Goal: Task Accomplishment & Management: Complete application form

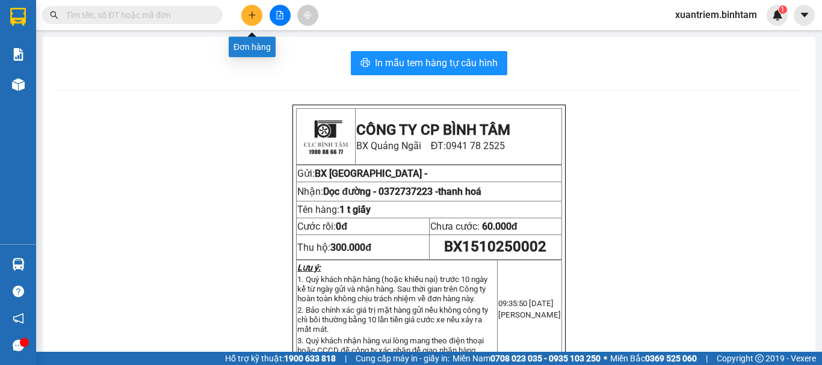
click at [256, 16] on icon "plus" at bounding box center [252, 15] width 8 height 8
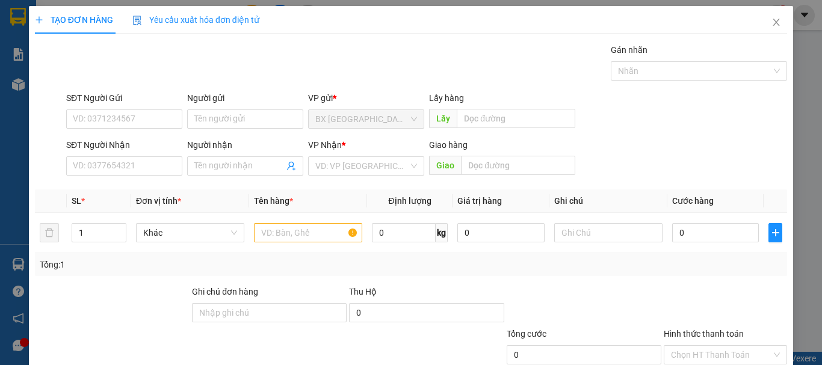
click at [128, 102] on div "SĐT Người Gửi" at bounding box center [124, 98] width 116 height 13
click at [128, 110] on input "SĐT Người Gửi" at bounding box center [124, 119] width 116 height 19
drag, startPoint x: 127, startPoint y: 135, endPoint x: 131, endPoint y: 127, distance: 8.9
click at [130, 131] on form "SĐT Người Gửi VD: 0371234567 Người gửi Tên người gửi VP gửi * BX Quảng Ngãi Lấy…" at bounding box center [411, 136] width 752 height 89
click at [131, 126] on input "SĐT Người Gửi" at bounding box center [124, 119] width 116 height 19
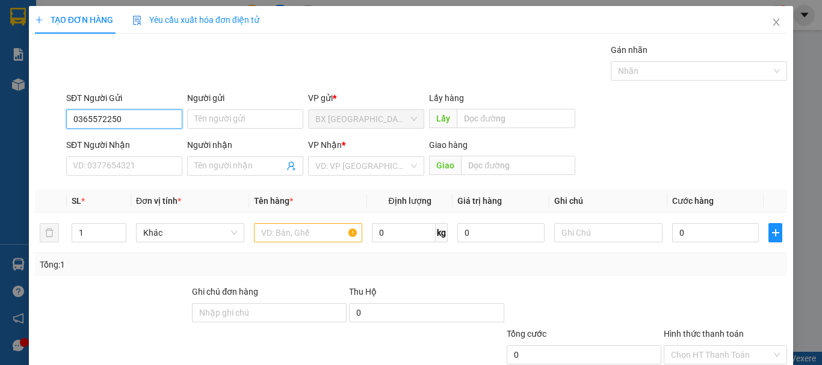
drag, startPoint x: 138, startPoint y: 121, endPoint x: 139, endPoint y: 136, distance: 15.1
click at [138, 123] on input "0365572250" at bounding box center [124, 119] width 116 height 19
type input "0365572250"
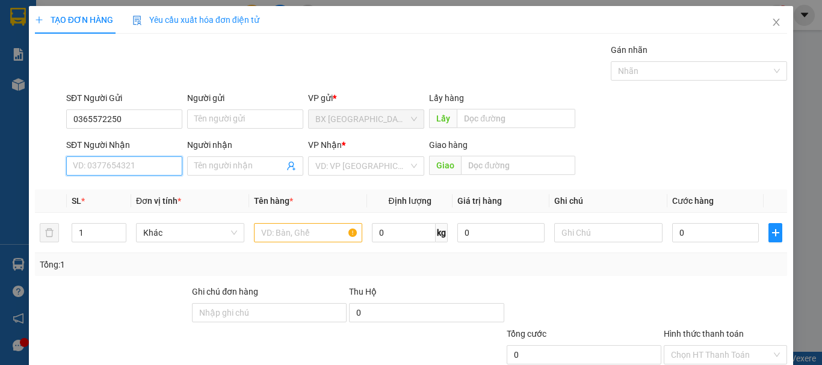
click at [139, 169] on input "SĐT Người Nhận" at bounding box center [124, 166] width 116 height 19
click at [84, 169] on input "091648447" at bounding box center [124, 166] width 116 height 19
type input "0901648447"
click at [135, 157] on input "0901648447" at bounding box center [124, 166] width 116 height 19
click at [129, 191] on div "0901648447" at bounding box center [123, 190] width 101 height 13
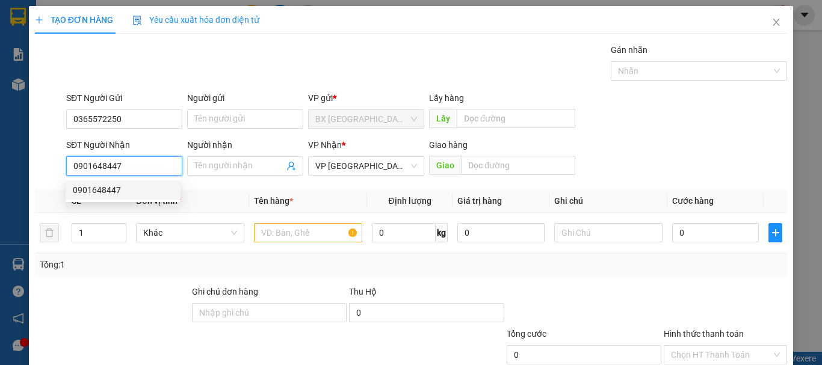
type input "50.000"
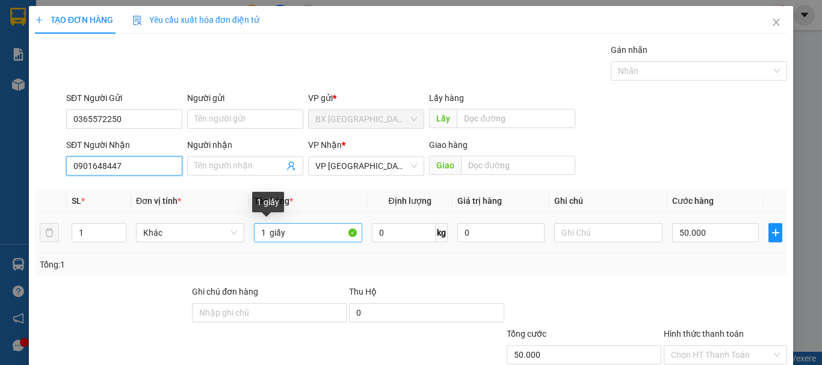
type input "0901648447"
drag, startPoint x: 309, startPoint y: 236, endPoint x: 270, endPoint y: 235, distance: 38.5
click at [270, 235] on input "1 giấy" at bounding box center [308, 232] width 108 height 19
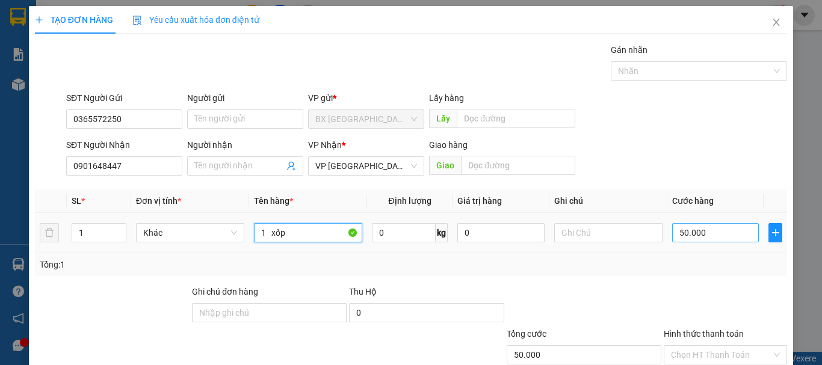
type input "1 xốp"
click at [718, 229] on input "50.000" at bounding box center [715, 232] width 87 height 19
type input "1"
type input "10"
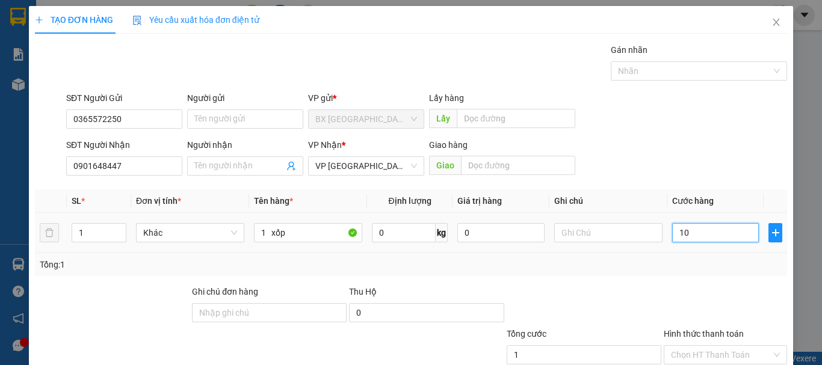
type input "10"
type input "100"
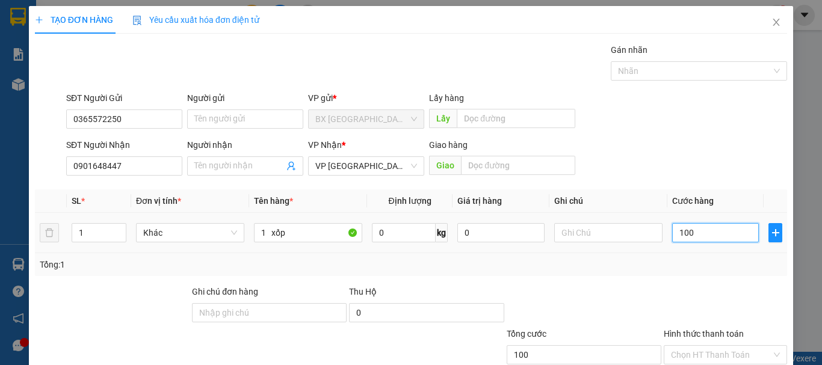
type input "1.000"
type input "10.000"
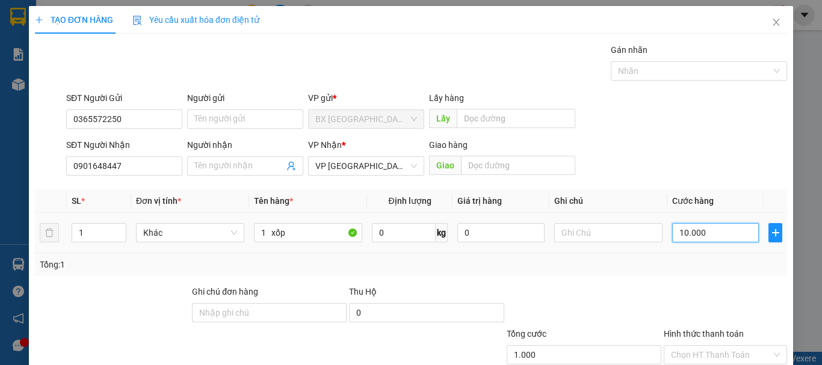
type input "10.000"
type input "100.000"
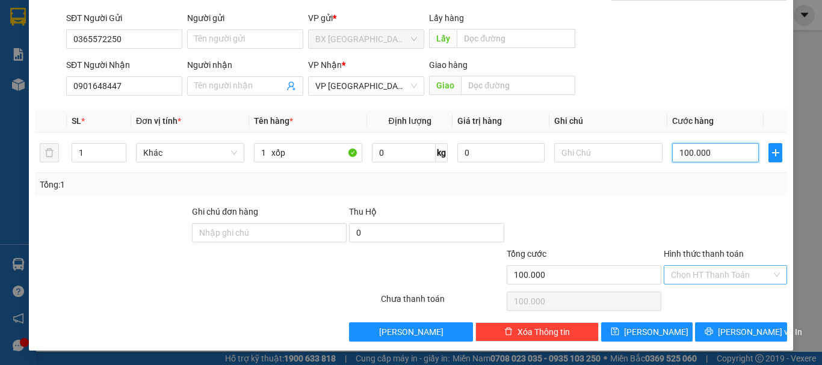
type input "100.000"
click at [726, 280] on input "Hình thức thanh toán" at bounding box center [721, 275] width 101 height 18
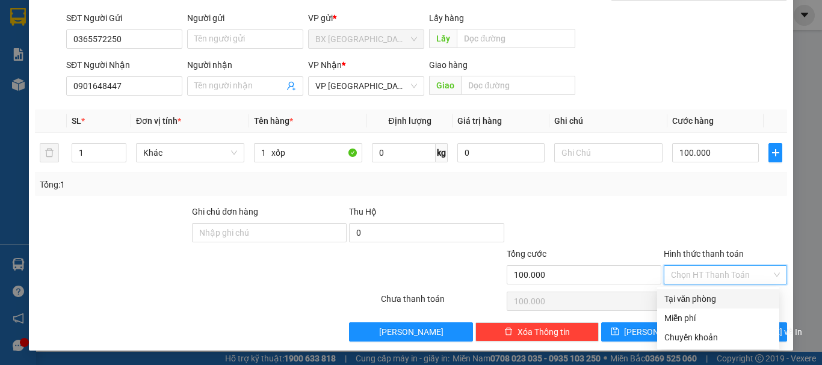
click at [715, 299] on div "Tại văn phòng" at bounding box center [719, 299] width 108 height 13
type input "0"
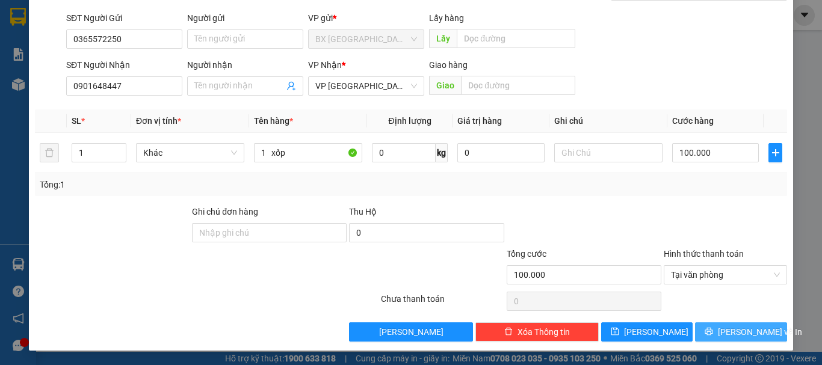
click at [717, 327] on button "[PERSON_NAME] và In" at bounding box center [741, 332] width 92 height 19
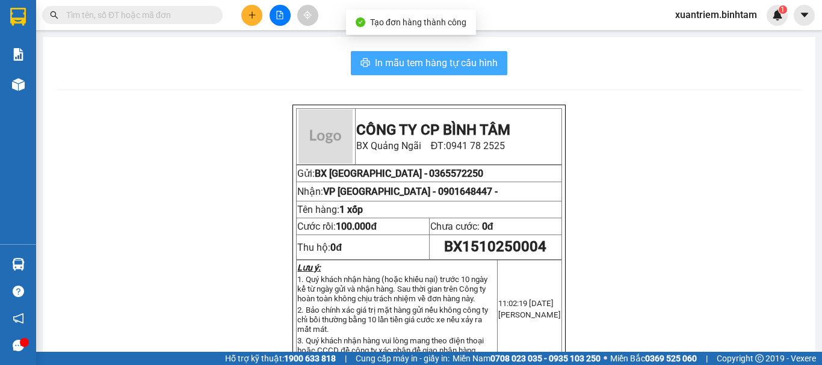
click at [438, 61] on span "In mẫu tem hàng tự cấu hình" at bounding box center [436, 62] width 123 height 15
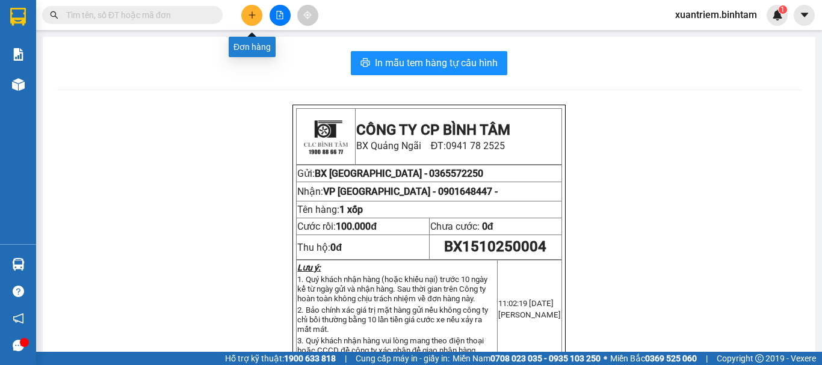
click at [256, 19] on icon "plus" at bounding box center [252, 15] width 8 height 8
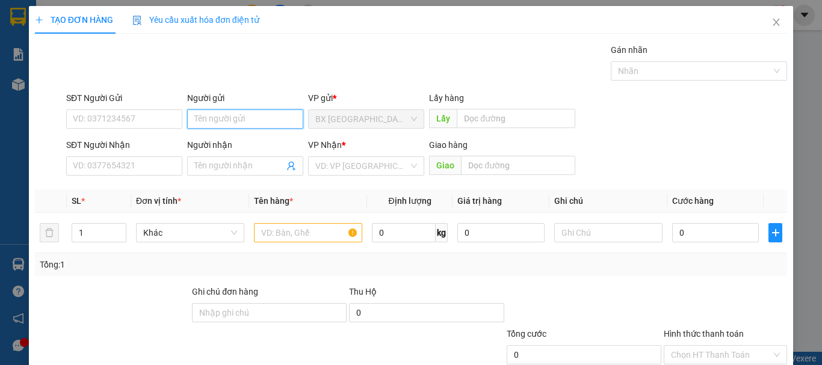
click at [262, 110] on input "Người gửi" at bounding box center [245, 119] width 116 height 19
type input "TL"
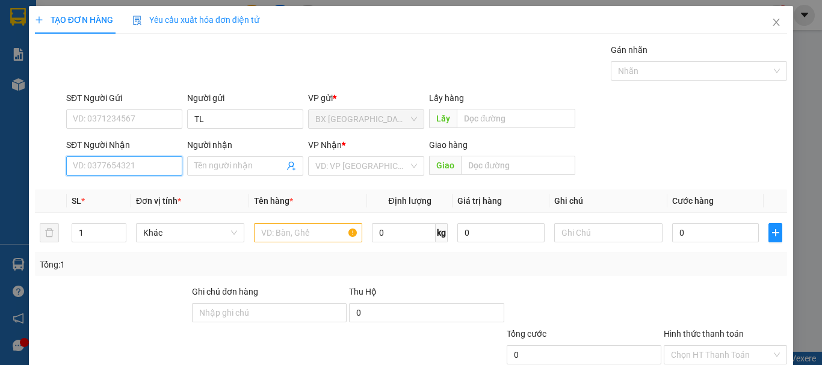
click at [88, 169] on input "SĐT Người Nhận" at bounding box center [124, 166] width 116 height 19
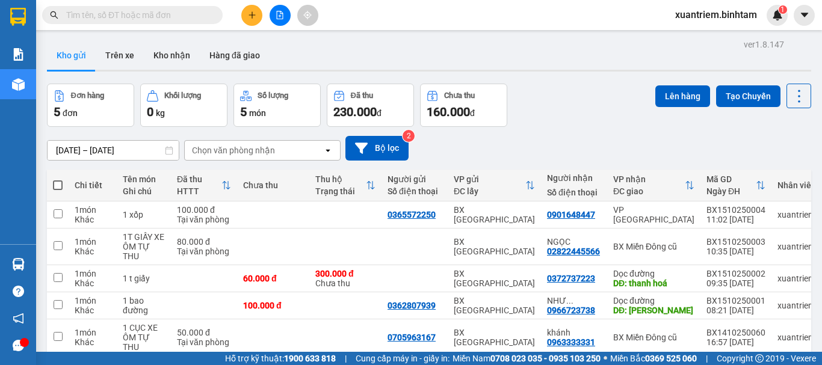
click at [247, 20] on button at bounding box center [251, 15] width 21 height 21
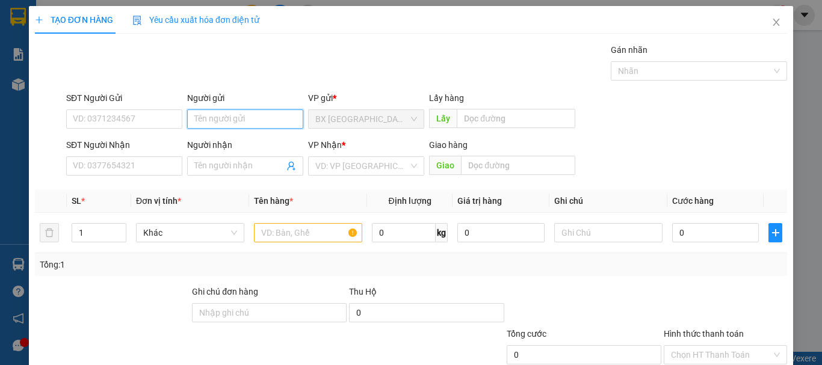
click at [238, 123] on input "Người gửi" at bounding box center [245, 119] width 116 height 19
type input "TL"
click at [150, 155] on div "SĐT Người Nhận" at bounding box center [124, 147] width 116 height 18
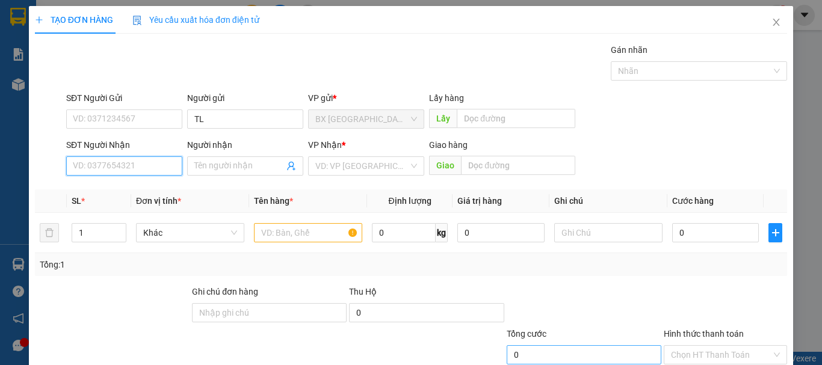
drag, startPoint x: 98, startPoint y: 166, endPoint x: 618, endPoint y: 364, distance: 557.1
click at [99, 166] on input "SĐT Người Nhận" at bounding box center [124, 166] width 116 height 19
click at [163, 164] on input "0337306310" at bounding box center [124, 166] width 116 height 19
type input "0337306310"
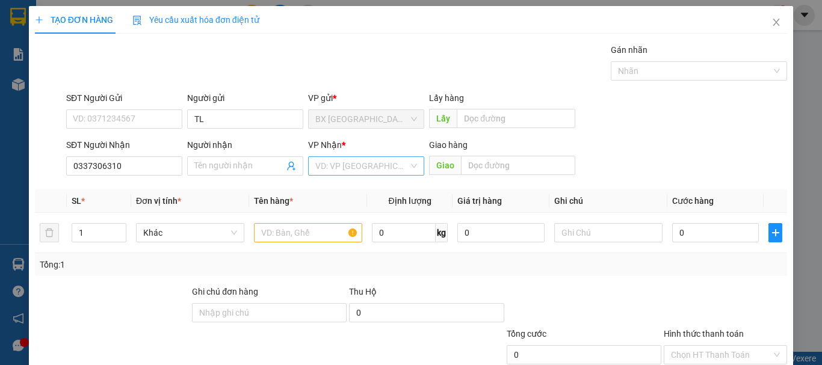
click at [327, 170] on input "search" at bounding box center [361, 166] width 93 height 18
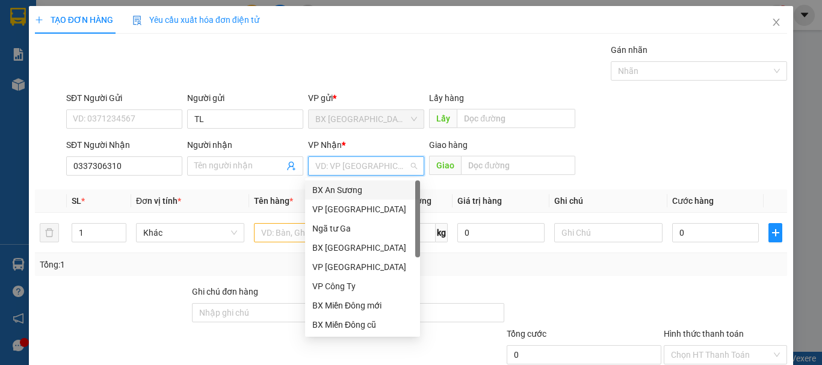
scroll to position [39, 0]
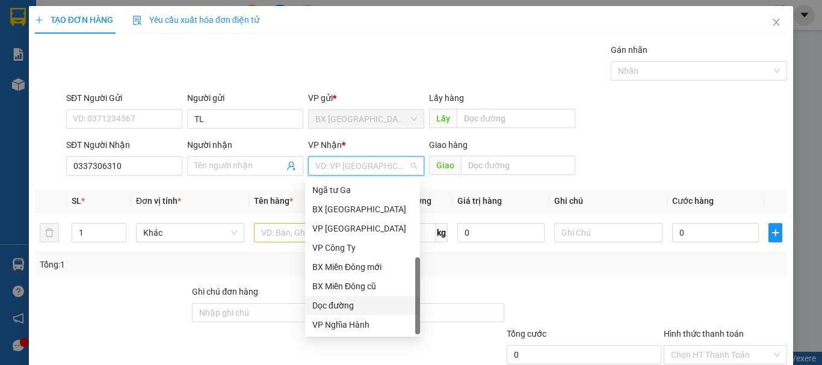
drag, startPoint x: 342, startPoint y: 307, endPoint x: 442, endPoint y: 187, distance: 156.9
click at [341, 307] on div "Dọc đường" at bounding box center [362, 305] width 101 height 13
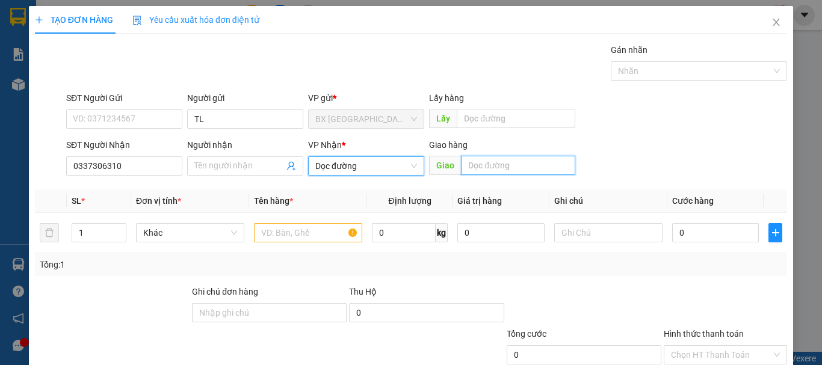
click at [488, 166] on input "text" at bounding box center [518, 165] width 114 height 19
type input "NHA TRANG"
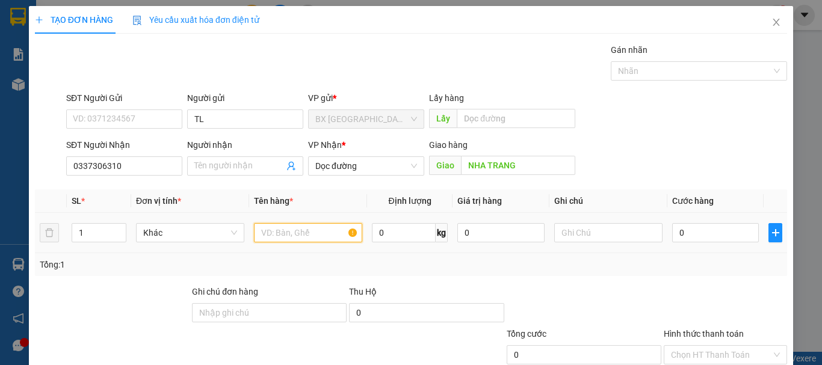
click at [293, 237] on input "text" at bounding box center [308, 232] width 108 height 19
type input "1 XỐP"
click at [712, 231] on input "0" at bounding box center [715, 232] width 87 height 19
type input "1"
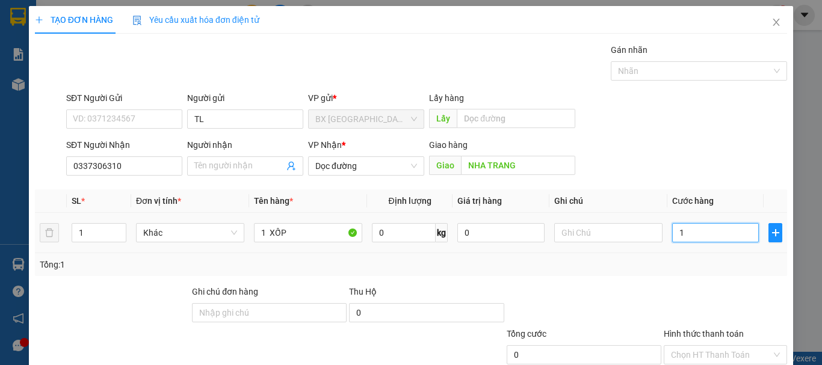
type input "1"
type input "12"
type input "120"
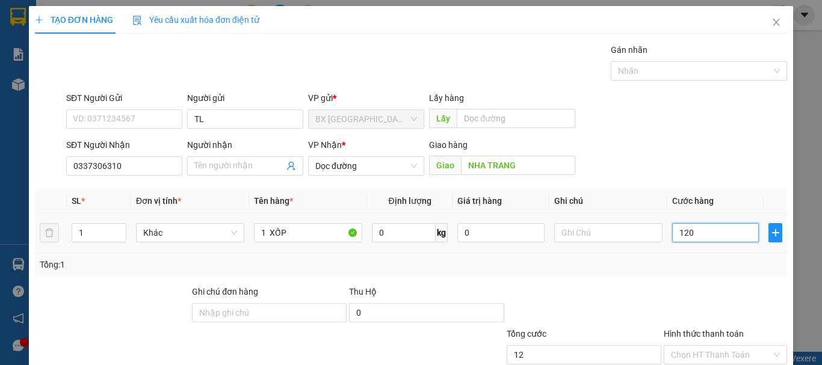
type input "120"
type input "1.200"
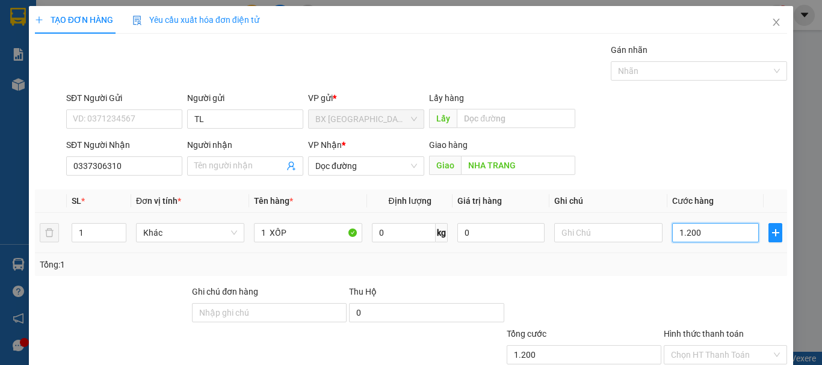
type input "12.000"
type input "120.000"
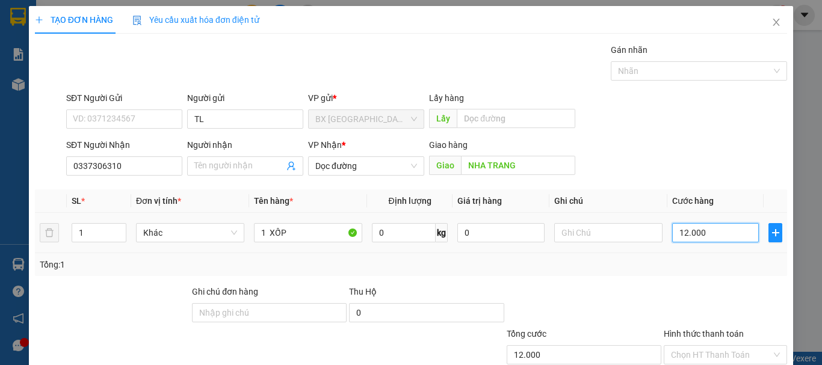
type input "120.000"
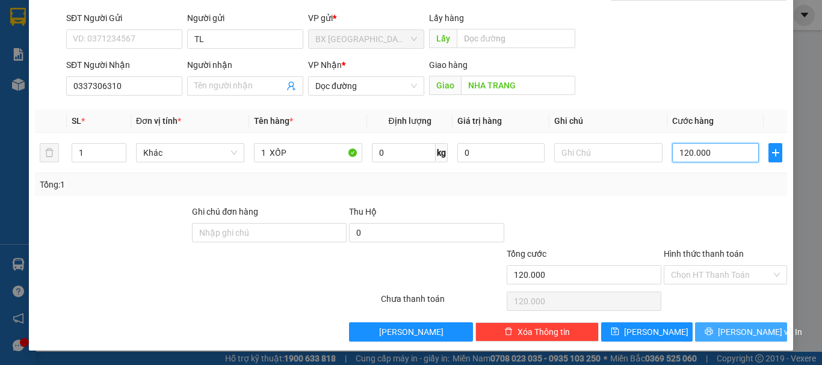
type input "120.000"
click at [701, 332] on button "[PERSON_NAME] và In" at bounding box center [741, 332] width 92 height 19
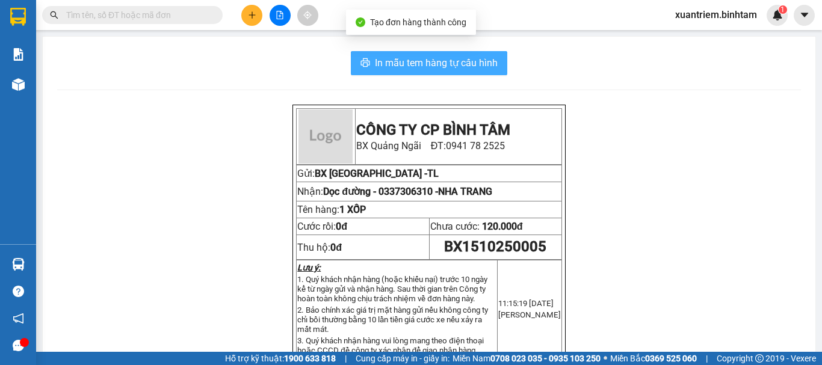
click at [409, 58] on span "In mẫu tem hàng tự cấu hình" at bounding box center [436, 62] width 123 height 15
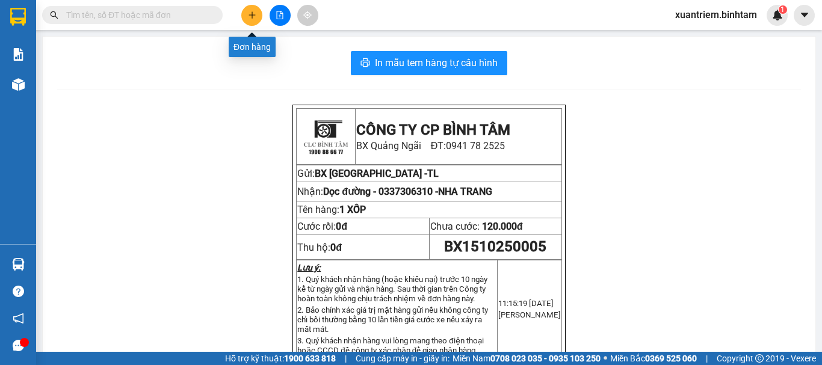
click at [251, 17] on icon "plus" at bounding box center [252, 15] width 8 height 8
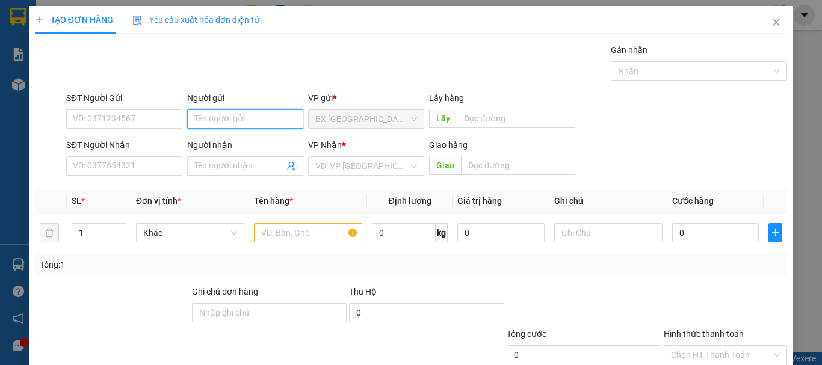
click at [261, 113] on input "Người gửi" at bounding box center [245, 119] width 116 height 19
type input "TL"
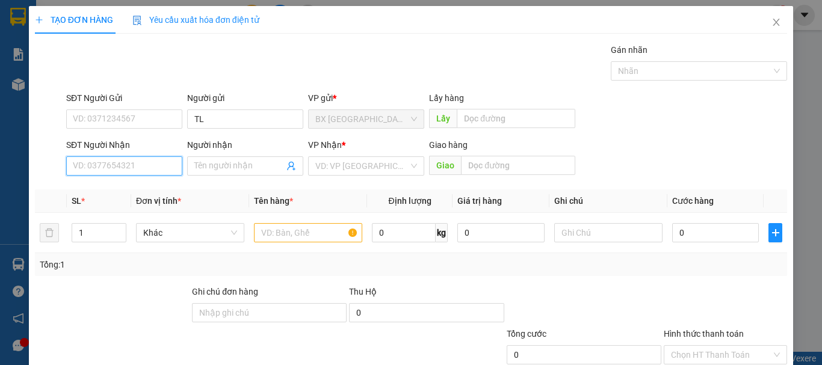
click at [143, 161] on input "SĐT Người Nhận" at bounding box center [124, 166] width 116 height 19
type input "0988856969"
click at [138, 187] on div "0988856969 - QUYẾT" at bounding box center [123, 190] width 101 height 13
type input "QUYẾT"
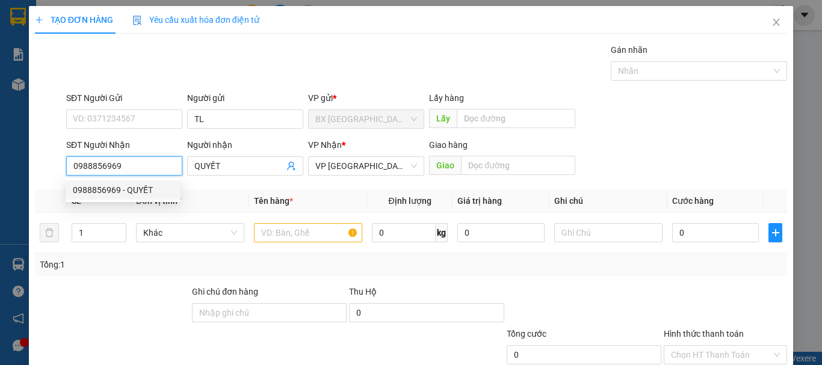
type input "200.000"
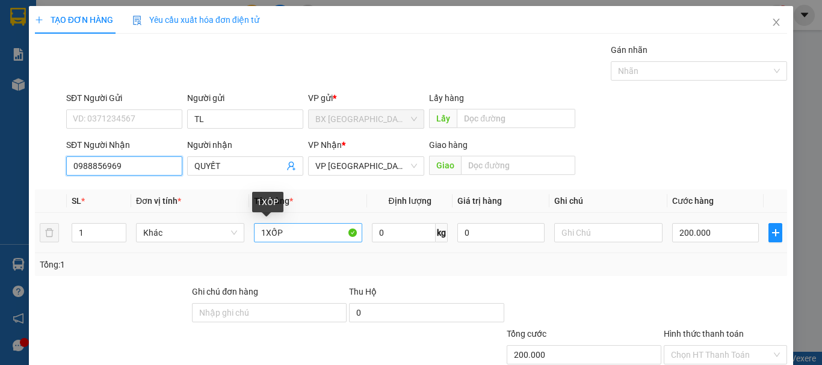
type input "0988856969"
click at [264, 235] on input "1XỐP" at bounding box center [308, 232] width 108 height 19
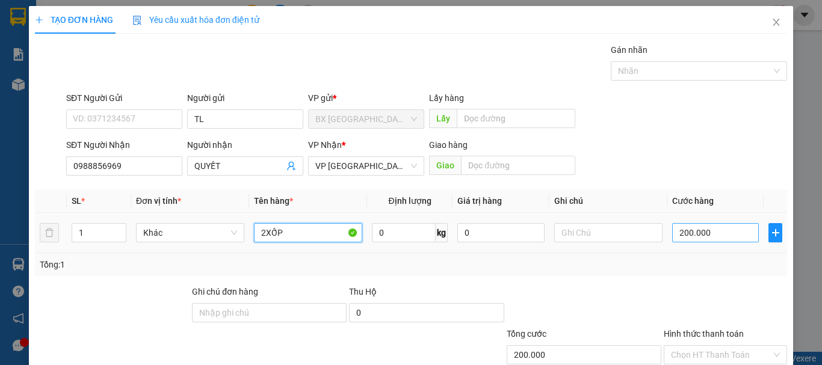
type input "2XỐP"
click at [722, 235] on input "200.000" at bounding box center [715, 232] width 87 height 19
type input "2"
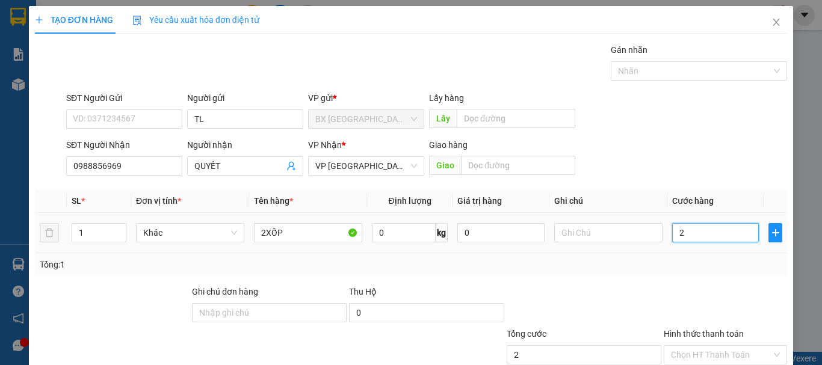
type input "25"
type input "250"
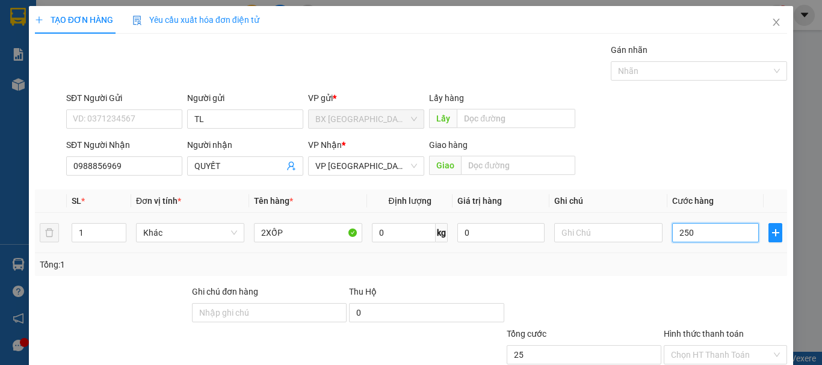
type input "250"
type input "2.500"
type input "25.000"
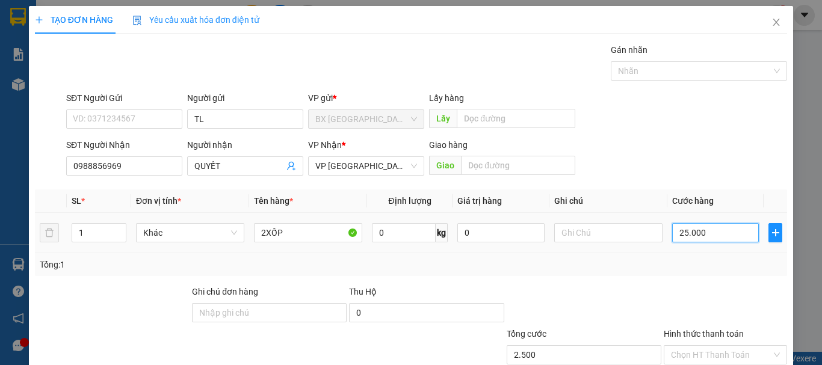
type input "25.000"
type input "250.000"
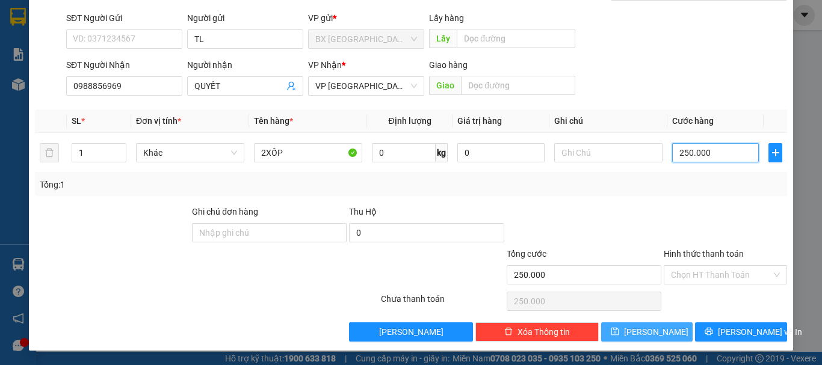
type input "250.000"
click at [665, 334] on button "[PERSON_NAME]" at bounding box center [647, 332] width 92 height 19
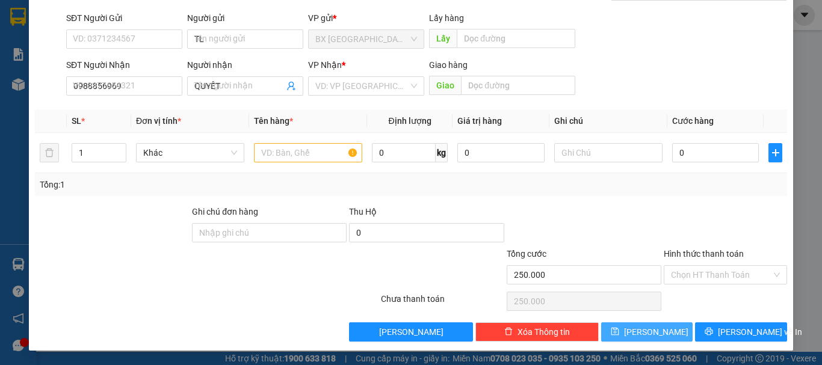
type input "0"
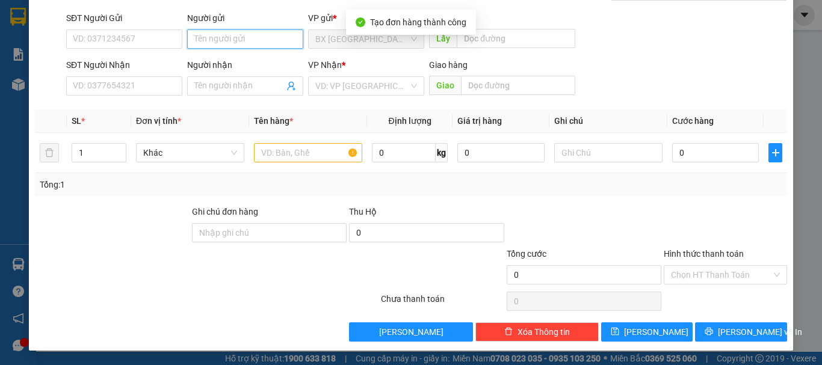
click at [235, 46] on input "Người gửi" at bounding box center [245, 38] width 116 height 19
type input "TL"
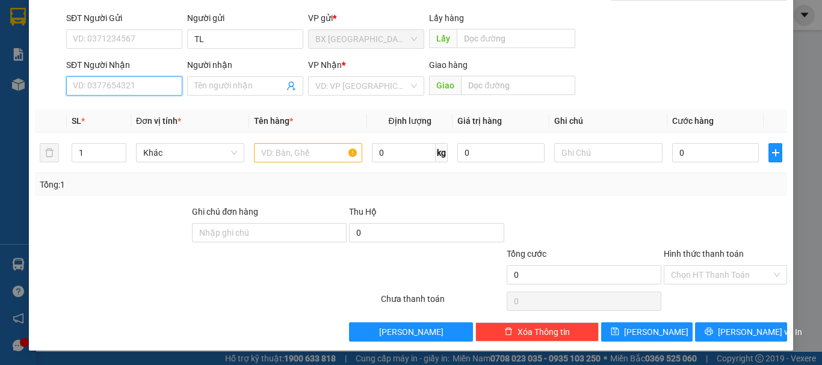
click at [110, 88] on input "SĐT Người Nhận" at bounding box center [124, 85] width 116 height 19
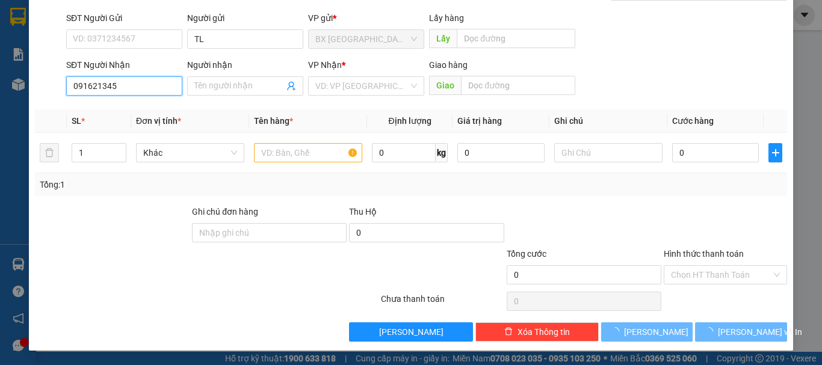
type input "0916213452"
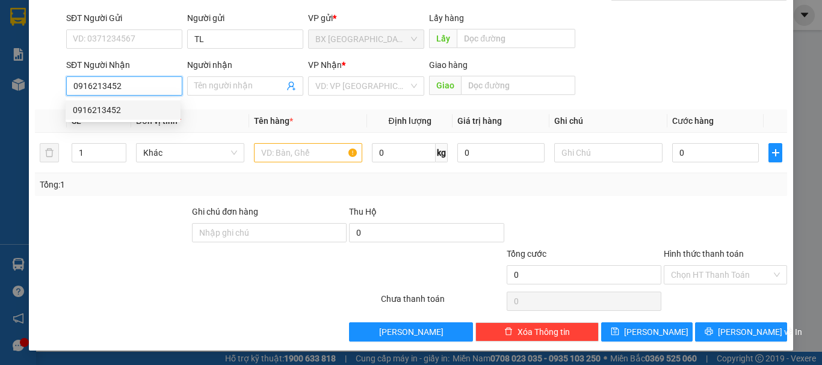
click at [131, 87] on input "0916213452" at bounding box center [124, 85] width 116 height 19
click at [145, 113] on div "0916213452" at bounding box center [123, 110] width 101 height 13
type input "[PERSON_NAME]"
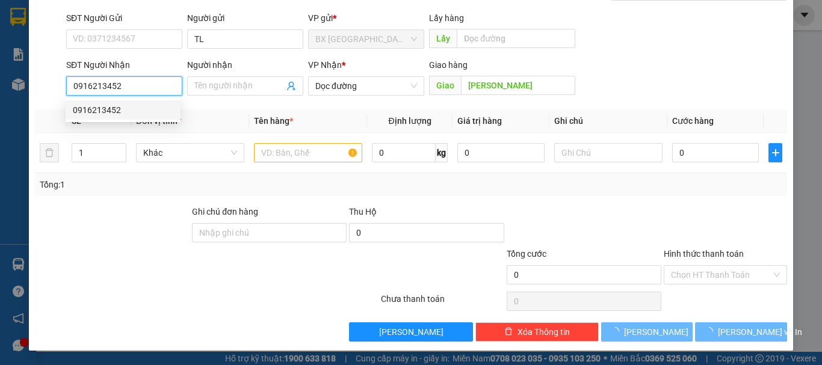
type input "200.000"
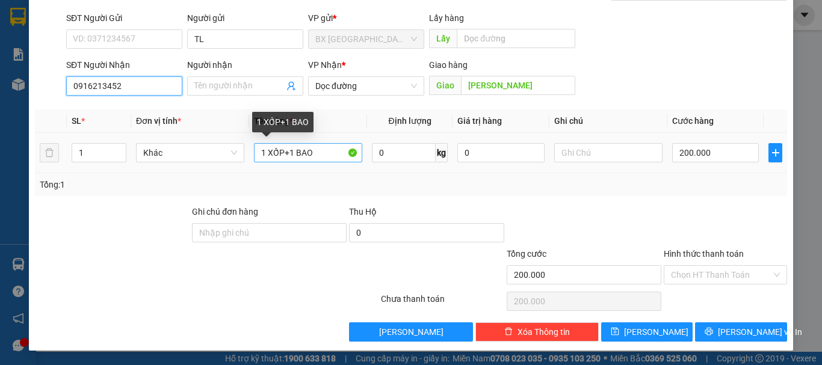
type input "0916213452"
drag, startPoint x: 282, startPoint y: 153, endPoint x: 331, endPoint y: 163, distance: 50.4
click at [330, 164] on div "1 XỐP+1 BAO" at bounding box center [308, 153] width 108 height 24
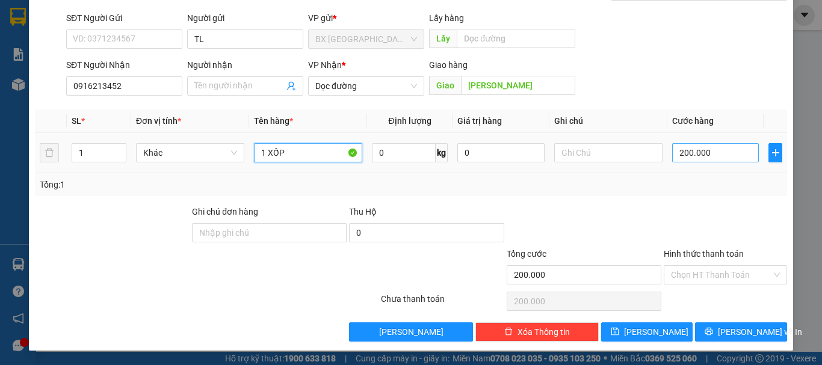
type input "1 XỐP"
click at [691, 157] on input "200.000" at bounding box center [715, 152] width 87 height 19
type input "1"
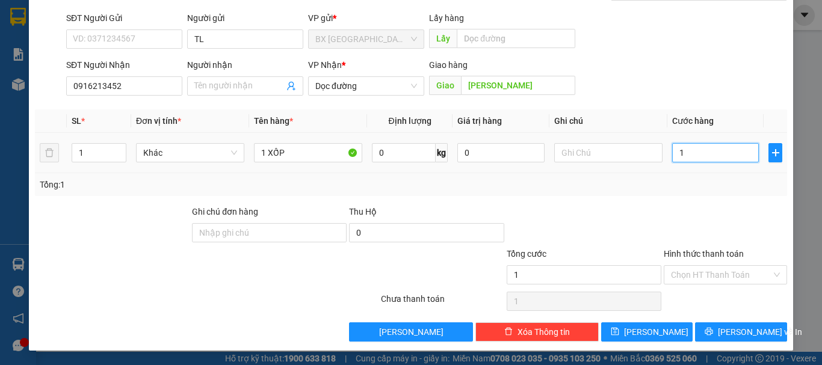
type input "12"
type input "120"
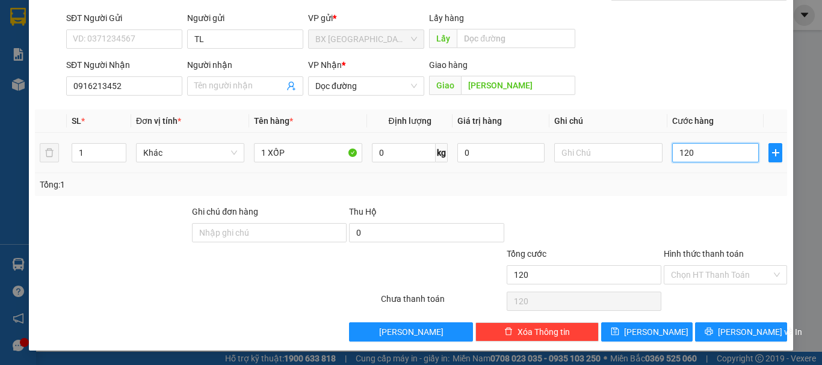
type input "1.200"
type input "12.000"
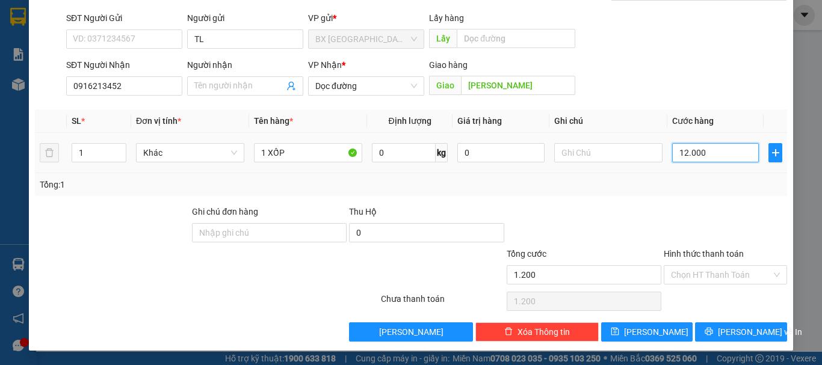
type input "12.000"
type input "120.000"
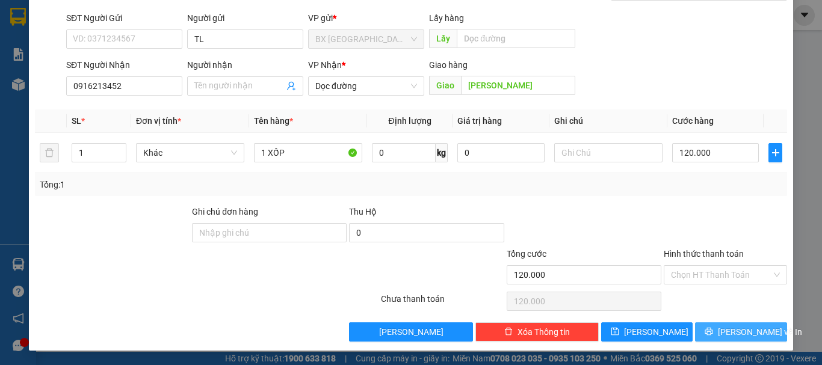
click at [734, 334] on span "[PERSON_NAME] và In" at bounding box center [760, 332] width 84 height 13
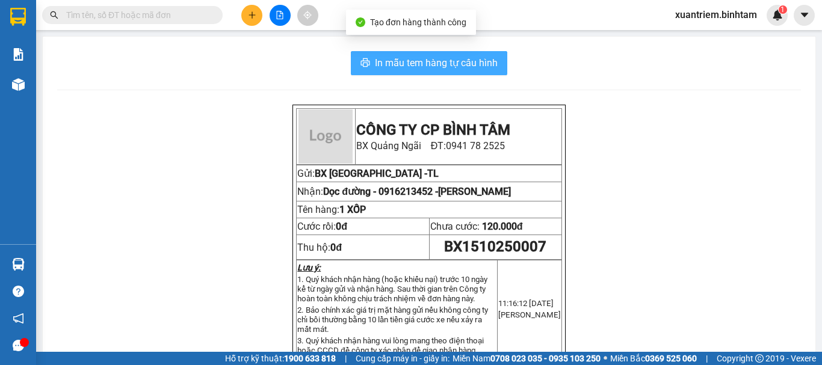
click at [382, 57] on span "In mẫu tem hàng tự cấu hình" at bounding box center [436, 62] width 123 height 15
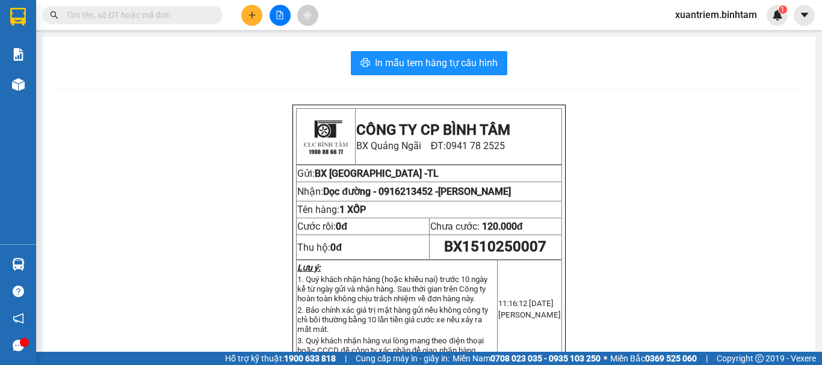
click at [258, 21] on button at bounding box center [251, 15] width 21 height 21
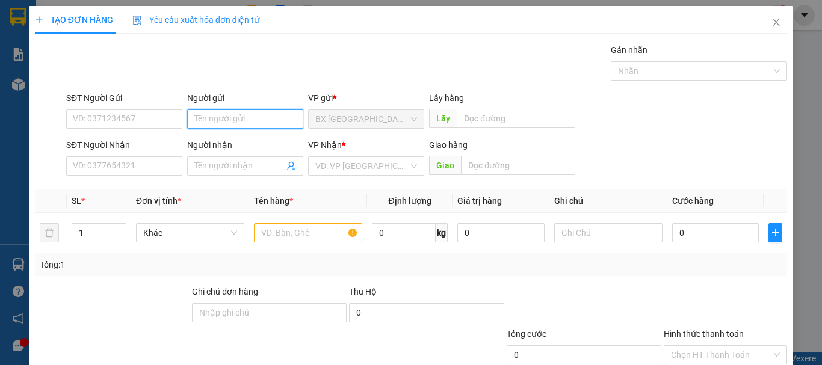
click at [244, 116] on input "Người gửi" at bounding box center [245, 119] width 116 height 19
type input "TL"
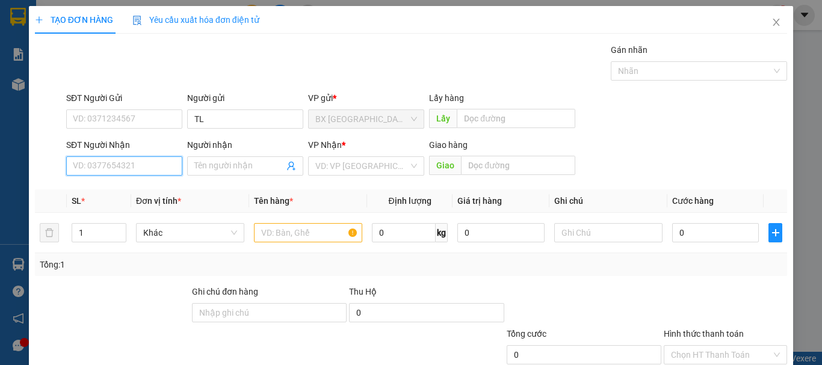
click at [147, 166] on input "SĐT Người Nhận" at bounding box center [124, 166] width 116 height 19
click at [147, 166] on input "0363204617" at bounding box center [124, 166] width 116 height 19
click at [143, 170] on input "0363204617" at bounding box center [124, 166] width 116 height 19
type input "0363204617"
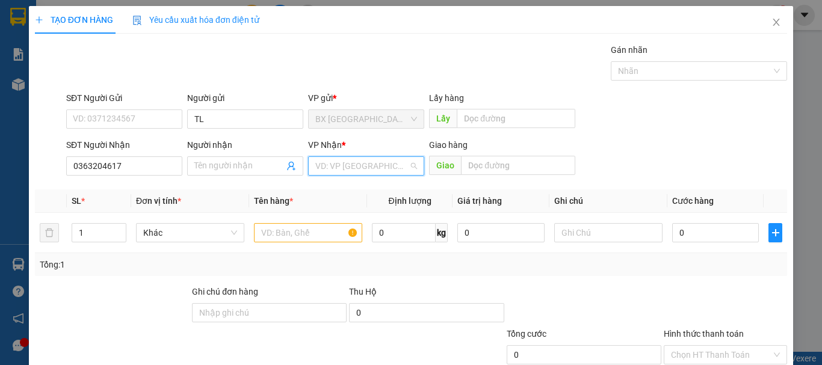
click at [399, 172] on input "search" at bounding box center [361, 166] width 93 height 18
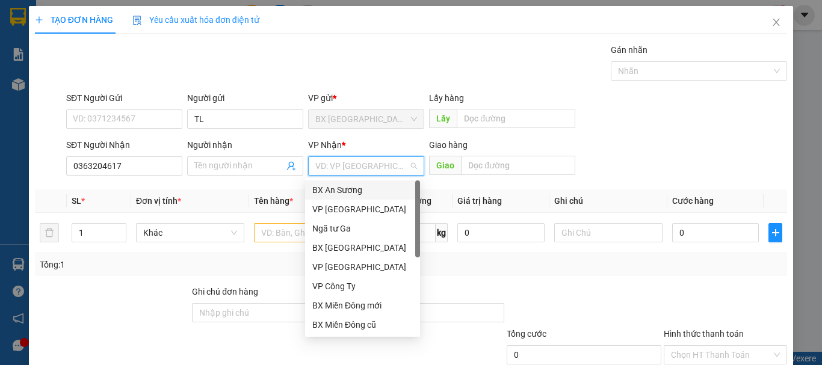
scroll to position [39, 0]
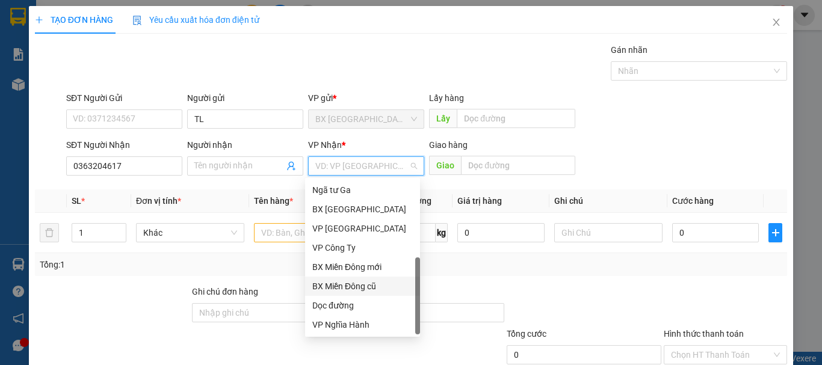
drag, startPoint x: 354, startPoint y: 291, endPoint x: 312, endPoint y: 259, distance: 52.7
click at [355, 291] on div "BX Miền Đông cũ" at bounding box center [362, 286] width 101 height 13
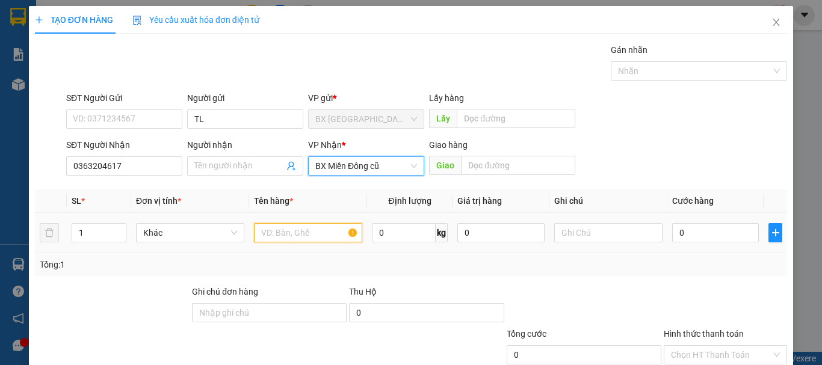
click at [267, 236] on input "text" at bounding box center [308, 232] width 108 height 19
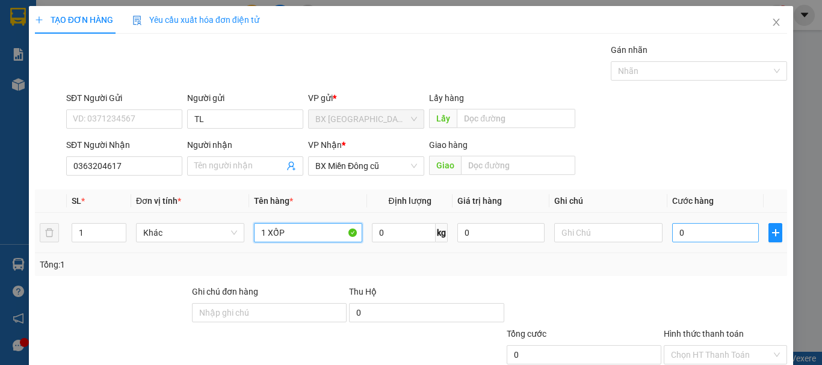
type input "1 XỐP"
click at [709, 228] on input "0" at bounding box center [715, 232] width 87 height 19
type input "6"
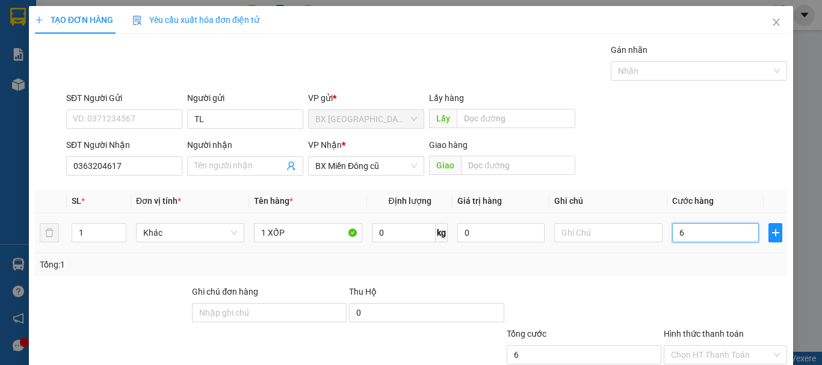
type input "60"
type input "600"
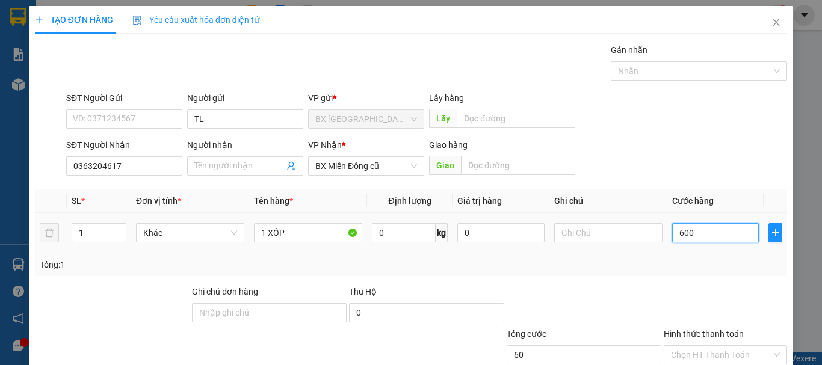
type input "600"
type input "6.000"
type input "60.000"
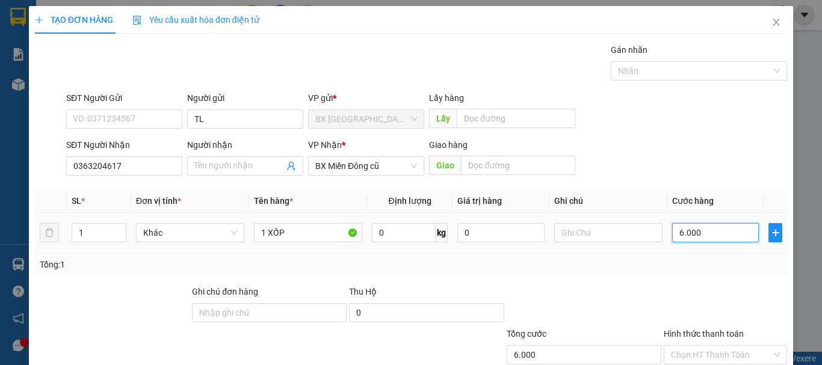
type input "60.000"
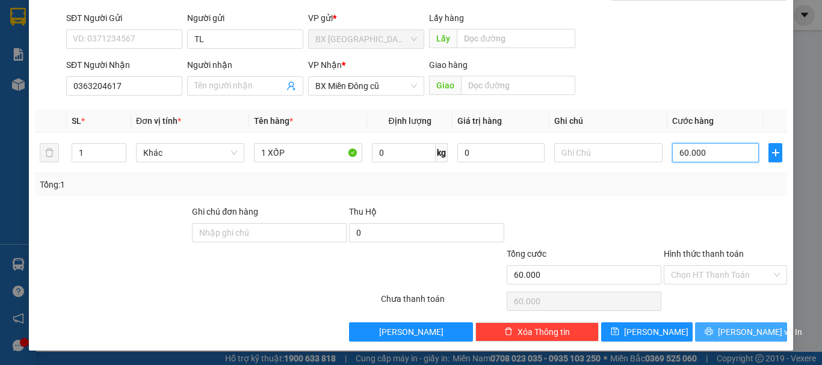
type input "60.000"
click at [713, 333] on icon "printer" at bounding box center [710, 332] width 8 height 8
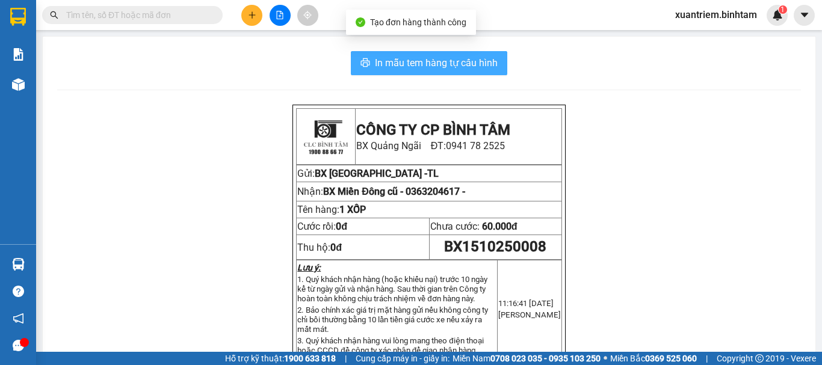
click at [432, 57] on span "In mẫu tem hàng tự cấu hình" at bounding box center [436, 62] width 123 height 15
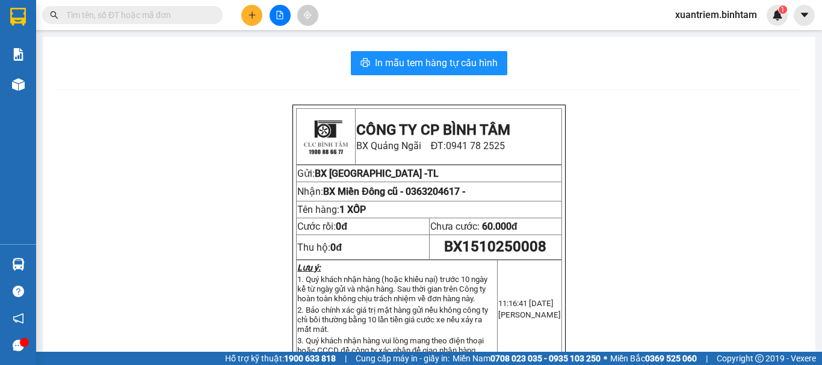
click at [256, 9] on button at bounding box center [251, 15] width 21 height 21
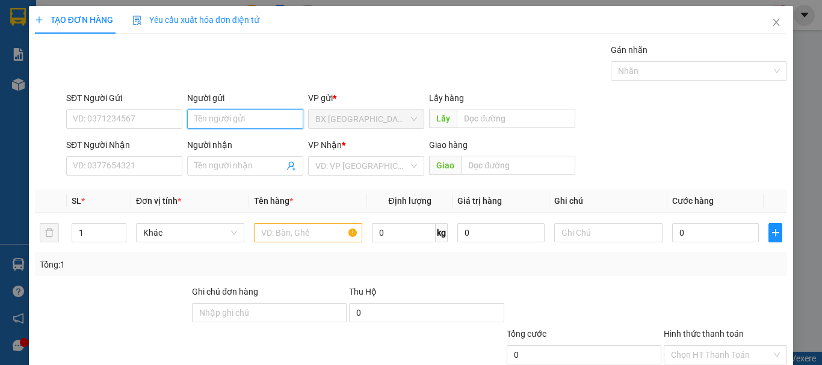
click at [267, 116] on input "Người gửi" at bounding box center [245, 119] width 116 height 19
type input "TL"
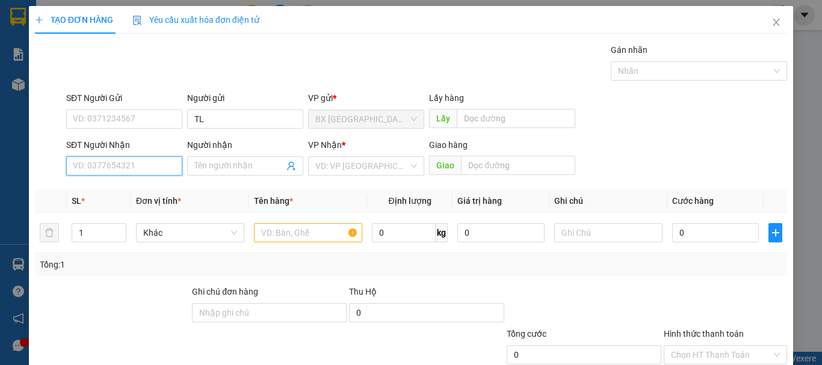
click at [143, 170] on input "SĐT Người Nhận" at bounding box center [124, 166] width 116 height 19
click at [143, 170] on input "0382871287" at bounding box center [124, 166] width 116 height 19
type input "0382871278"
click at [135, 168] on input "0382871278" at bounding box center [124, 166] width 116 height 19
click at [125, 181] on div "0382871278" at bounding box center [123, 190] width 115 height 19
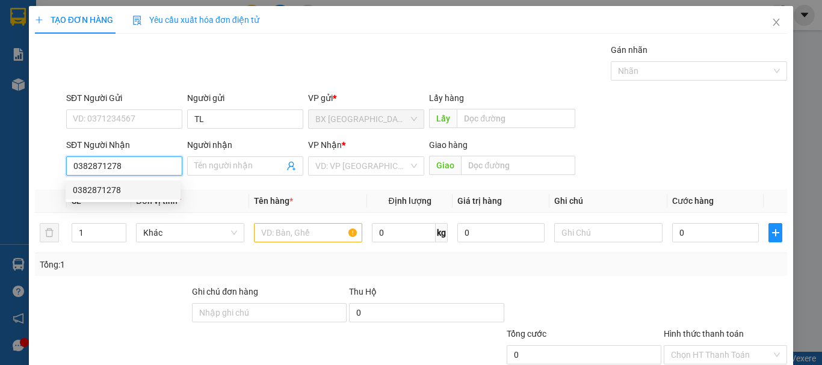
type input "AN SƯƠNG"
type input "70.000"
type input "0382871278"
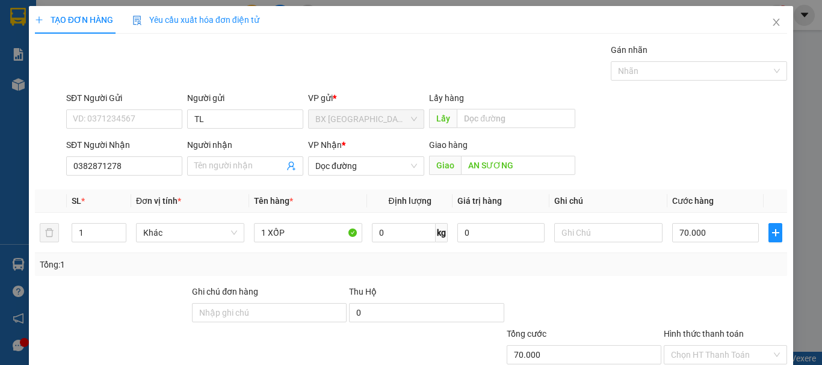
click at [125, 187] on div "Transit Pickup Surcharge Ids Transit Deliver Surcharge Ids Transit Deliver Surc…" at bounding box center [411, 232] width 752 height 379
click at [134, 178] on div "SĐT Người Nhận 0382871278" at bounding box center [124, 159] width 116 height 42
click at [147, 167] on input "0382871278" at bounding box center [124, 166] width 116 height 19
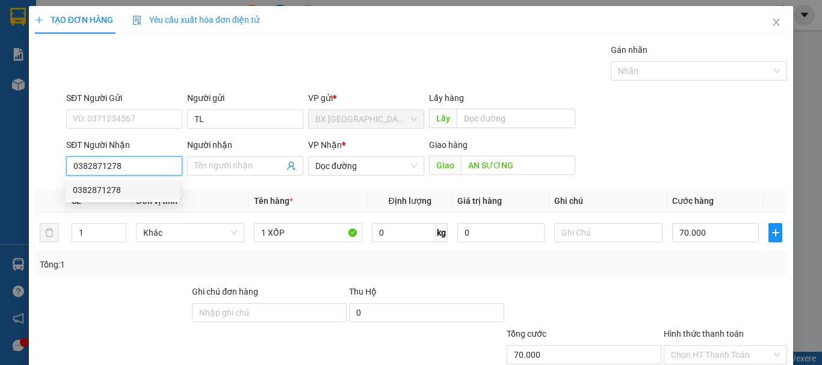
click at [119, 185] on div "0382871278" at bounding box center [123, 190] width 101 height 13
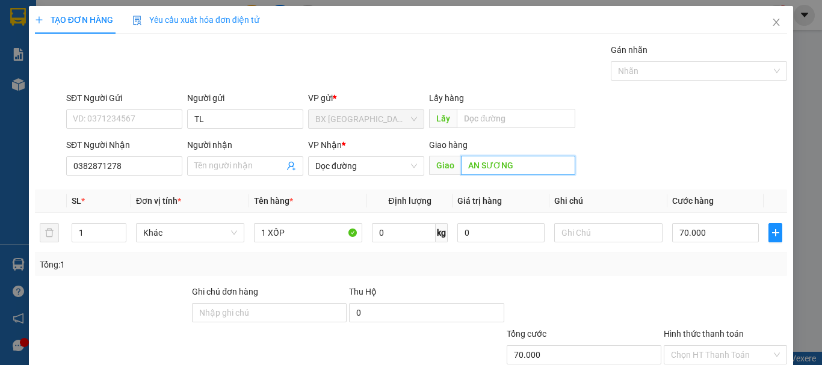
click at [466, 169] on input "AN SƯƠNG" at bounding box center [518, 165] width 114 height 19
type input "\"
click at [384, 157] on span "Dọc đường" at bounding box center [366, 166] width 102 height 18
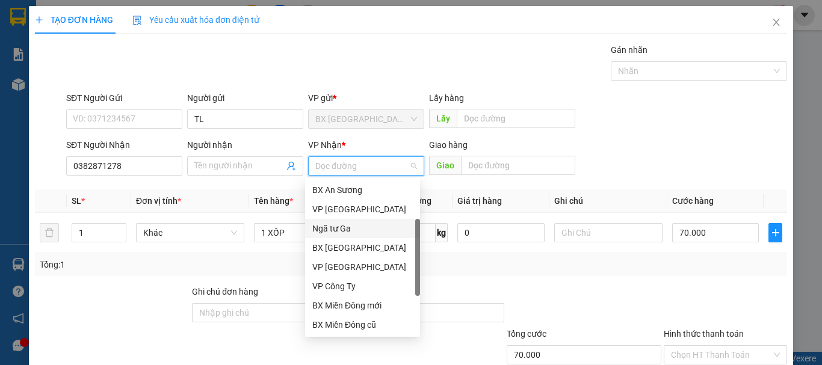
click at [379, 222] on div "Ngã tư Ga" at bounding box center [362, 228] width 101 height 13
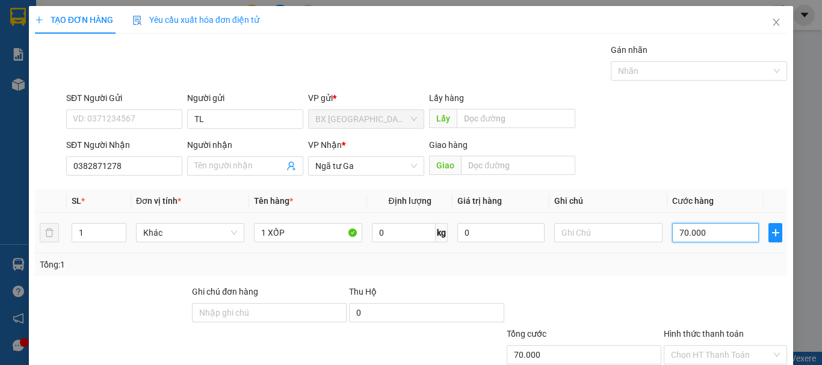
click at [706, 234] on input "70.000" at bounding box center [715, 232] width 87 height 19
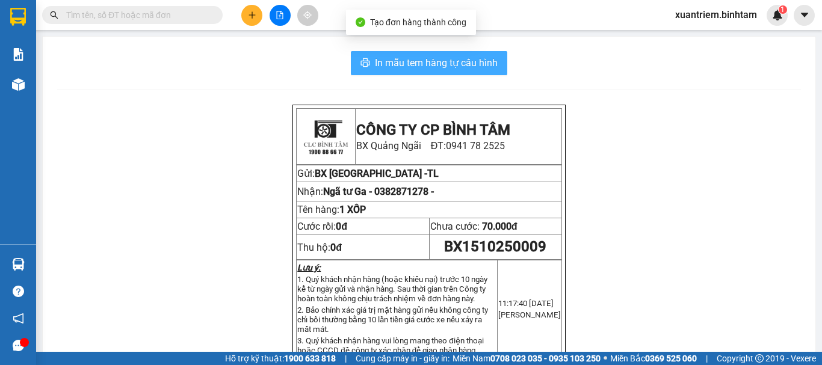
click at [467, 69] on span "In mẫu tem hàng tự cấu hình" at bounding box center [436, 62] width 123 height 15
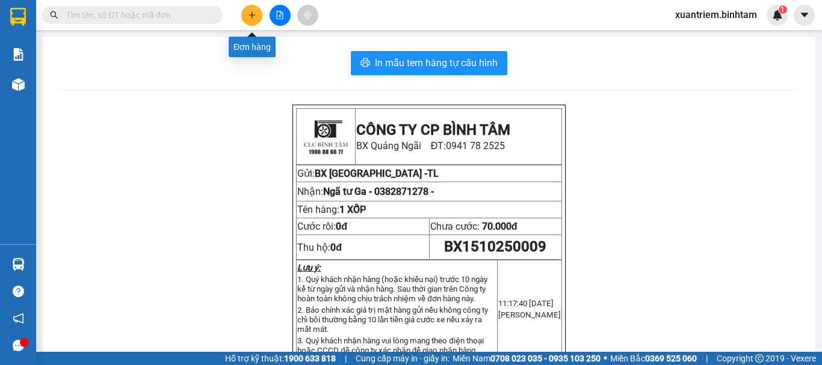
click at [251, 10] on button at bounding box center [251, 15] width 21 height 21
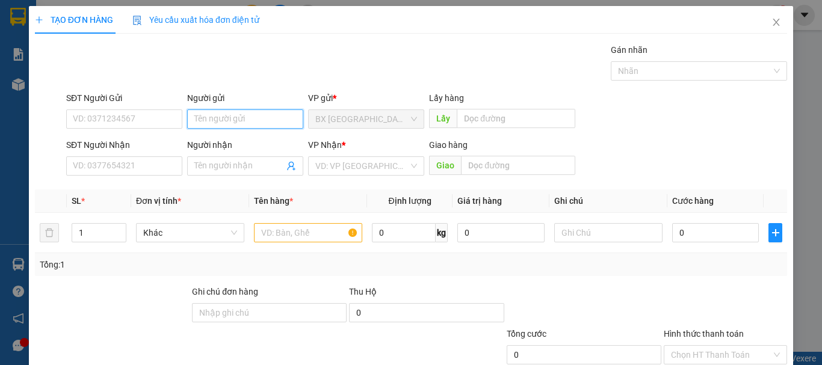
click at [242, 118] on input "Người gửi" at bounding box center [245, 119] width 116 height 19
type input "TL"
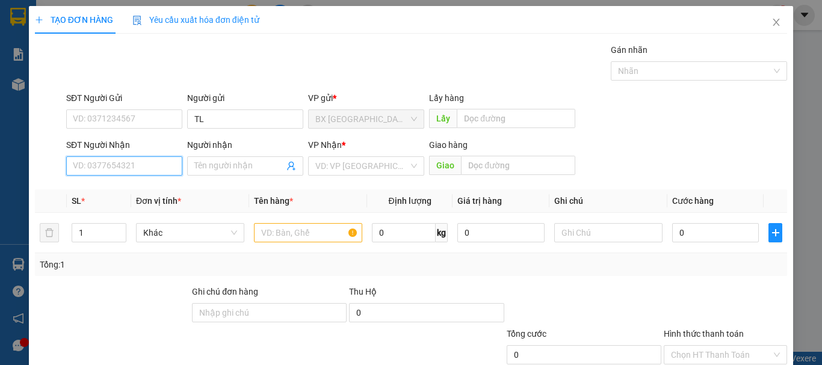
click at [92, 171] on input "SĐT Người Nhận" at bounding box center [124, 166] width 116 height 19
click at [162, 177] on div "SĐT Người Nhận 098153476 098153476" at bounding box center [124, 159] width 116 height 42
click at [88, 165] on input "098153476" at bounding box center [124, 166] width 116 height 19
type input "0984153476"
click at [120, 170] on input "0984153476" at bounding box center [124, 166] width 116 height 19
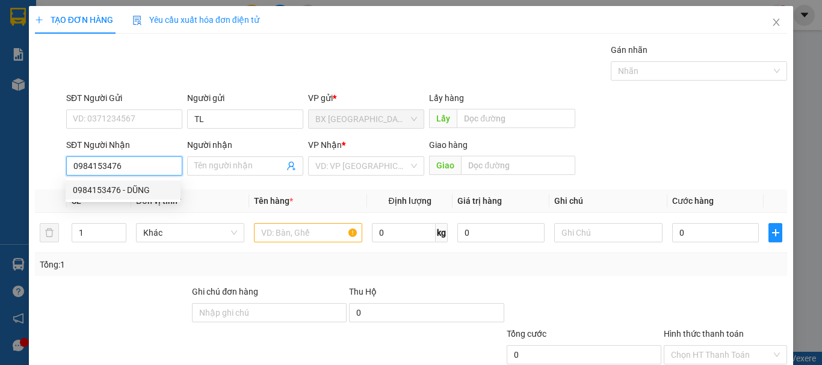
click at [132, 190] on div "0984153476 - DŨNG" at bounding box center [123, 190] width 101 height 13
type input "DŨNG"
type input "THANH HOÁ"
type input "320.000"
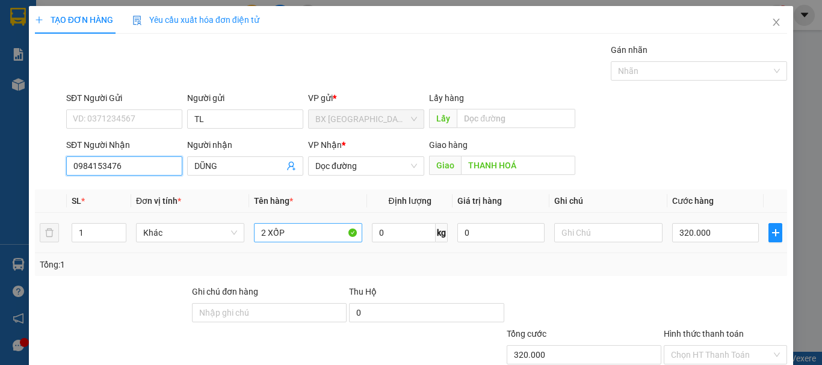
type input "0984153476"
click at [262, 230] on input "2 XỐP" at bounding box center [308, 232] width 108 height 19
type input "1 XỐP"
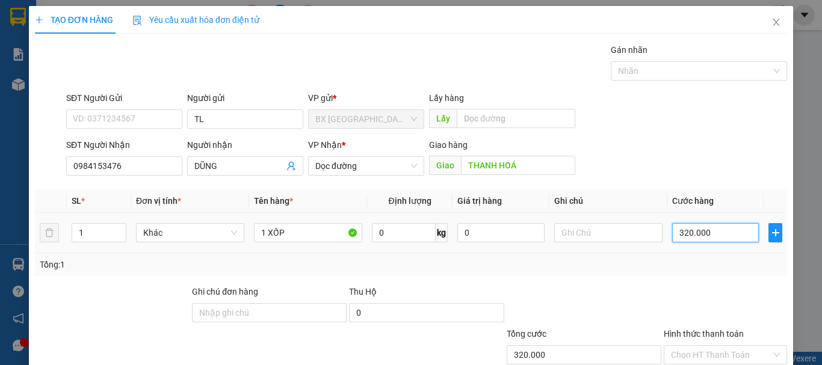
click at [680, 242] on input "320.000" at bounding box center [715, 232] width 87 height 19
type input "1"
type input "10"
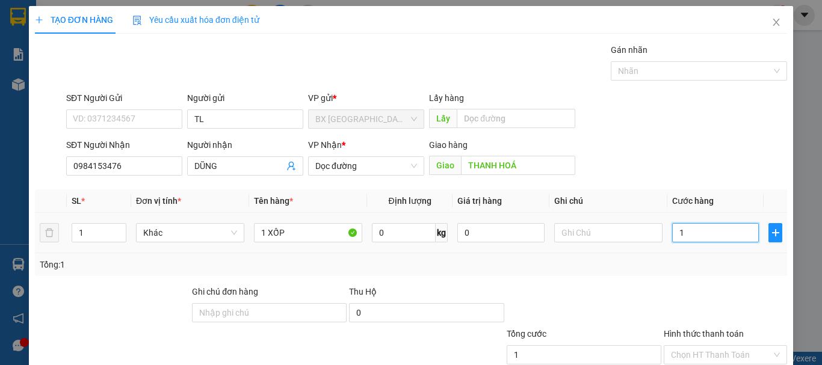
type input "10"
type input "100"
type input "1.000"
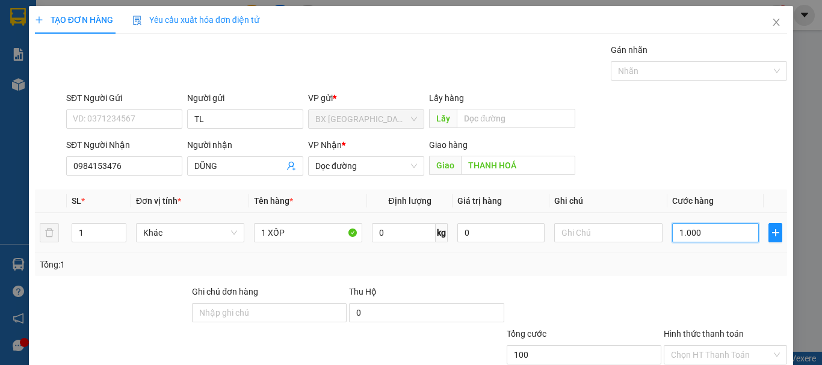
type input "1.000"
type input "10.000"
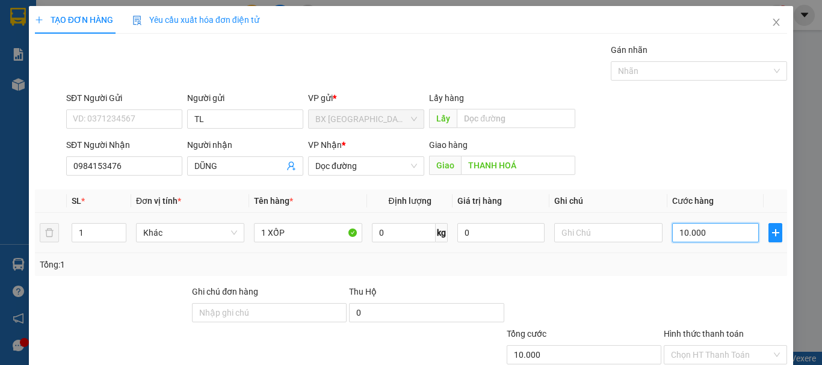
type input "100.000"
type input "0"
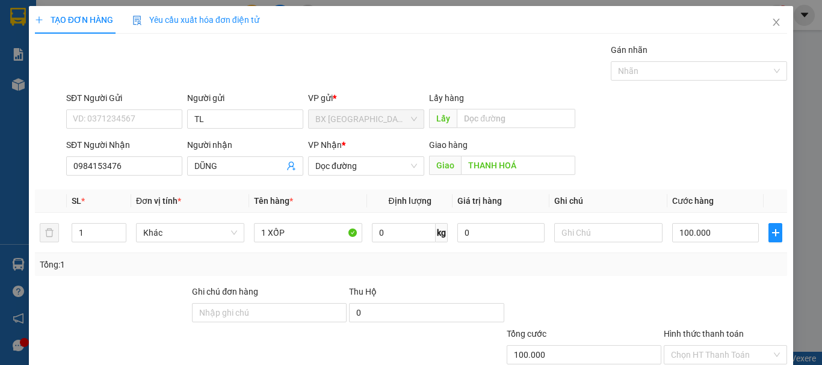
type input "0"
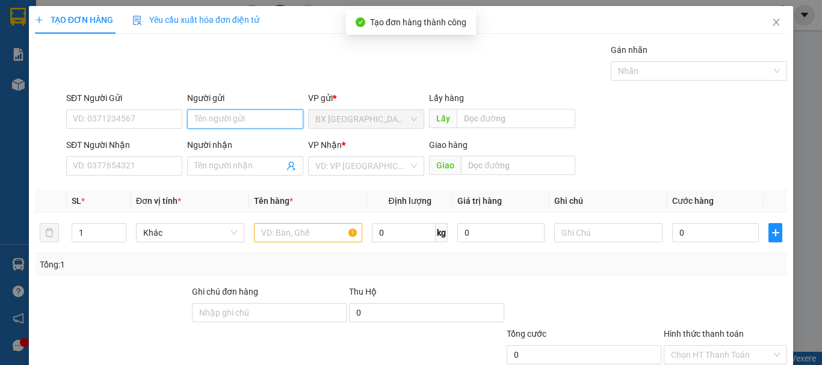
click at [258, 110] on input "Người gửi" at bounding box center [245, 119] width 116 height 19
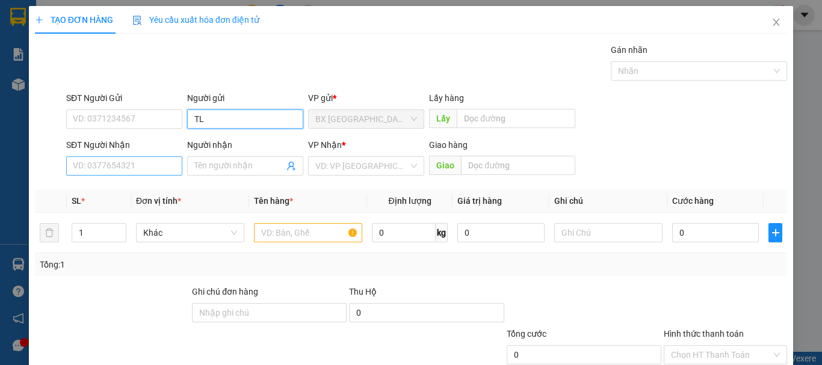
type input "TL"
click at [151, 157] on input "SĐT Người Nhận" at bounding box center [124, 166] width 116 height 19
click at [151, 157] on input "0935127161" at bounding box center [124, 166] width 116 height 19
click at [142, 157] on input "0935127161" at bounding box center [124, 166] width 116 height 19
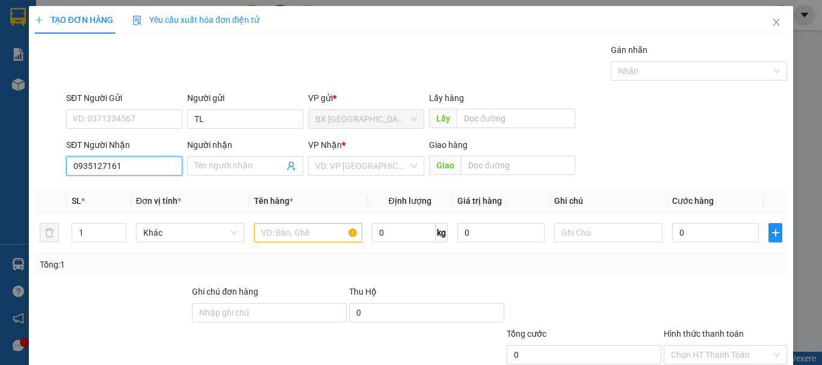
click at [91, 157] on input "0935127161" at bounding box center [124, 166] width 116 height 19
click at [146, 157] on input "0933127161" at bounding box center [124, 166] width 116 height 19
click at [147, 157] on input "0933127161" at bounding box center [124, 166] width 116 height 19
click at [169, 157] on input "0933127161" at bounding box center [124, 166] width 116 height 19
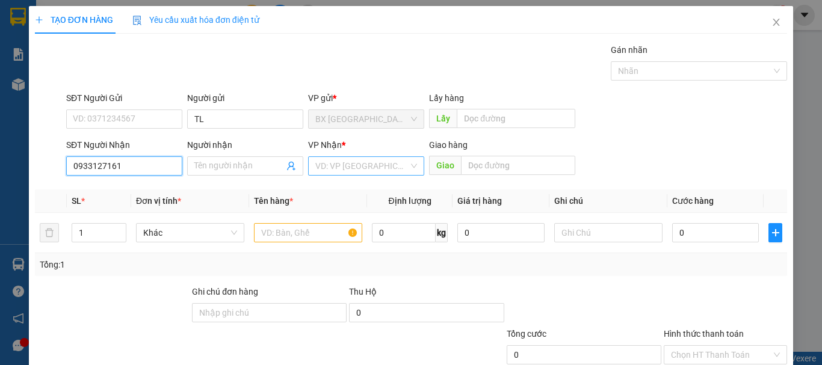
type input "0933127161"
click at [347, 157] on input "search" at bounding box center [361, 166] width 93 height 18
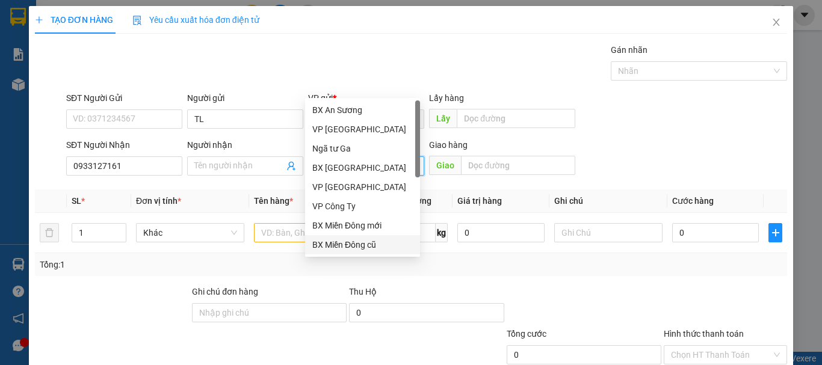
click at [346, 242] on div "BX Miền Đông cũ" at bounding box center [362, 244] width 101 height 13
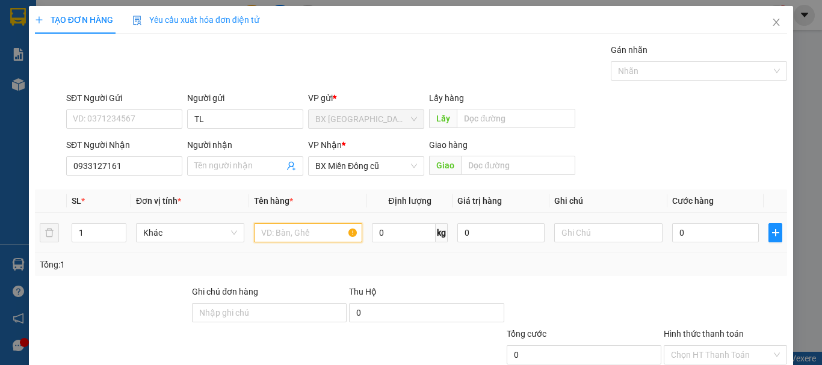
click at [285, 223] on input "text" at bounding box center [308, 232] width 108 height 19
type input "1 XỐP"
click at [710, 223] on input "0" at bounding box center [715, 232] width 87 height 19
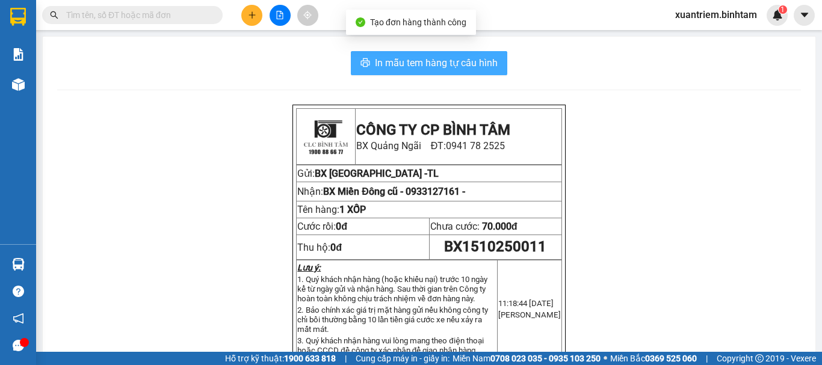
drag, startPoint x: 401, startPoint y: 59, endPoint x: 429, endPoint y: 78, distance: 33.9
click at [402, 59] on span "In mẫu tem hàng tự cấu hình" at bounding box center [436, 62] width 123 height 15
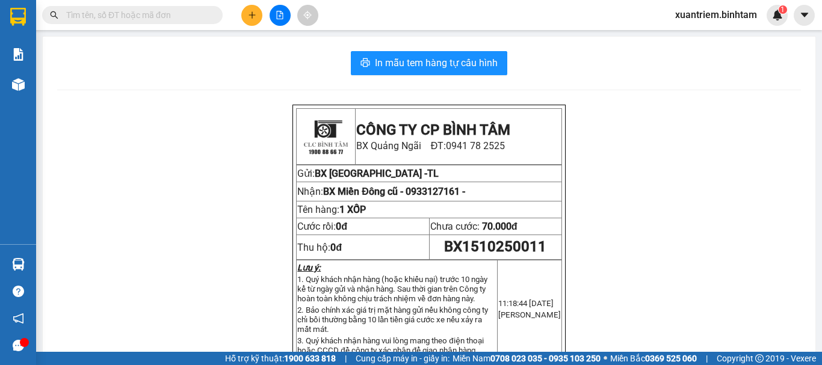
click at [245, 12] on button at bounding box center [251, 15] width 21 height 21
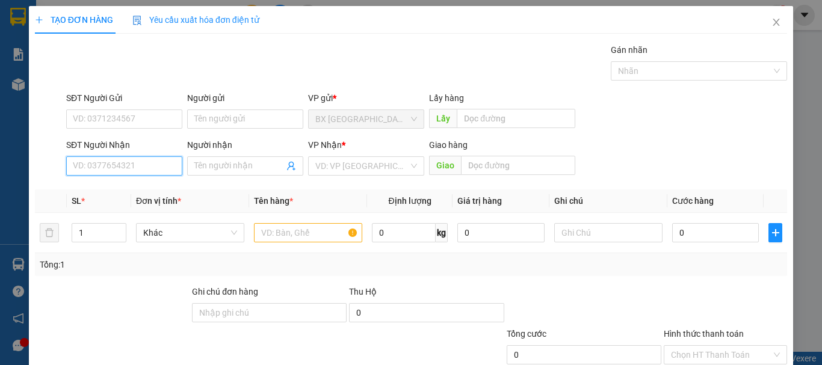
click at [108, 167] on input "SĐT Người Nhận" at bounding box center [124, 166] width 116 height 19
click at [145, 172] on input "0362730246" at bounding box center [124, 166] width 116 height 19
click at [144, 167] on input "0362730246" at bounding box center [124, 166] width 116 height 19
type input "0362730246"
click at [160, 177] on div "SĐT Người Nhận 0362730246 0362730246" at bounding box center [124, 159] width 116 height 42
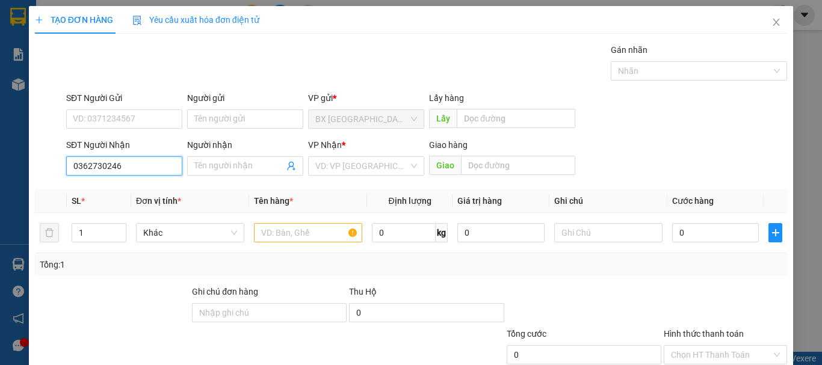
click at [159, 169] on input "0362730246" at bounding box center [124, 166] width 116 height 19
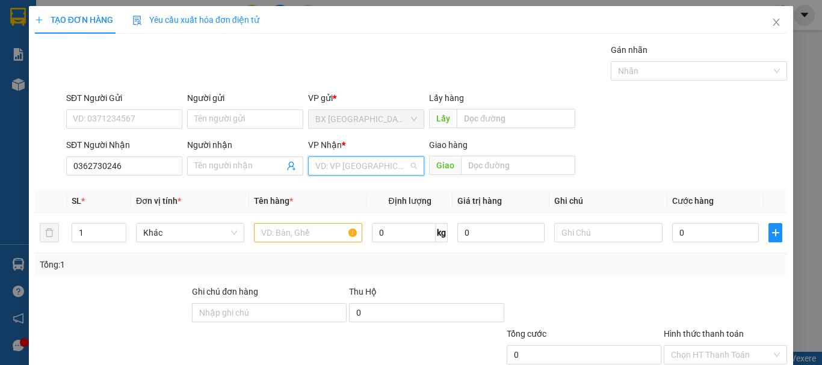
click at [359, 163] on input "search" at bounding box center [361, 166] width 93 height 18
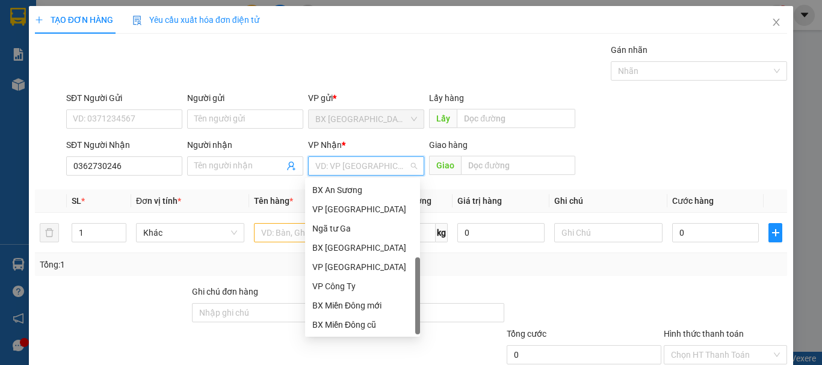
click at [376, 338] on div "Dọc đường" at bounding box center [362, 344] width 101 height 13
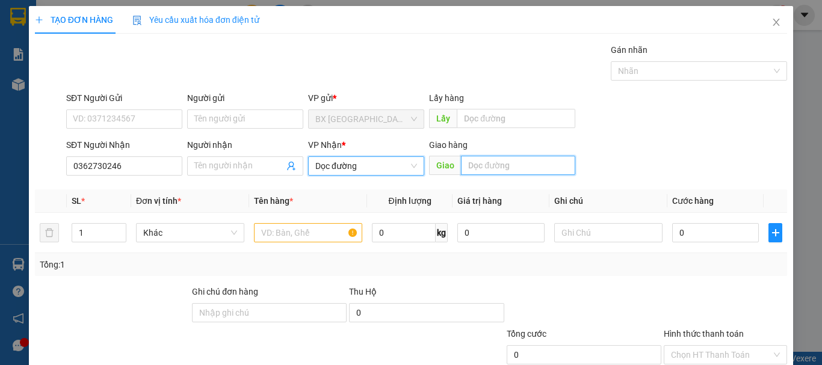
click at [521, 160] on input "text" at bounding box center [518, 165] width 114 height 19
type input "[GEOGRAPHIC_DATA]"
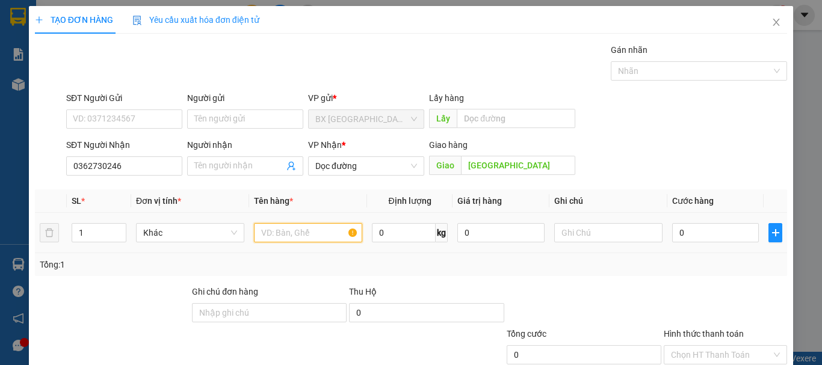
drag, startPoint x: 303, startPoint y: 232, endPoint x: 293, endPoint y: 229, distance: 10.7
click at [303, 232] on input "text" at bounding box center [308, 232] width 108 height 19
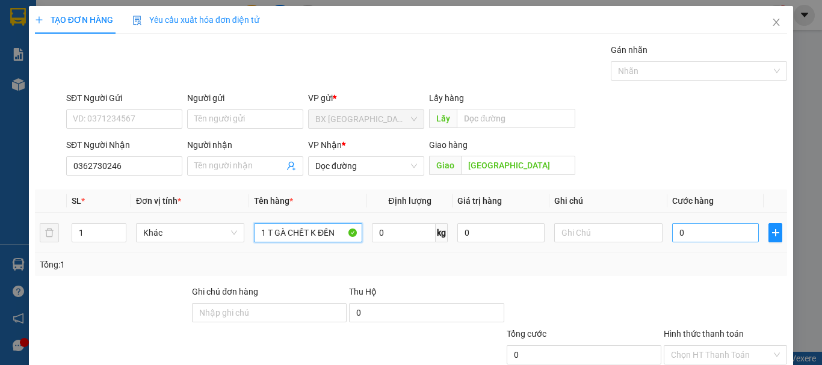
type input "1 T GÀ CHẾT K ĐỀN"
click at [719, 225] on input "0" at bounding box center [715, 232] width 87 height 19
type input "2"
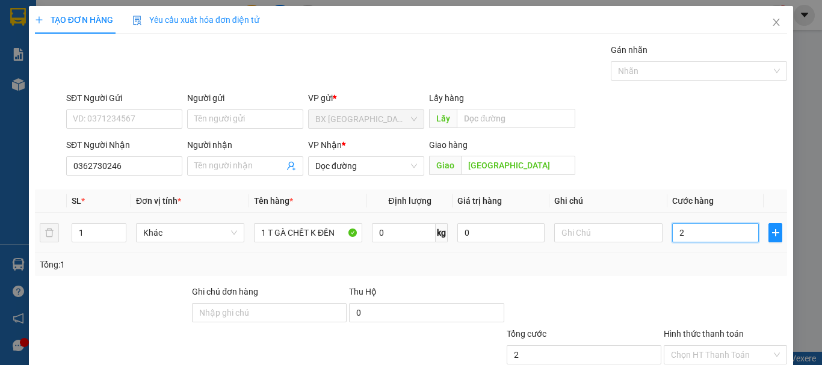
type input "20"
type input "200"
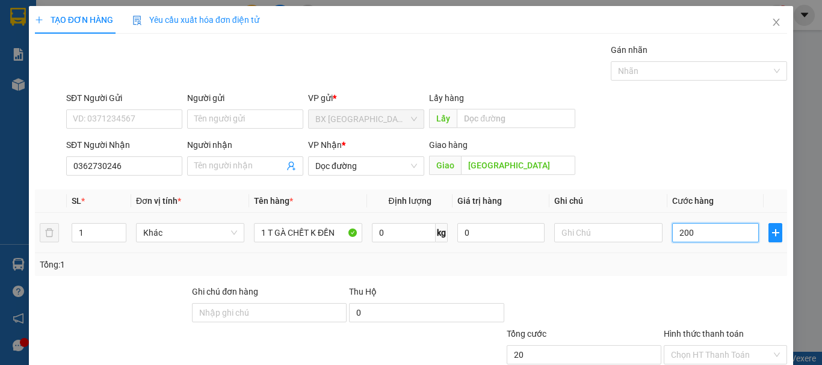
type input "200"
type input "2.000"
type input "20.000"
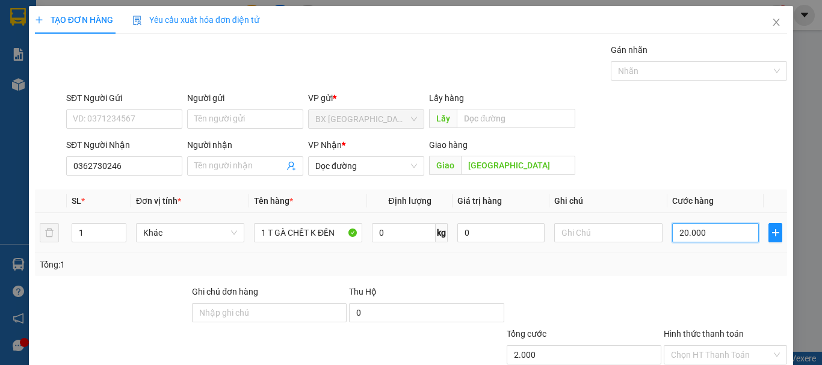
type input "20.000"
type input "200.000"
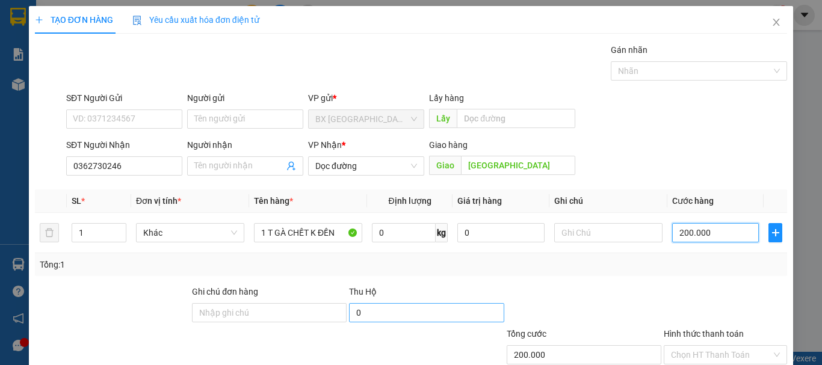
type input "200.000"
click at [465, 312] on input "0" at bounding box center [426, 312] width 155 height 19
type input "1.400.000"
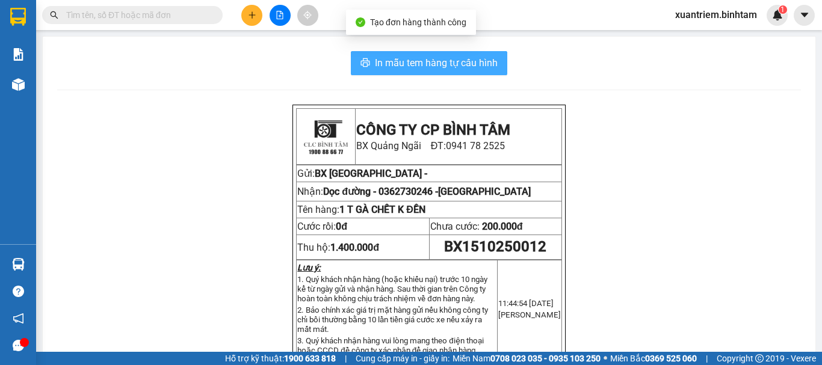
drag, startPoint x: 453, startPoint y: 50, endPoint x: 447, endPoint y: 60, distance: 11.6
click at [452, 50] on div "In mẫu tem hàng tự cấu hình CÔNG TY CP BÌNH TÂM [GEOGRAPHIC_DATA]: 0941 78 2525…" at bounding box center [429, 356] width 773 height 638
click at [447, 60] on span "In mẫu tem hàng tự cấu hình" at bounding box center [436, 62] width 123 height 15
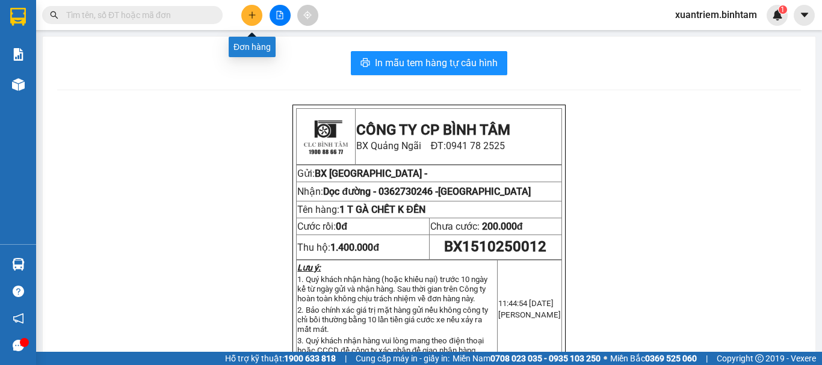
click at [252, 5] on div at bounding box center [280, 15] width 90 height 21
click at [247, 13] on button at bounding box center [251, 15] width 21 height 21
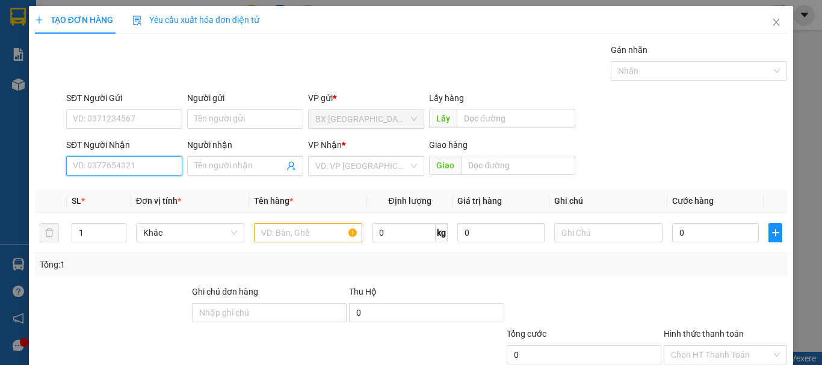
click at [135, 159] on input "SĐT Người Nhận" at bounding box center [124, 166] width 116 height 19
click at [122, 168] on input "0343974728" at bounding box center [124, 166] width 116 height 19
click at [143, 166] on input "0343974728" at bounding box center [124, 166] width 116 height 19
type input "0343974728"
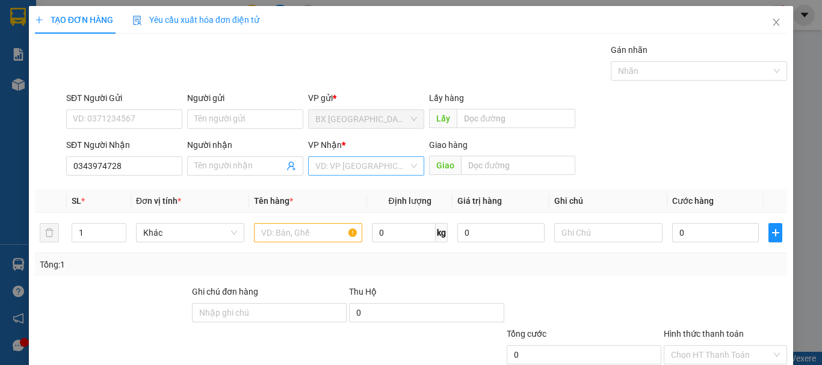
click at [344, 173] on input "search" at bounding box center [361, 166] width 93 height 18
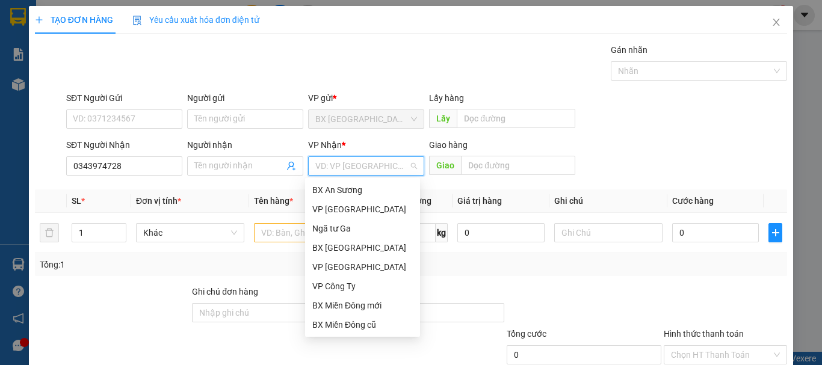
click at [334, 338] on div "Dọc đường" at bounding box center [362, 344] width 101 height 13
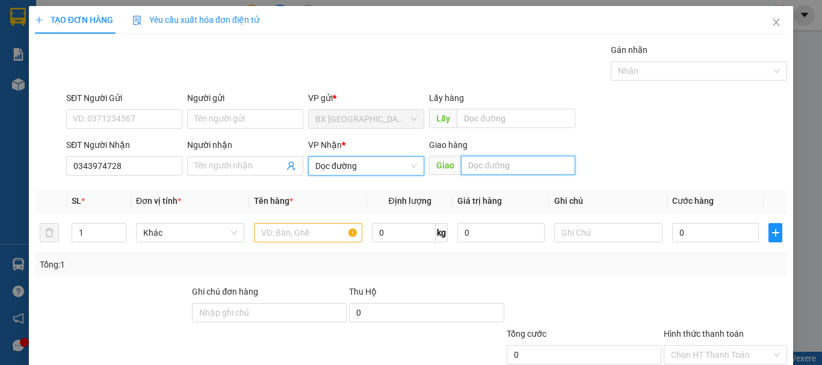
click at [495, 169] on input "text" at bounding box center [518, 165] width 114 height 19
type input "NEM [PERSON_NAME]"
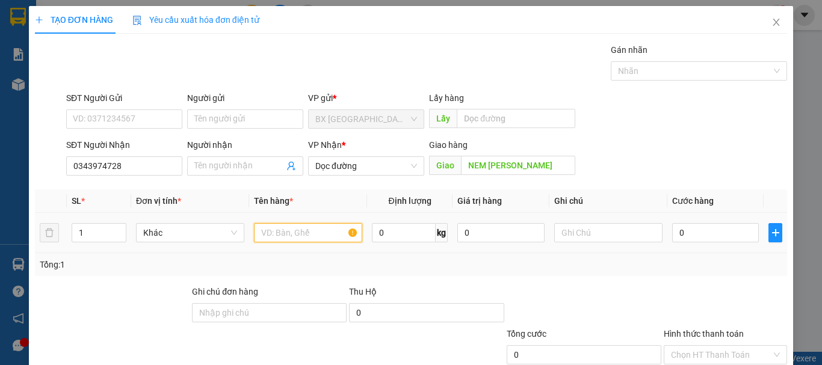
click at [326, 232] on input "text" at bounding box center [308, 232] width 108 height 19
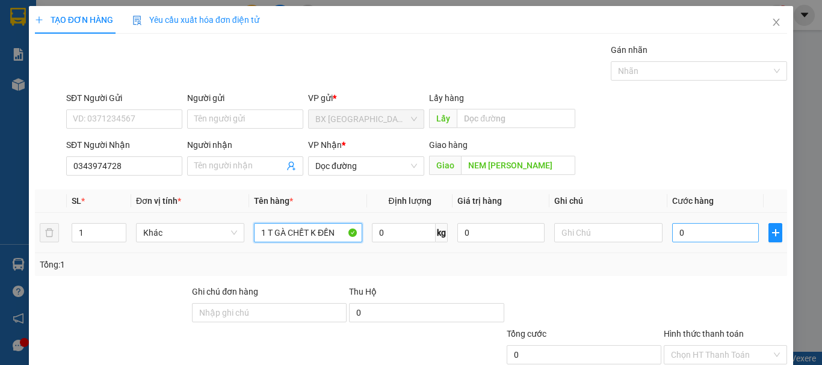
type input "1 T GÀ CHẾT K ĐỀN"
click at [730, 229] on input "0" at bounding box center [715, 232] width 87 height 19
type input "02"
type input "2"
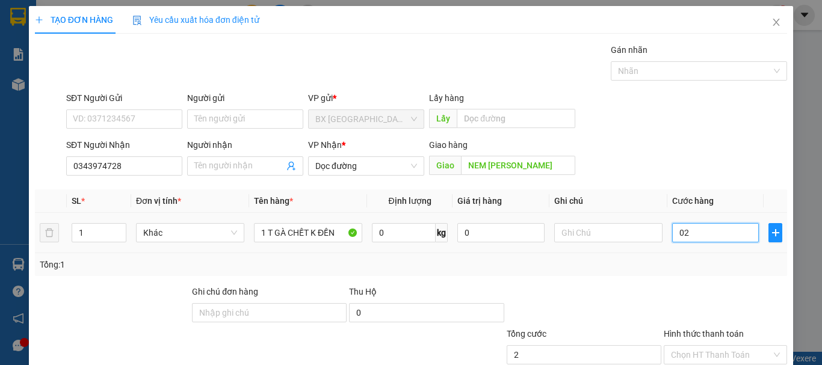
type input "020"
type input "20"
type input "0.200"
type input "200"
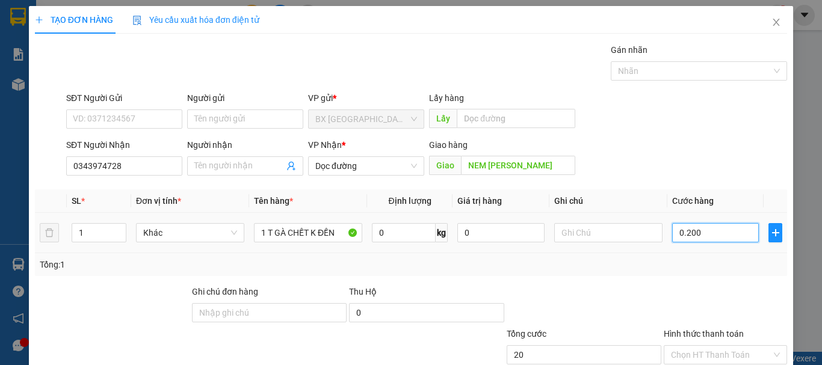
type input "200"
type input "02.000"
type input "2.000"
type input "020.000"
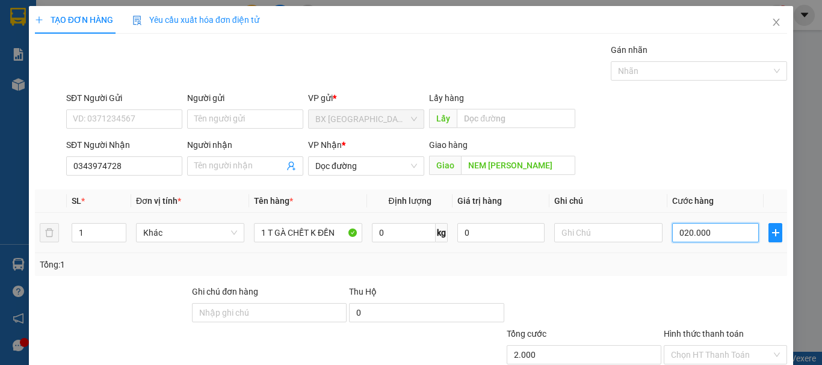
type input "20.000"
type input "0.200.000"
type input "200.000"
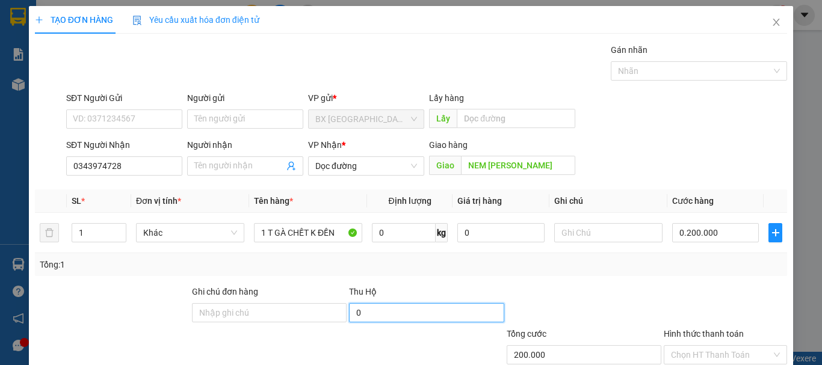
type input "200.000"
click at [384, 320] on input "0" at bounding box center [426, 312] width 155 height 19
type input "2"
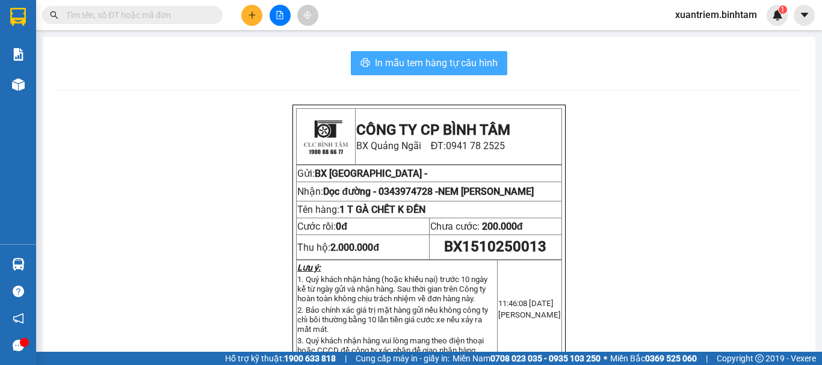
click at [415, 63] on span "In mẫu tem hàng tự cấu hình" at bounding box center [436, 62] width 123 height 15
click at [246, 17] on button at bounding box center [251, 15] width 21 height 21
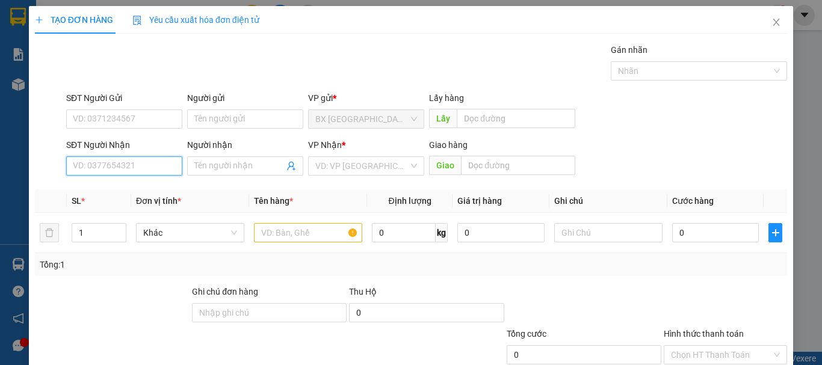
click at [164, 163] on input "SĐT Người Nhận" at bounding box center [124, 166] width 116 height 19
type input "0981567880"
click at [132, 187] on div "0981567880" at bounding box center [123, 190] width 101 height 13
type input "VINH"
type input "1.000.000"
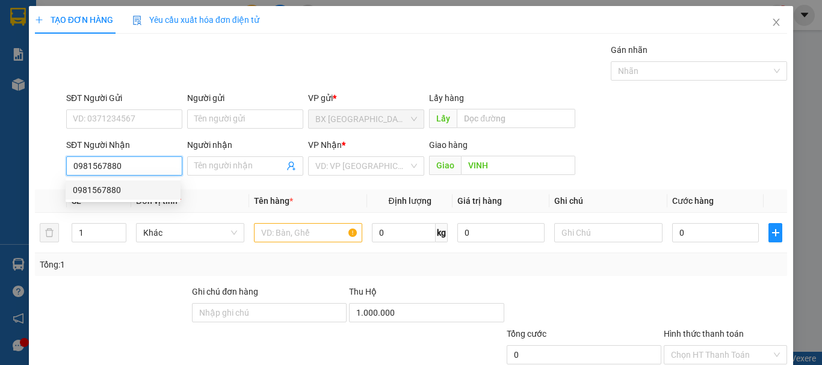
type input "200.000"
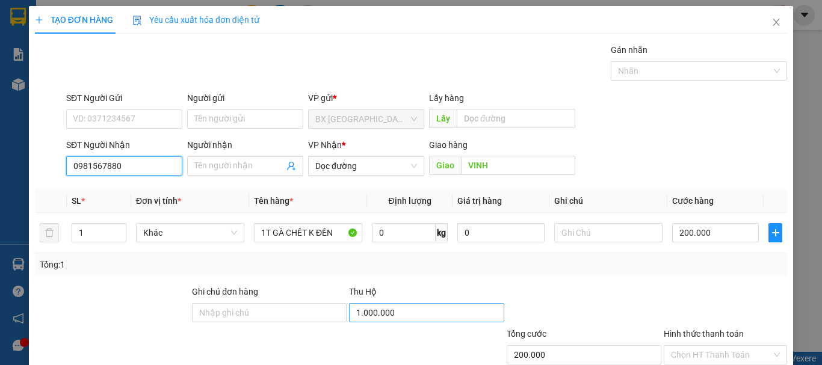
type input "0981567880"
click at [421, 314] on input "1.000.000" at bounding box center [426, 312] width 155 height 19
type input "2.500.000"
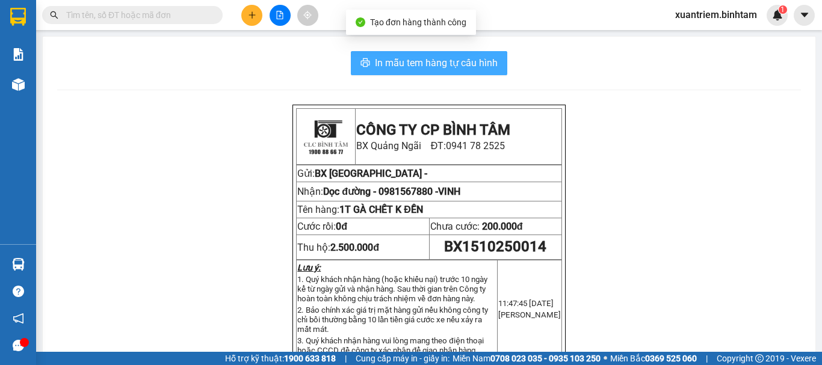
click at [450, 62] on span "In mẫu tem hàng tự cấu hình" at bounding box center [436, 62] width 123 height 15
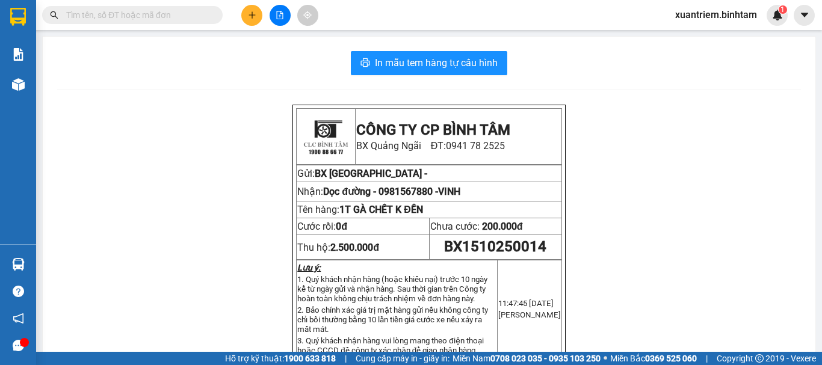
click at [246, 11] on button at bounding box center [251, 15] width 21 height 21
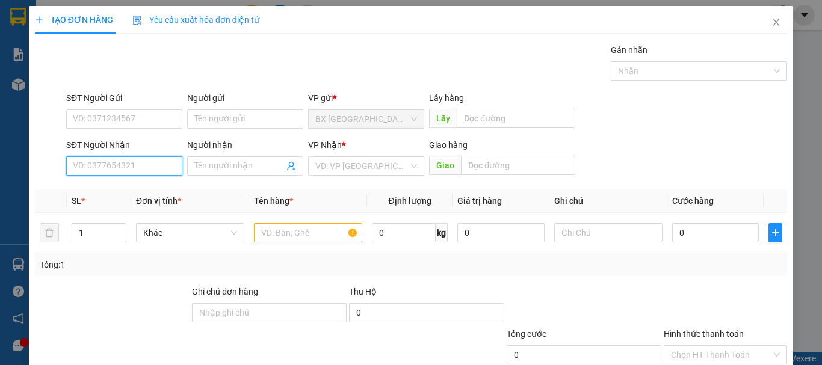
click at [138, 165] on input "SĐT Người Nhận" at bounding box center [124, 166] width 116 height 19
type input "0912907158"
click at [158, 167] on input "0912907158" at bounding box center [124, 166] width 116 height 19
click at [134, 182] on div "0912907158" at bounding box center [123, 190] width 115 height 19
type input "200.000"
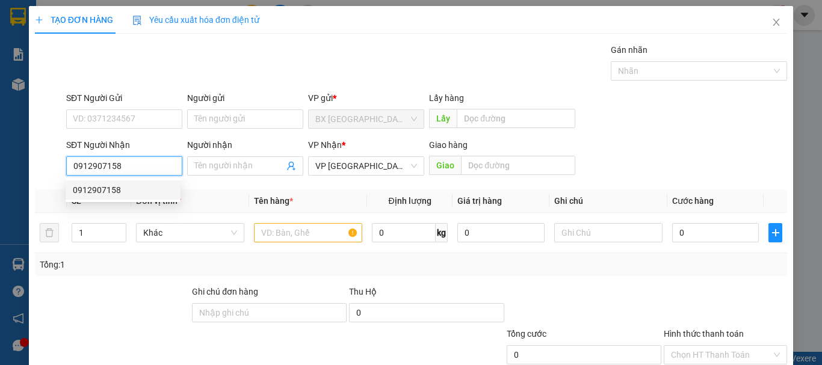
type input "200.000"
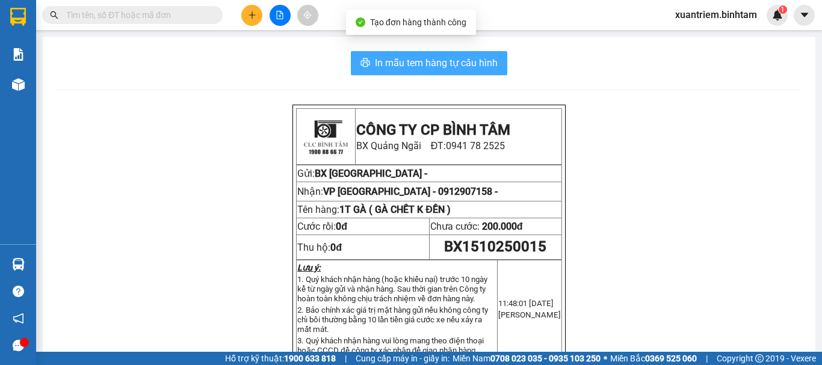
click at [407, 65] on span "In mẫu tem hàng tự cấu hình" at bounding box center [436, 62] width 123 height 15
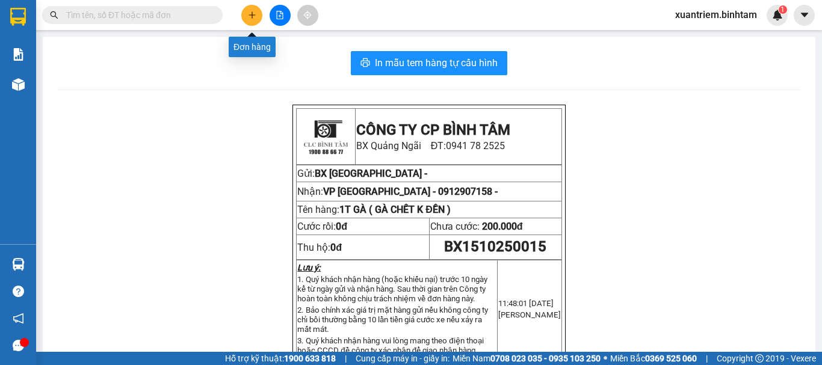
click at [247, 5] on div at bounding box center [280, 15] width 90 height 21
click at [251, 5] on button at bounding box center [251, 15] width 21 height 21
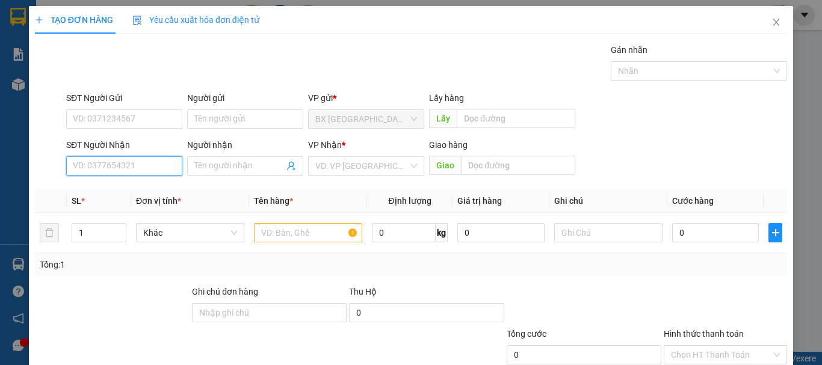
click at [103, 158] on input "SĐT Người Nhận" at bounding box center [124, 166] width 116 height 19
click at [144, 172] on input "093987555" at bounding box center [124, 166] width 116 height 19
click at [87, 164] on input "093987555" at bounding box center [124, 166] width 116 height 19
type input "0931987555"
click at [123, 193] on div "0931987555" at bounding box center [123, 190] width 101 height 13
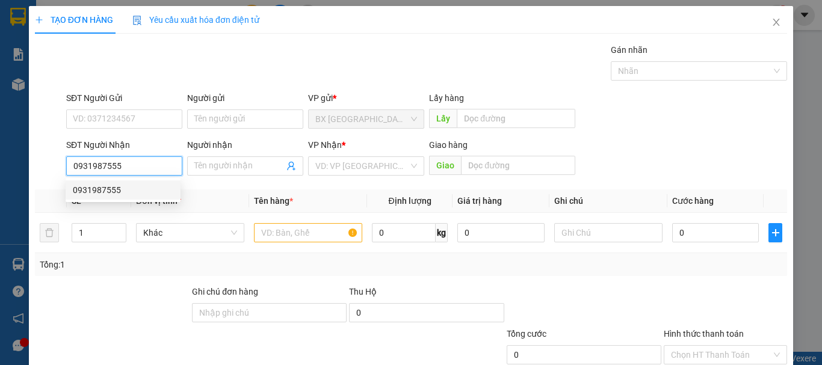
type input "NGHỆ AN"
type input "3.500.000"
type input "200.000"
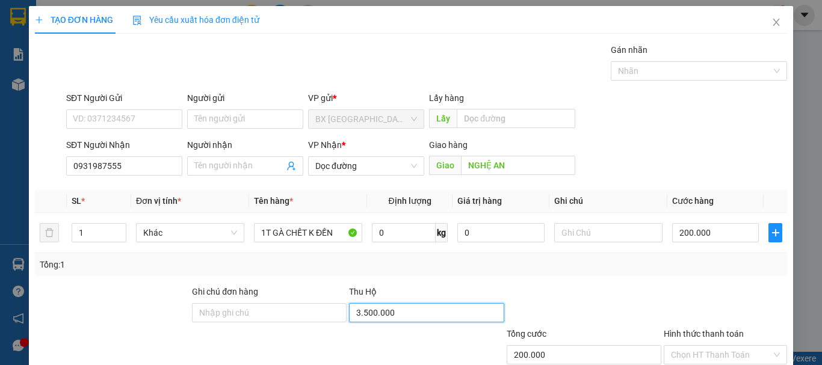
click at [400, 320] on input "3.500.000" at bounding box center [426, 312] width 155 height 19
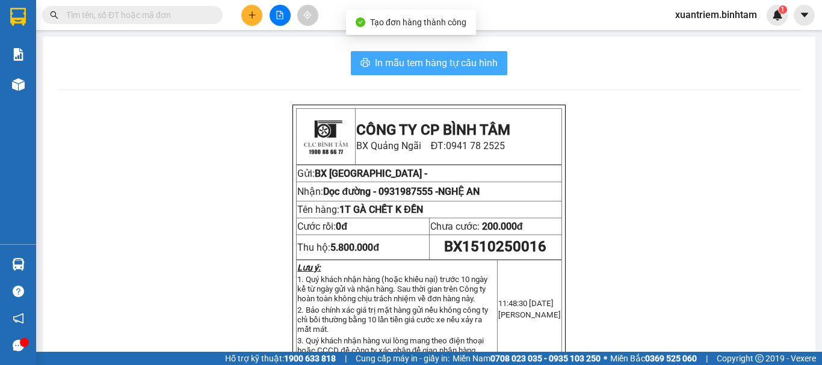
click at [444, 59] on span "In mẫu tem hàng tự cấu hình" at bounding box center [436, 62] width 123 height 15
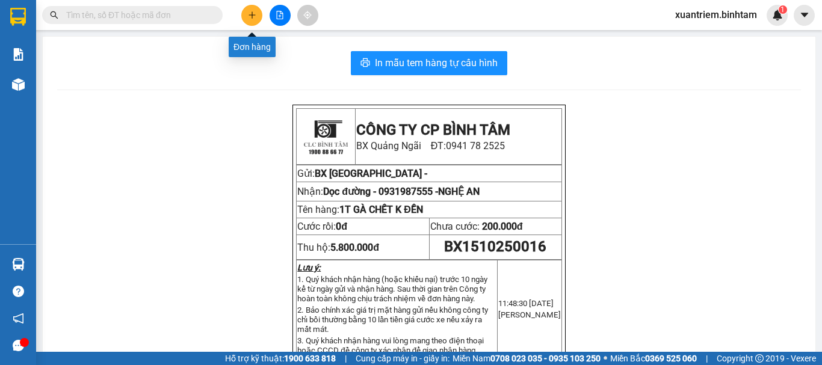
click at [255, 18] on icon "plus" at bounding box center [252, 15] width 8 height 8
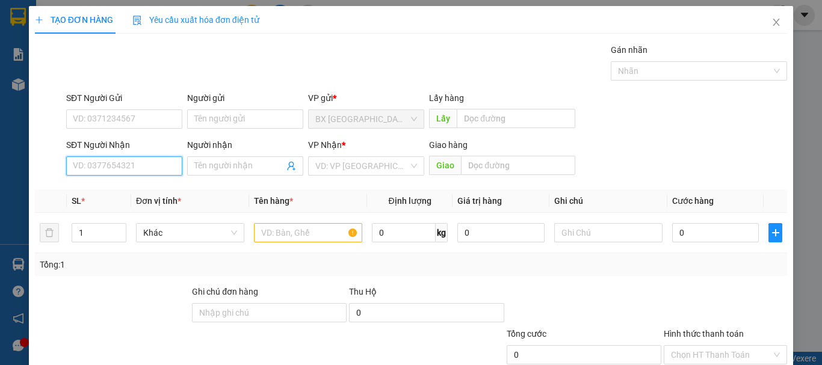
click at [166, 163] on input "SĐT Người Nhận" at bounding box center [124, 166] width 116 height 19
click at [166, 164] on input "0354090173" at bounding box center [124, 166] width 116 height 19
click at [144, 193] on div "0354090173" at bounding box center [123, 190] width 101 height 13
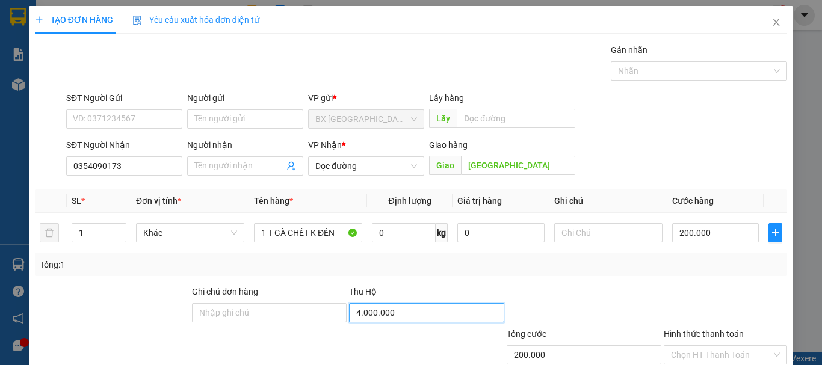
click at [387, 307] on input "4.000.000" at bounding box center [426, 312] width 155 height 19
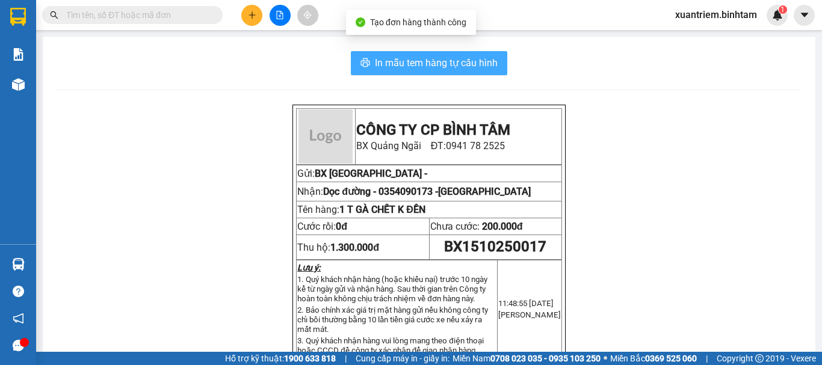
click at [451, 71] on button "In mẫu tem hàng tự cấu hình" at bounding box center [429, 63] width 157 height 24
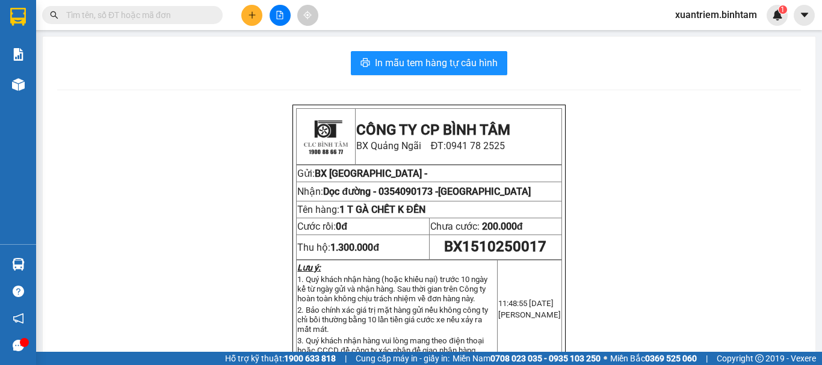
click at [258, 19] on button at bounding box center [251, 15] width 21 height 21
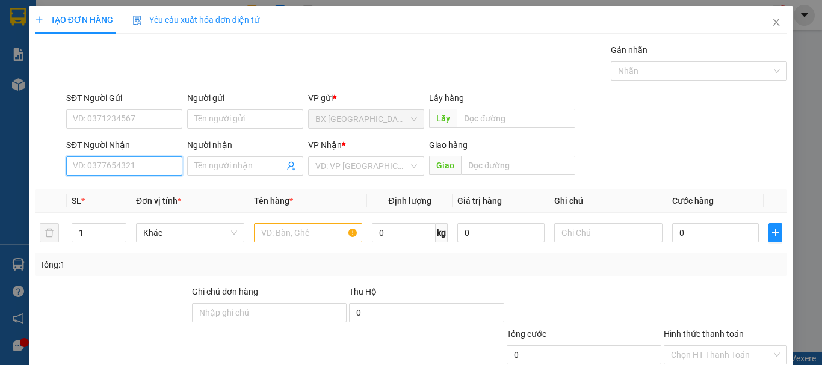
click at [146, 161] on input "SĐT Người Nhận" at bounding box center [124, 166] width 116 height 19
click at [146, 161] on input "0945380568" at bounding box center [124, 166] width 116 height 19
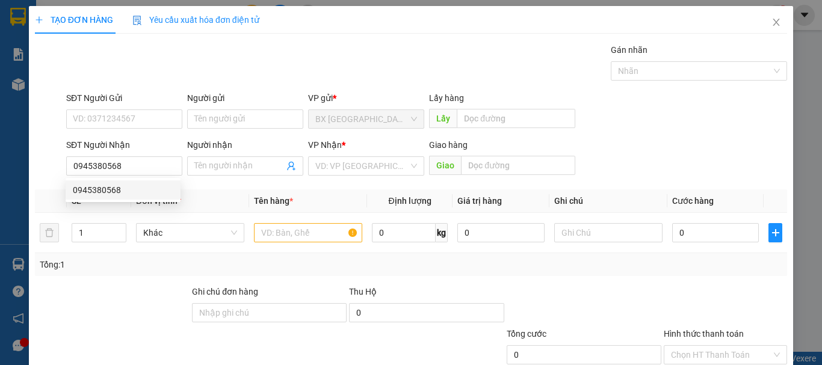
click at [122, 205] on div "SL *" at bounding box center [99, 200] width 55 height 13
click at [133, 191] on th "Đơn vị tính *" at bounding box center [190, 201] width 118 height 23
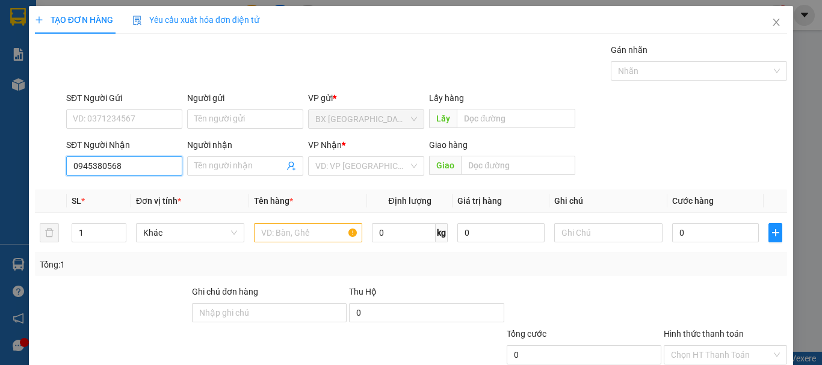
click at [150, 169] on input "0945380568" at bounding box center [124, 166] width 116 height 19
click at [131, 196] on div "0945380568" at bounding box center [123, 190] width 101 height 13
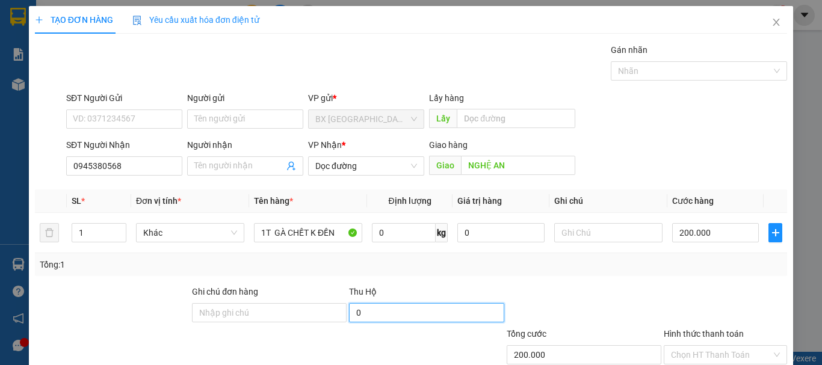
click at [421, 307] on input "0" at bounding box center [426, 312] width 155 height 19
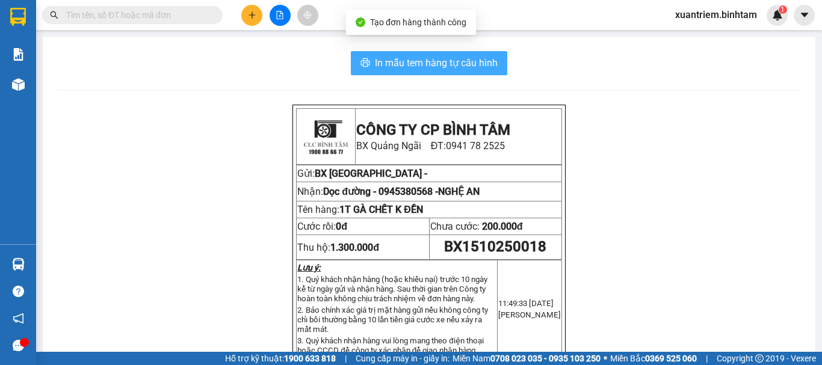
drag, startPoint x: 476, startPoint y: 47, endPoint x: 472, endPoint y: 52, distance: 6.9
click at [476, 47] on div "In mẫu tem hàng tự cấu hình CÔNG TY CP BÌNH TÂM [GEOGRAPHIC_DATA]: 0941 78 2525…" at bounding box center [429, 356] width 773 height 638
click at [471, 57] on span "In mẫu tem hàng tự cấu hình" at bounding box center [436, 62] width 123 height 15
click at [255, 17] on icon "plus" at bounding box center [252, 15] width 8 height 8
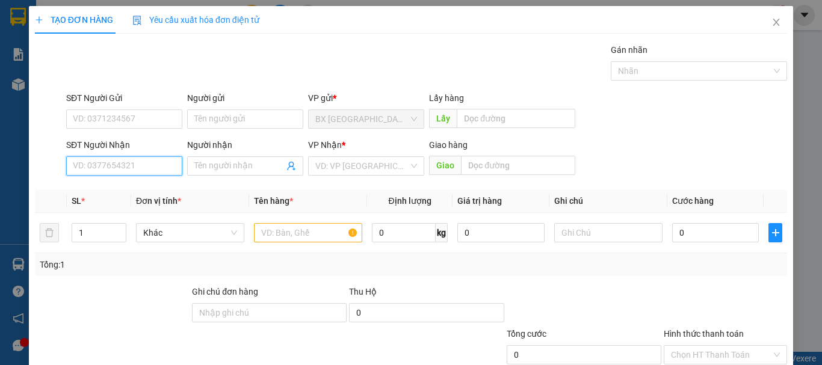
click at [148, 172] on input "SĐT Người Nhận" at bounding box center [124, 166] width 116 height 19
click at [147, 173] on input "0989815568" at bounding box center [124, 166] width 116 height 19
click at [131, 189] on div "0989815568" at bounding box center [123, 190] width 101 height 13
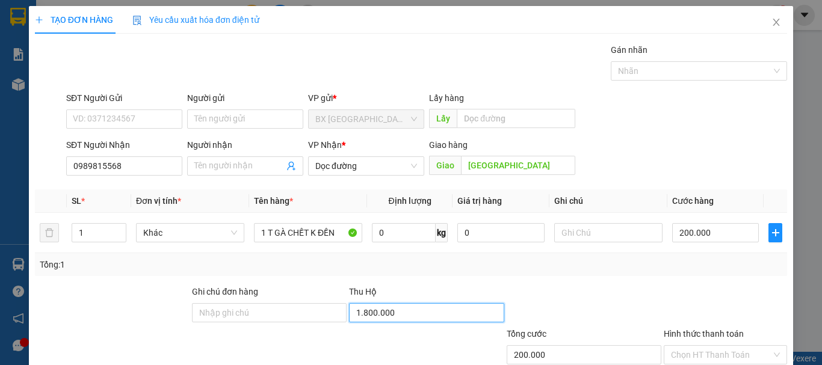
click at [433, 315] on input "1.800.000" at bounding box center [426, 312] width 155 height 19
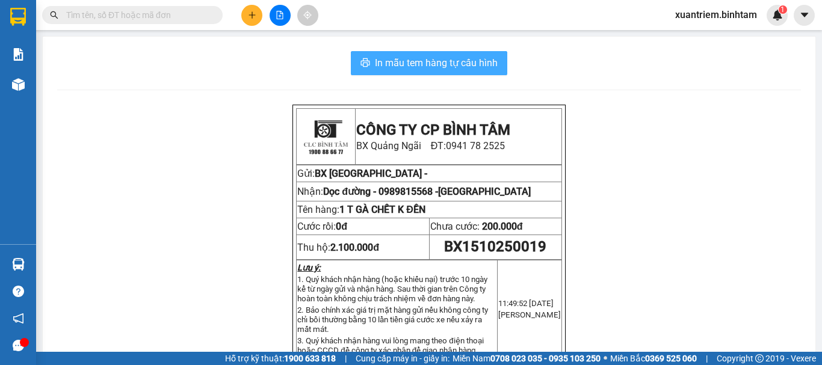
click at [483, 64] on span "In mẫu tem hàng tự cấu hình" at bounding box center [436, 62] width 123 height 15
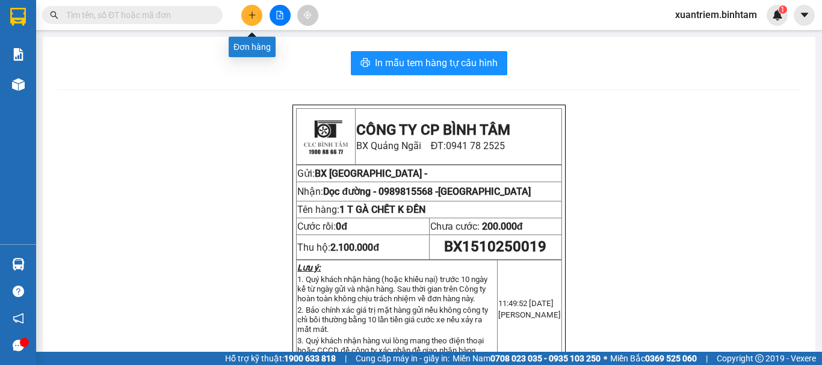
click at [256, 8] on button at bounding box center [251, 15] width 21 height 21
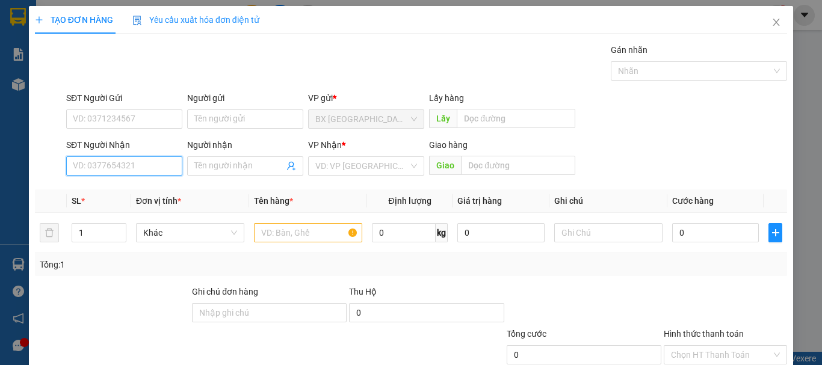
click at [152, 172] on input "SĐT Người Nhận" at bounding box center [124, 166] width 116 height 19
click at [150, 171] on input "0968962366" at bounding box center [124, 166] width 116 height 19
drag, startPoint x: 128, startPoint y: 194, endPoint x: 149, endPoint y: 184, distance: 23.4
click at [128, 194] on div "0968962366" at bounding box center [123, 190] width 101 height 13
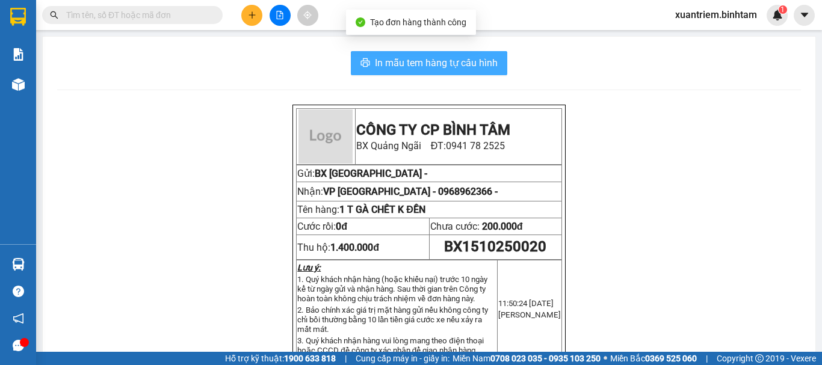
click at [418, 69] on span "In mẫu tem hàng tự cấu hình" at bounding box center [436, 62] width 123 height 15
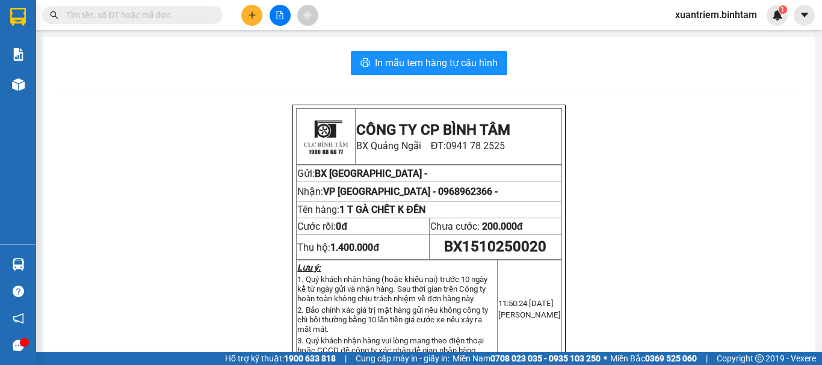
click at [254, 17] on icon "plus" at bounding box center [252, 15] width 8 height 8
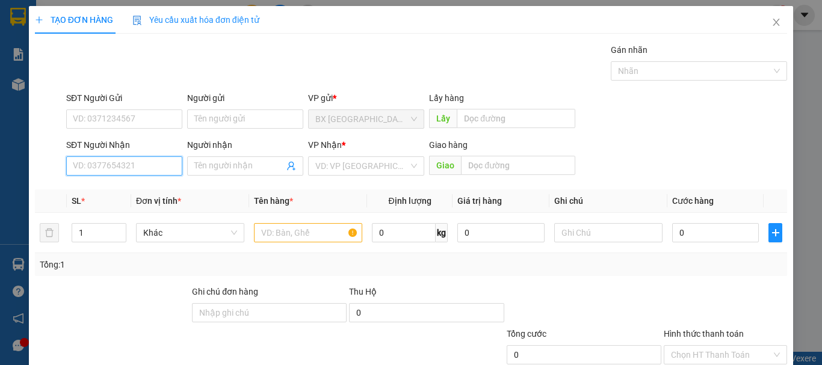
click at [159, 173] on input "SĐT Người Nhận" at bounding box center [124, 166] width 116 height 19
click at [159, 173] on input "0964676868" at bounding box center [124, 166] width 116 height 19
click at [131, 173] on input "0964676868" at bounding box center [124, 166] width 116 height 19
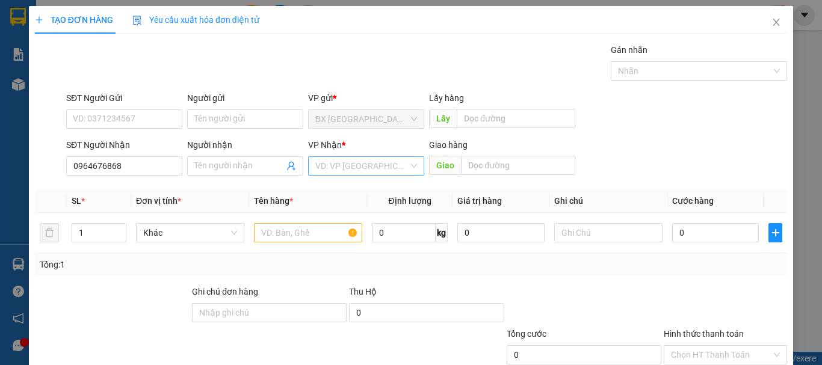
click at [384, 173] on input "search" at bounding box center [361, 166] width 93 height 18
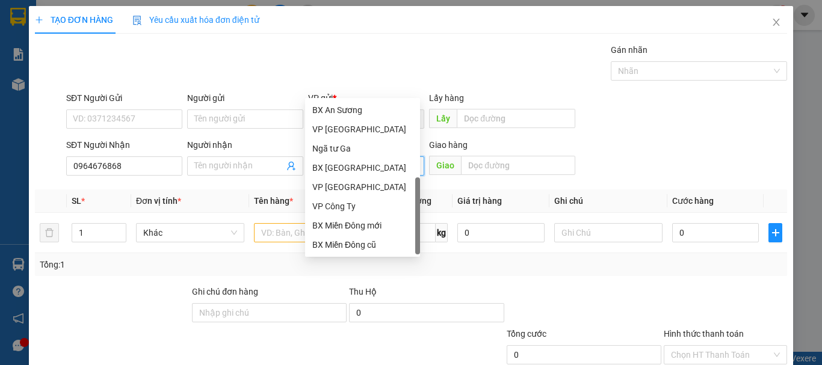
click at [370, 274] on div "VP Nghĩa Hành" at bounding box center [362, 283] width 115 height 19
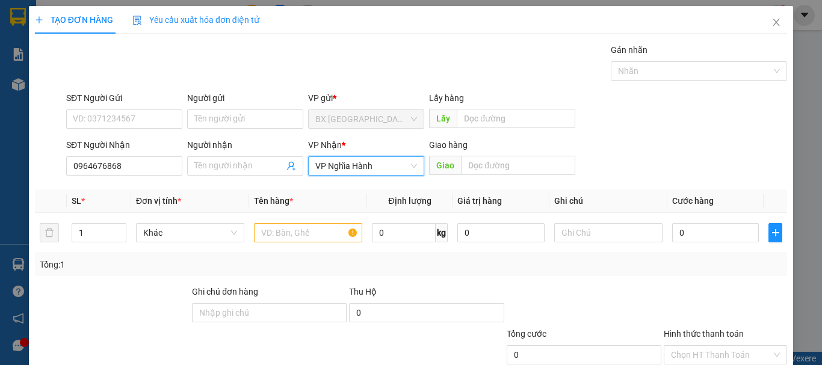
click at [379, 157] on span "VP Nghĩa Hành" at bounding box center [366, 166] width 102 height 18
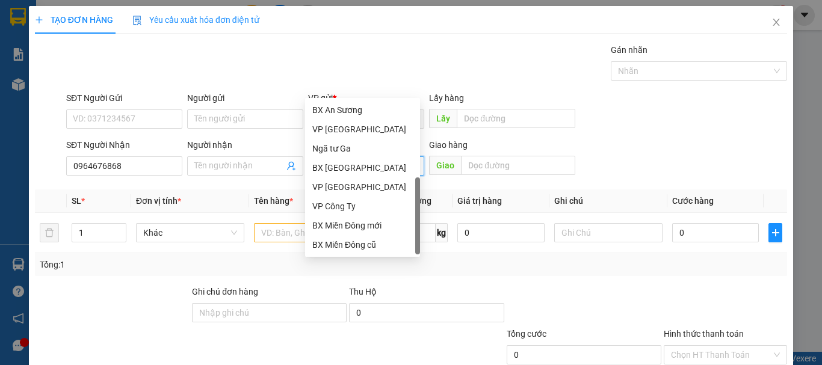
click at [356, 258] on div "Dọc đường" at bounding box center [362, 264] width 101 height 13
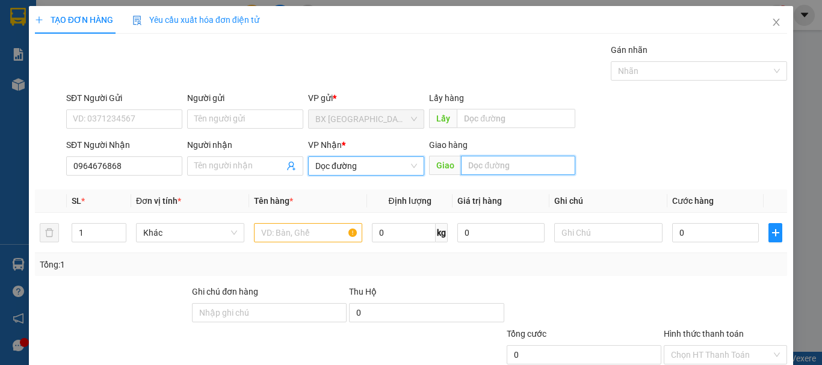
click at [495, 156] on input "text" at bounding box center [518, 165] width 114 height 19
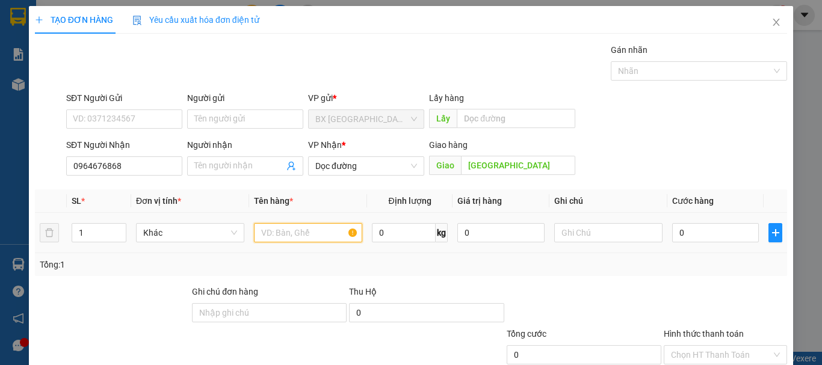
click at [344, 223] on input "text" at bounding box center [308, 232] width 108 height 19
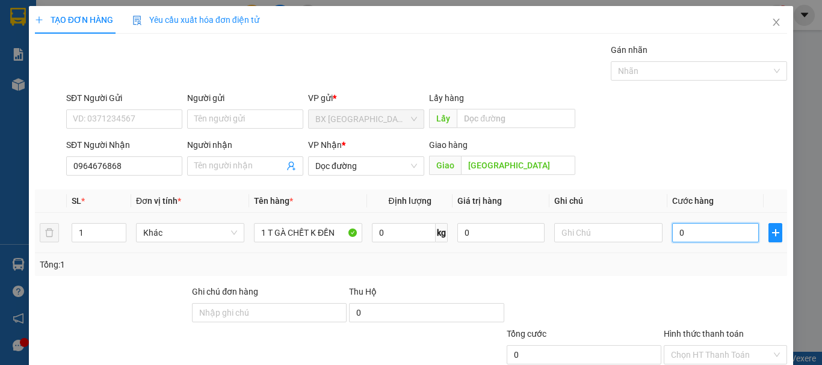
click at [679, 223] on input "0" at bounding box center [715, 232] width 87 height 19
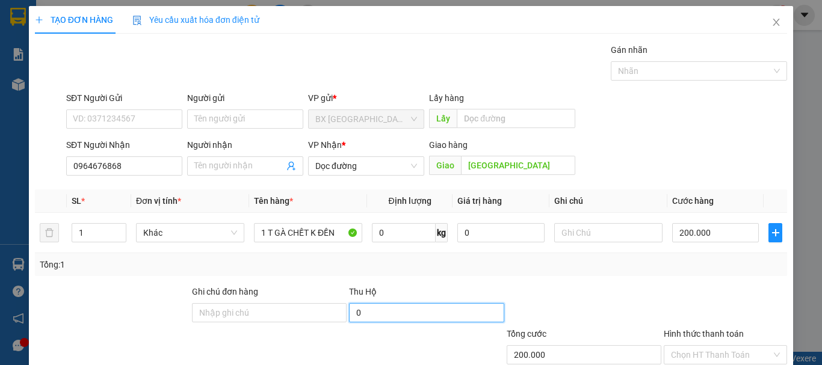
click at [475, 303] on input "0" at bounding box center [426, 312] width 155 height 19
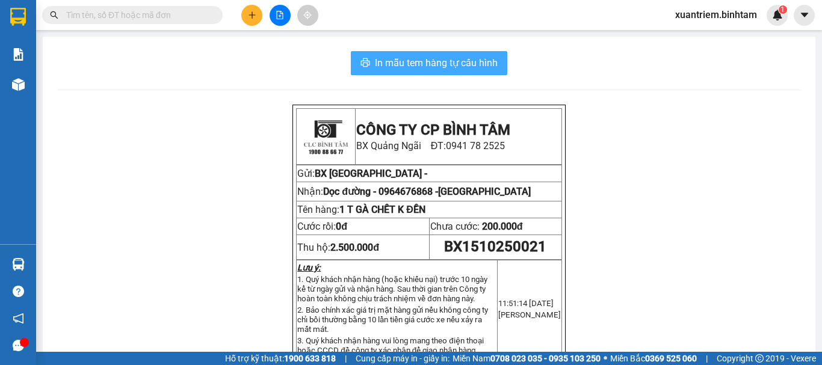
click at [462, 59] on span "In mẫu tem hàng tự cấu hình" at bounding box center [436, 62] width 123 height 15
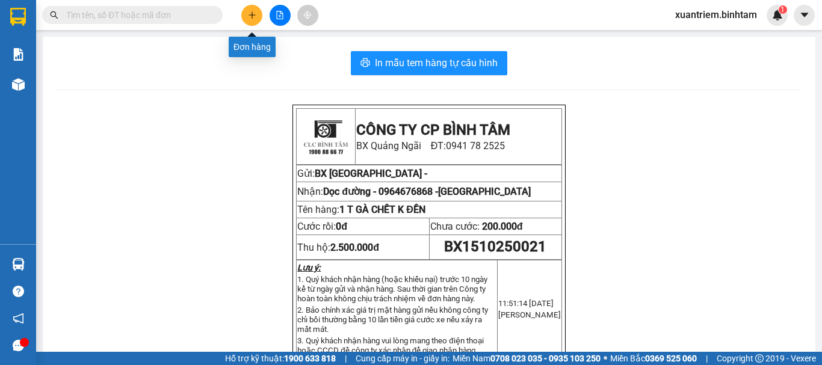
click at [250, 10] on button at bounding box center [251, 15] width 21 height 21
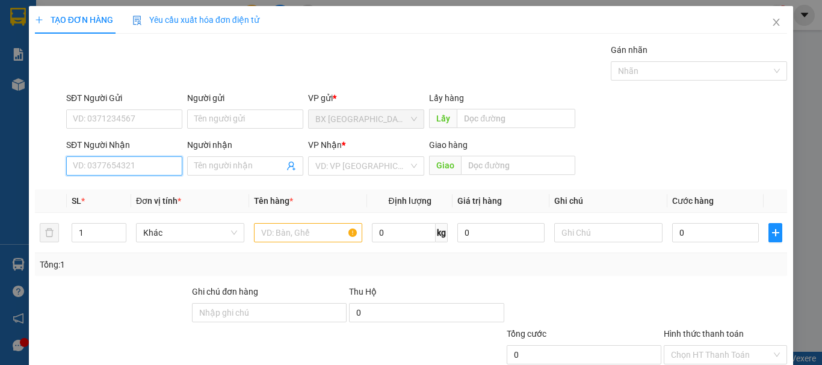
click at [146, 170] on input "SĐT Người Nhận" at bounding box center [124, 166] width 116 height 19
click at [144, 158] on input "0368386093" at bounding box center [124, 166] width 116 height 19
click at [113, 194] on div "0368386093" at bounding box center [123, 190] width 101 height 13
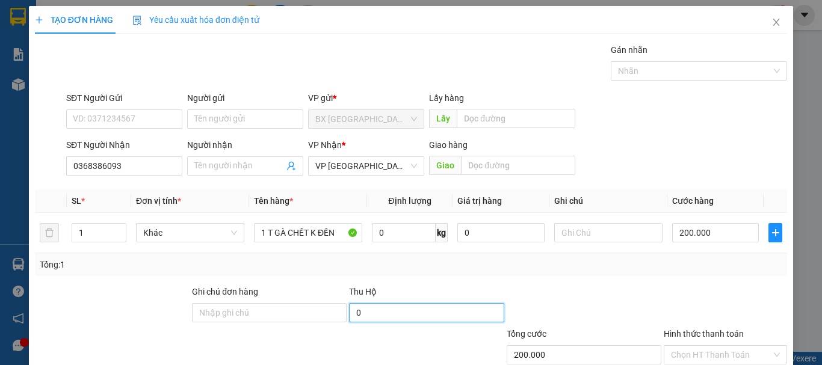
click at [402, 314] on input "0" at bounding box center [426, 312] width 155 height 19
click at [719, 321] on div "Transit Pickup Surcharge Ids Transit Deliver Surcharge Ids Transit Deliver Surc…" at bounding box center [411, 232] width 752 height 379
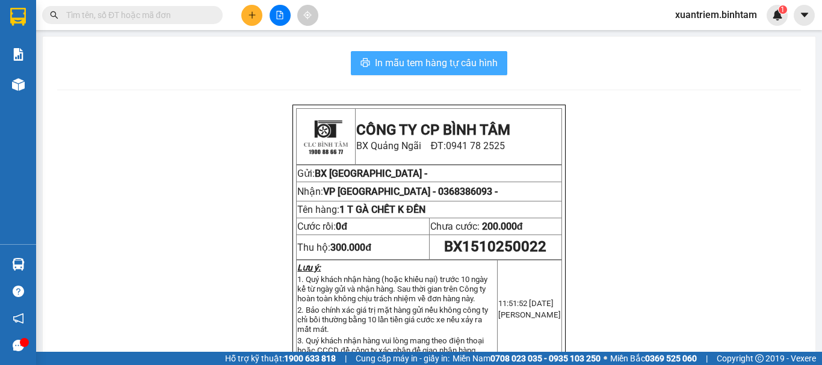
click at [476, 57] on span "In mẫu tem hàng tự cấu hình" at bounding box center [436, 62] width 123 height 15
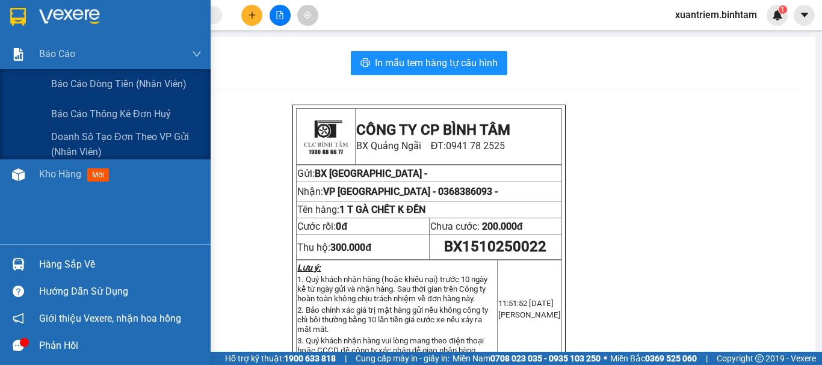
drag, startPoint x: 29, startPoint y: 145, endPoint x: 67, endPoint y: 87, distance: 69.6
click at [43, 198] on div "Báo cáo Báo cáo dòng tiền (nhân viên) Báo cáo thống kê đơn huỷ Doanh số tạo đơn…" at bounding box center [105, 141] width 211 height 205
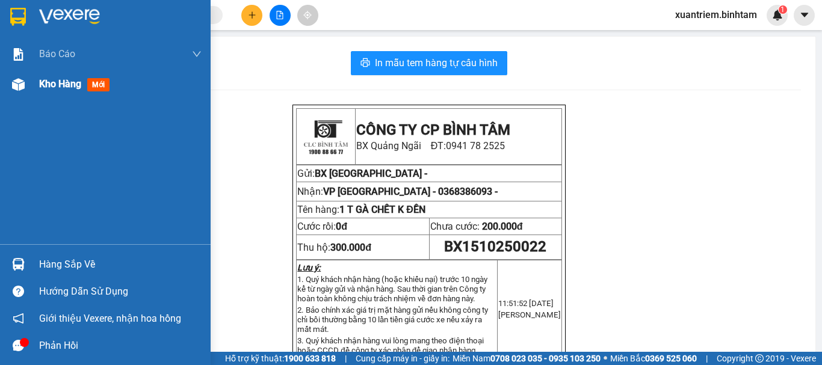
click at [66, 82] on span "Kho hàng" at bounding box center [60, 83] width 42 height 11
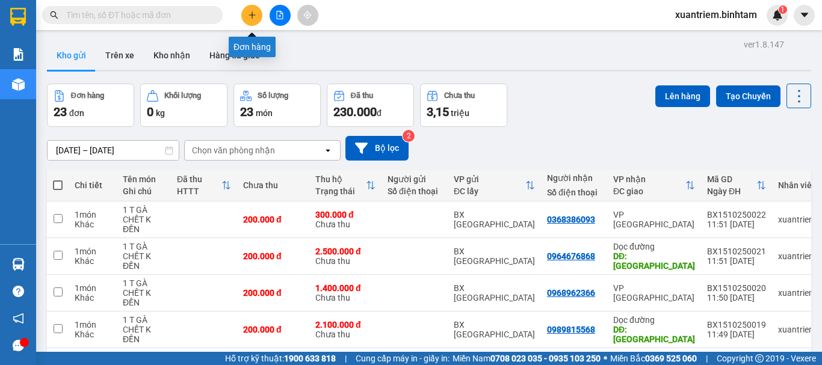
click at [253, 9] on button at bounding box center [251, 15] width 21 height 21
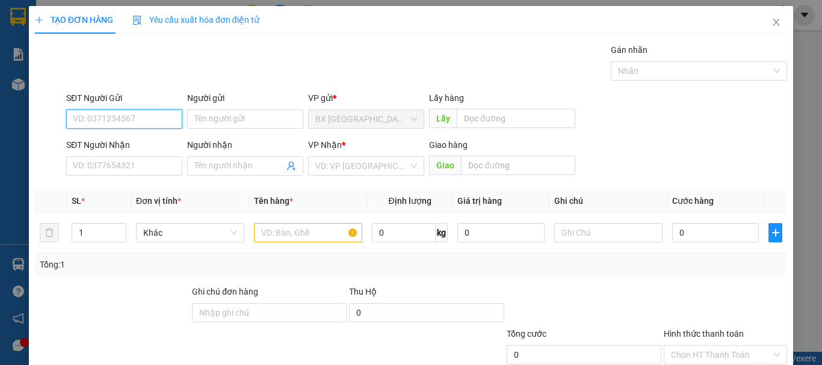
click at [147, 116] on input "SĐT Người Gửi" at bounding box center [124, 119] width 116 height 19
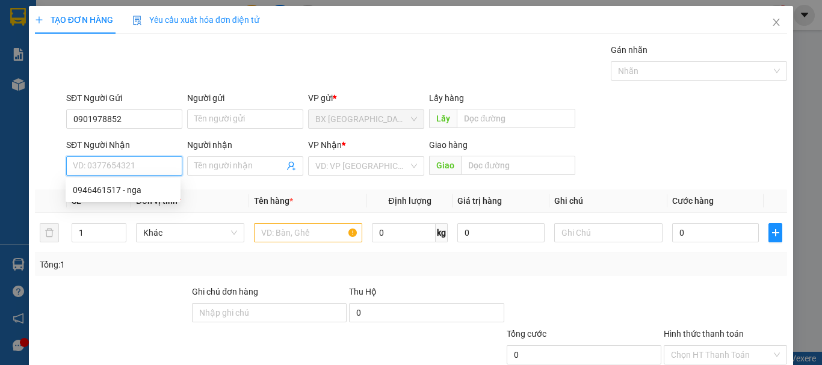
click at [113, 168] on input "SĐT Người Nhận" at bounding box center [124, 166] width 116 height 19
click at [114, 193] on div "0946461517 - nga" at bounding box center [123, 190] width 101 height 13
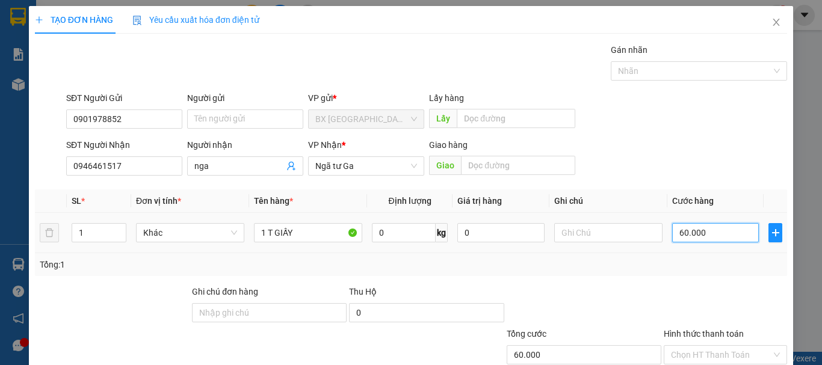
click at [675, 237] on input "60.000" at bounding box center [715, 232] width 87 height 19
drag, startPoint x: 674, startPoint y: 238, endPoint x: 681, endPoint y: 251, distance: 15.4
click at [681, 251] on td "0" at bounding box center [716, 233] width 96 height 40
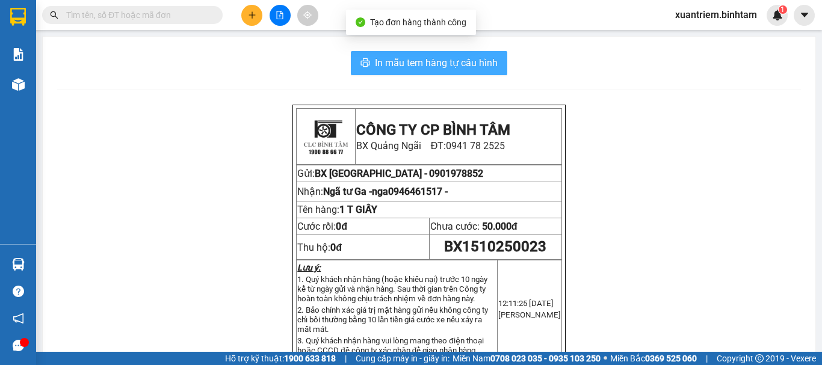
click at [453, 72] on button "In mẫu tem hàng tự cấu hình" at bounding box center [429, 63] width 157 height 24
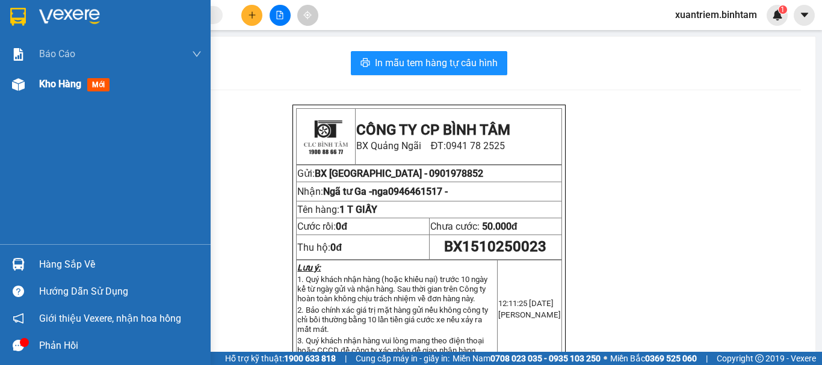
click at [62, 78] on span "Kho hàng" at bounding box center [60, 83] width 42 height 11
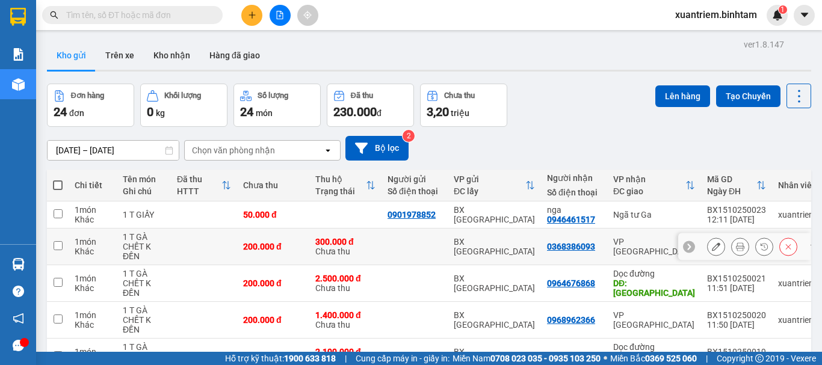
click at [213, 246] on td at bounding box center [204, 247] width 66 height 37
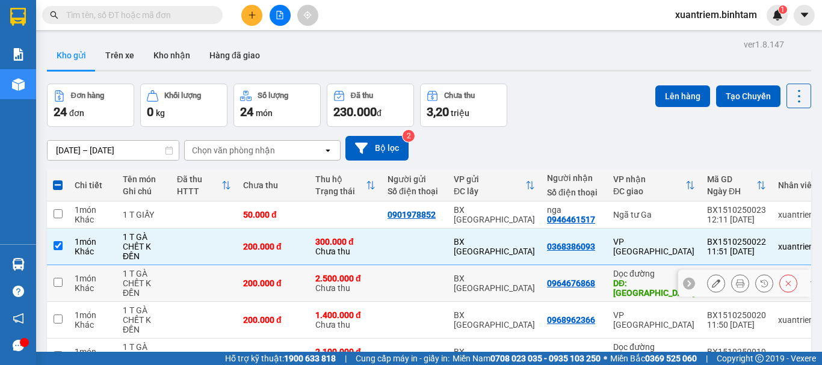
click at [237, 282] on td at bounding box center [204, 283] width 66 height 37
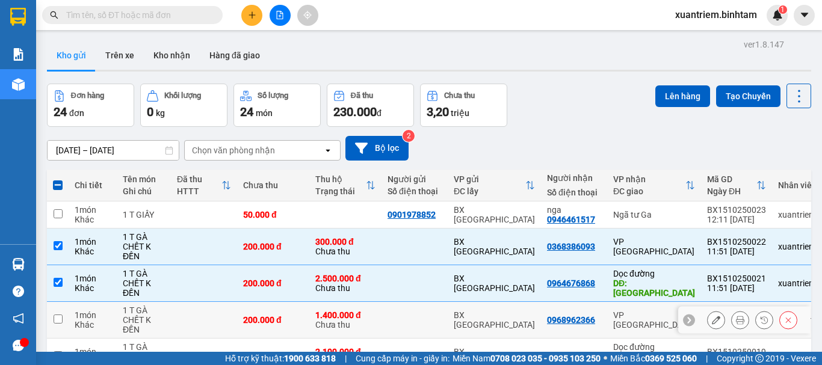
click at [222, 322] on td at bounding box center [204, 320] width 66 height 37
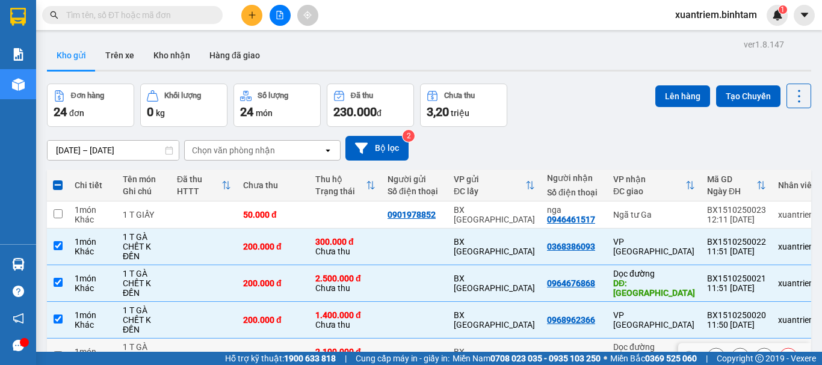
click at [206, 339] on td at bounding box center [204, 357] width 66 height 37
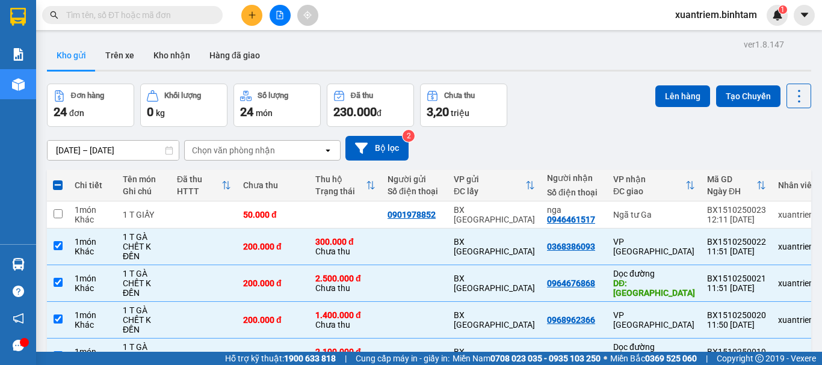
drag, startPoint x: 192, startPoint y: 205, endPoint x: 182, endPoint y: 244, distance: 39.7
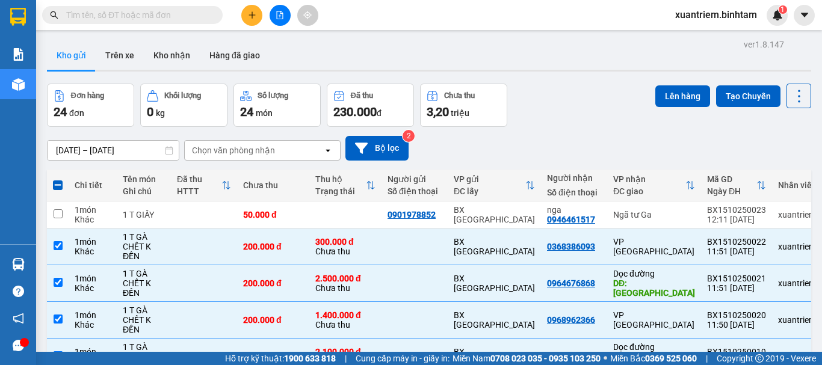
click at [659, 85] on button "Lên hàng" at bounding box center [683, 96] width 55 height 22
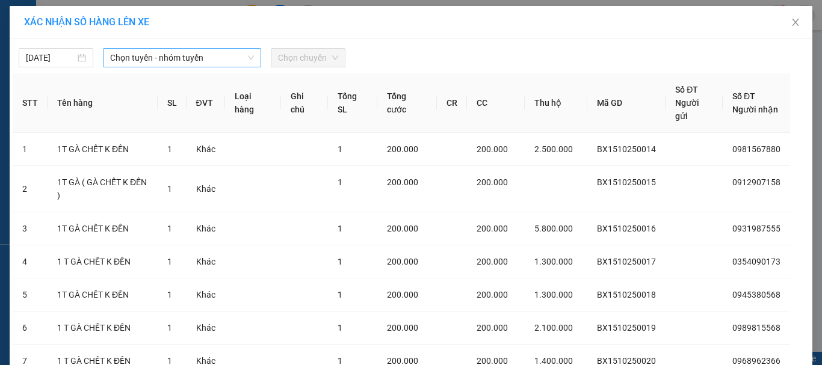
click at [145, 58] on span "Chọn tuyến - nhóm tuyến" at bounding box center [182, 58] width 144 height 18
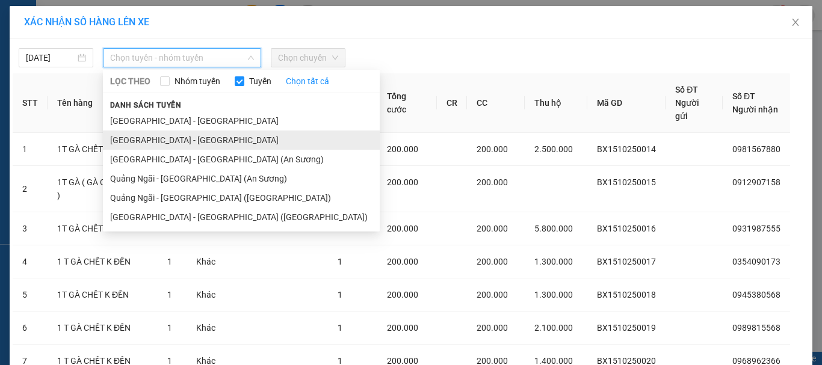
click at [193, 135] on li "[GEOGRAPHIC_DATA] - [GEOGRAPHIC_DATA]" at bounding box center [241, 140] width 277 height 19
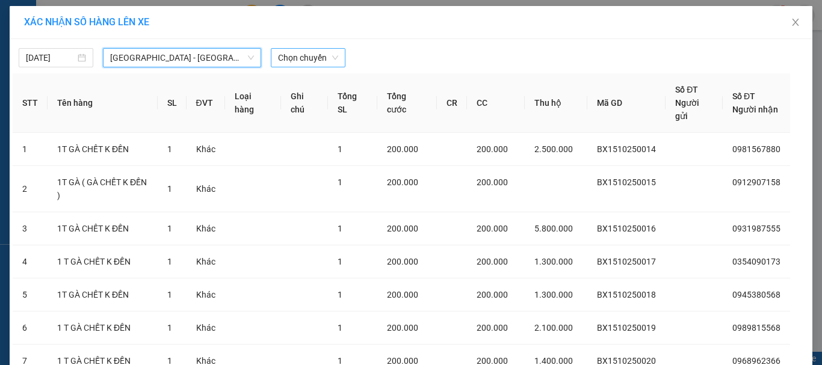
click at [293, 58] on span "Chọn chuyến" at bounding box center [308, 58] width 60 height 18
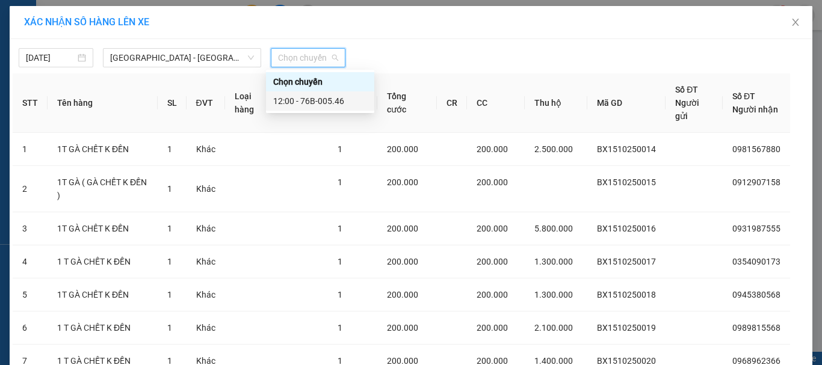
click at [324, 101] on div "12:00 - 76B-005.46" at bounding box center [320, 101] width 94 height 13
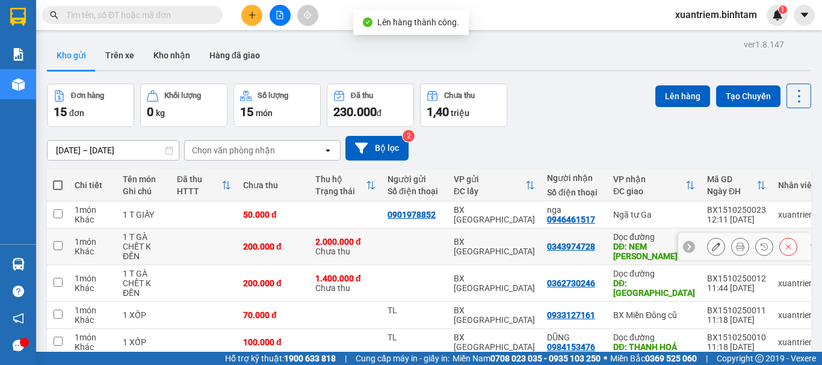
click at [259, 245] on div "200.000 đ" at bounding box center [273, 247] width 60 height 10
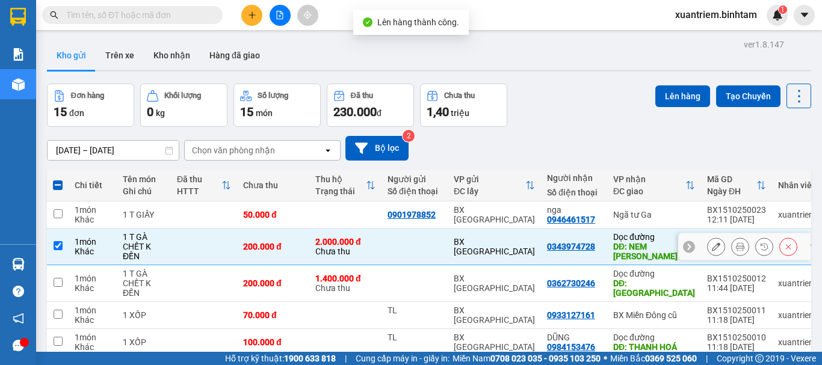
click at [254, 262] on td "200.000 đ" at bounding box center [273, 247] width 72 height 37
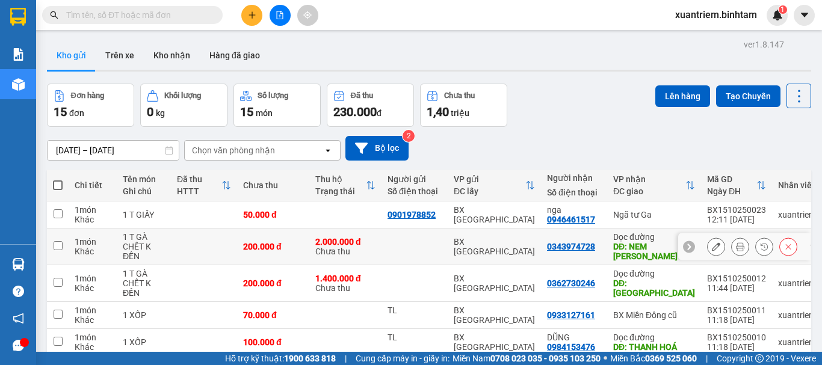
click at [219, 245] on td at bounding box center [204, 247] width 66 height 37
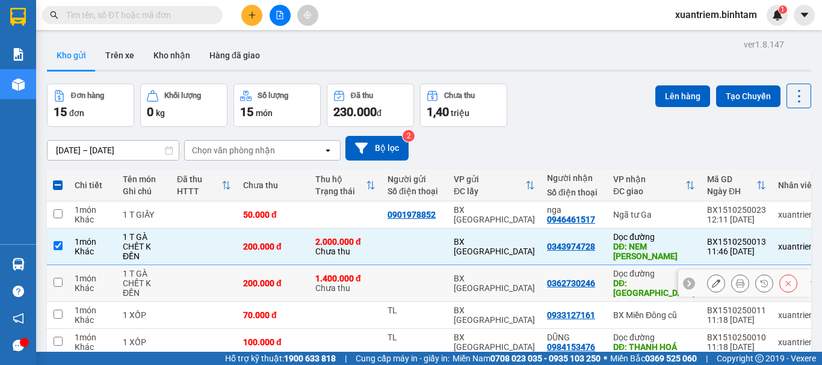
click at [231, 278] on td at bounding box center [204, 283] width 66 height 37
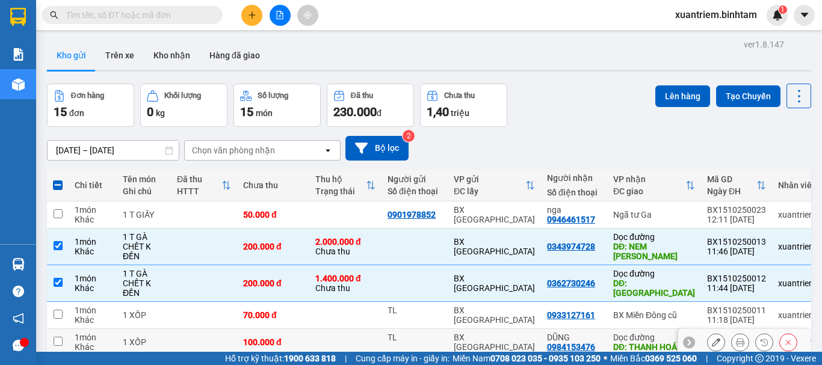
click at [224, 330] on td at bounding box center [204, 342] width 66 height 27
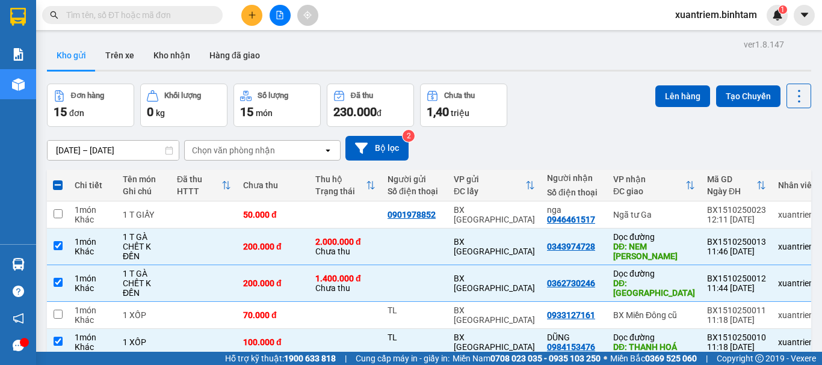
click at [657, 105] on button "Lên hàng" at bounding box center [683, 96] width 55 height 22
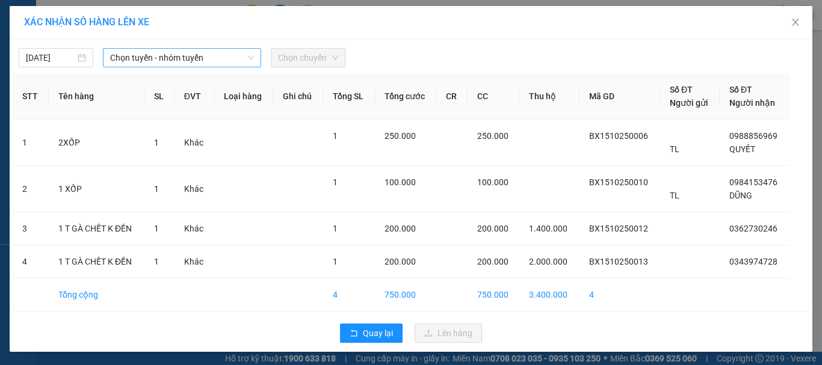
click at [188, 67] on div "Chọn tuyến - nhóm tuyến" at bounding box center [182, 57] width 158 height 19
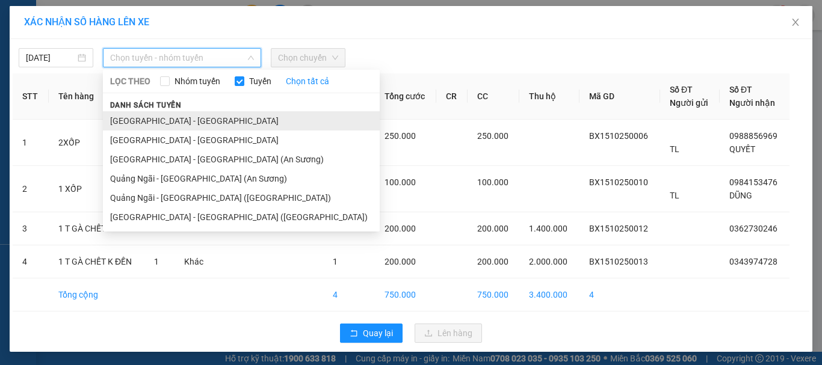
click at [203, 128] on li "[GEOGRAPHIC_DATA] - [GEOGRAPHIC_DATA]" at bounding box center [241, 120] width 277 height 19
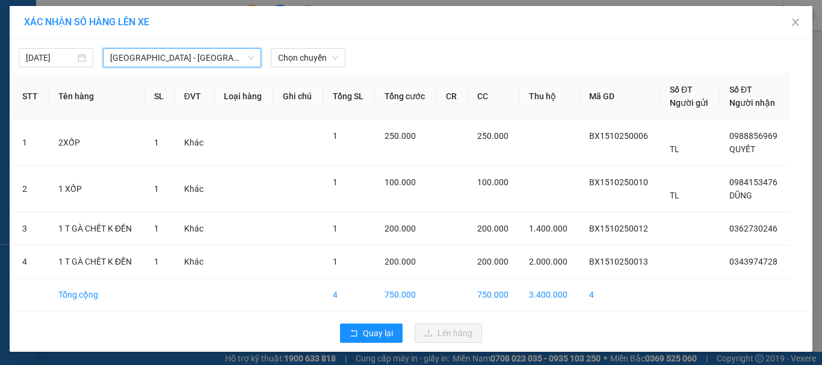
click at [205, 67] on div "[DATE] [GEOGRAPHIC_DATA] - [GEOGRAPHIC_DATA] [GEOGRAPHIC_DATA] - [GEOGRAPHIC_DA…" at bounding box center [411, 195] width 803 height 313
click at [200, 60] on span "[GEOGRAPHIC_DATA] - [GEOGRAPHIC_DATA]" at bounding box center [182, 58] width 144 height 18
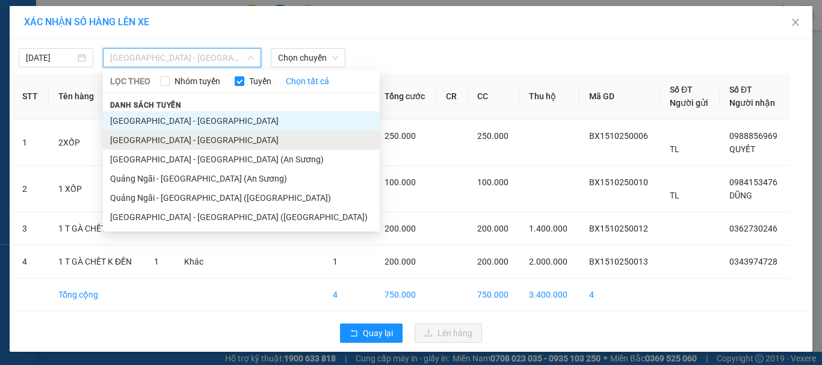
click at [187, 140] on li "[GEOGRAPHIC_DATA] - [GEOGRAPHIC_DATA]" at bounding box center [241, 140] width 277 height 19
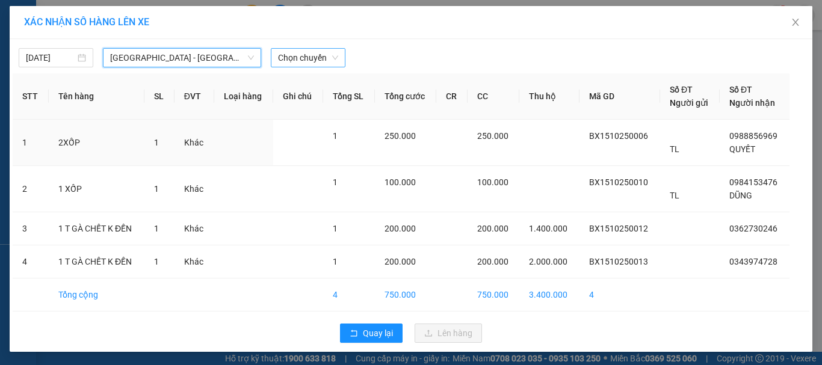
click at [290, 60] on span "Chọn chuyến" at bounding box center [308, 58] width 60 height 18
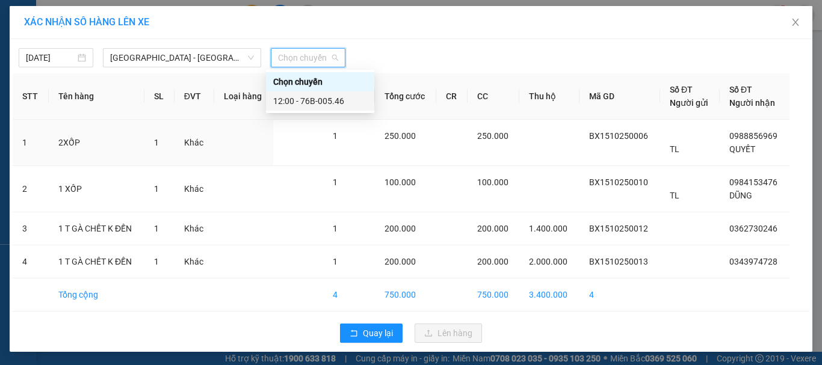
click at [321, 102] on div "12:00 - 76B-005.46" at bounding box center [320, 101] width 94 height 13
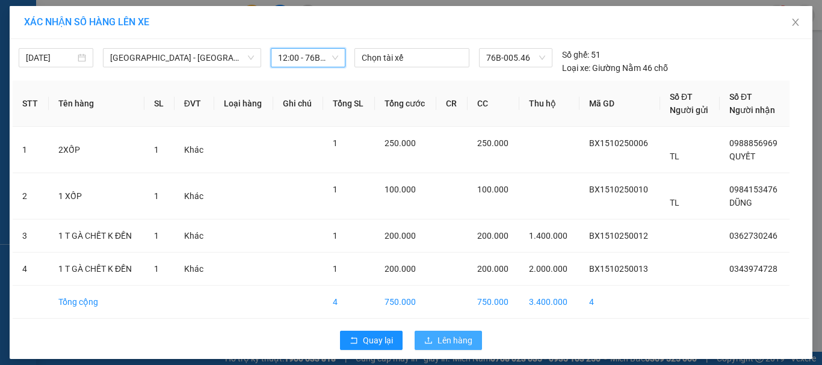
click at [457, 345] on span "Lên hàng" at bounding box center [455, 340] width 35 height 13
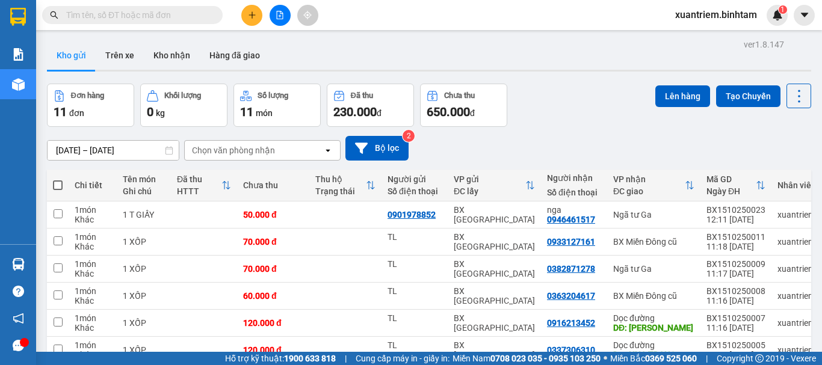
click at [647, 92] on div "Đơn hàng 11 đơn Khối lượng 0 kg Số lượng 11 món Đã thu 230.000 đ Chưa thu 650.0…" at bounding box center [429, 105] width 765 height 43
click at [661, 92] on button "Lên hàng" at bounding box center [683, 96] width 55 height 22
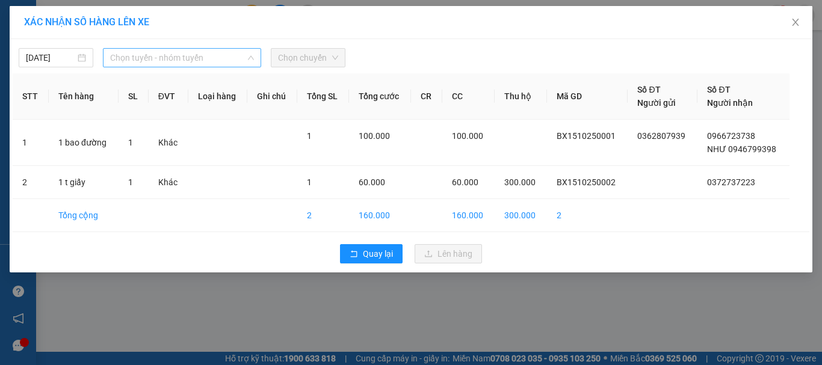
click at [200, 48] on div "Chọn tuyến - nhóm tuyến" at bounding box center [182, 57] width 158 height 19
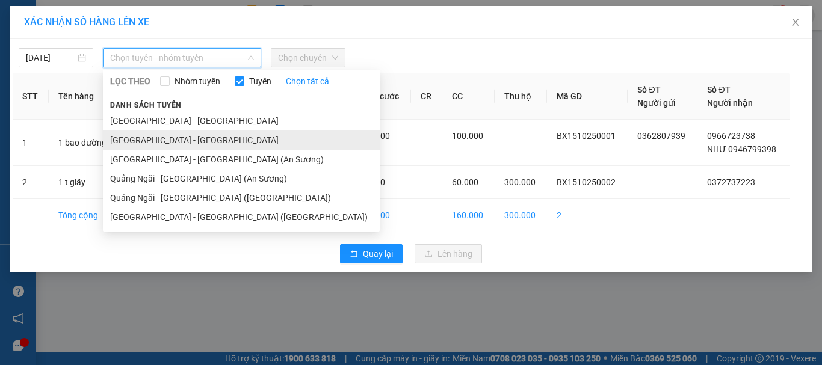
drag, startPoint x: 211, startPoint y: 135, endPoint x: 213, endPoint y: 128, distance: 7.4
click at [211, 134] on li "[GEOGRAPHIC_DATA] - [GEOGRAPHIC_DATA]" at bounding box center [241, 140] width 277 height 19
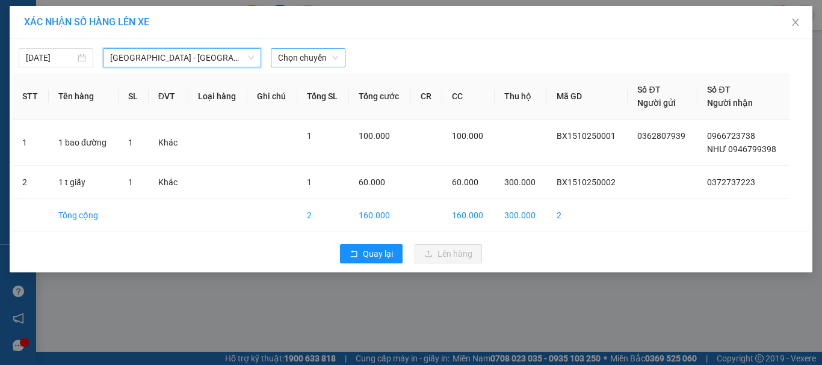
click at [303, 55] on span "Chọn chuyến" at bounding box center [308, 58] width 60 height 18
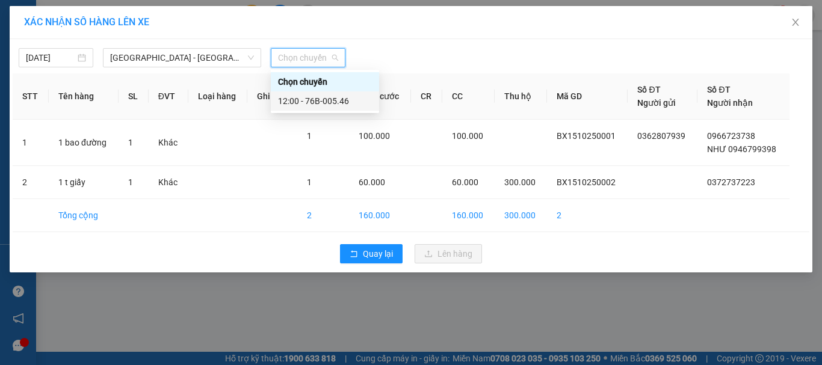
click at [341, 107] on div "12:00 - 76B-005.46" at bounding box center [325, 101] width 94 height 13
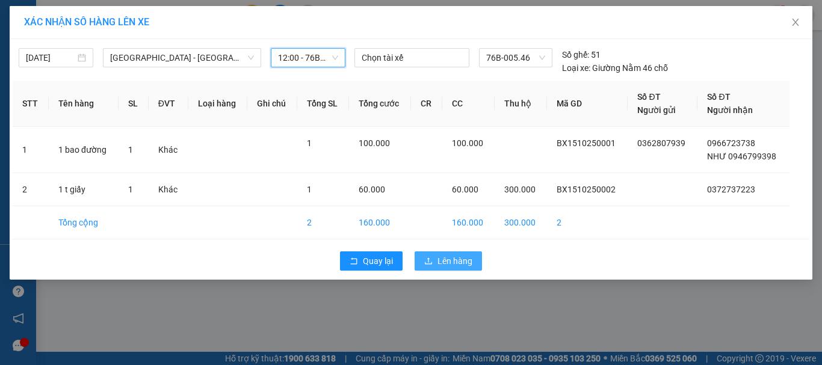
click at [462, 274] on div "Quay lại Lên hàng" at bounding box center [411, 261] width 797 height 31
click at [465, 258] on span "Lên hàng" at bounding box center [455, 261] width 35 height 13
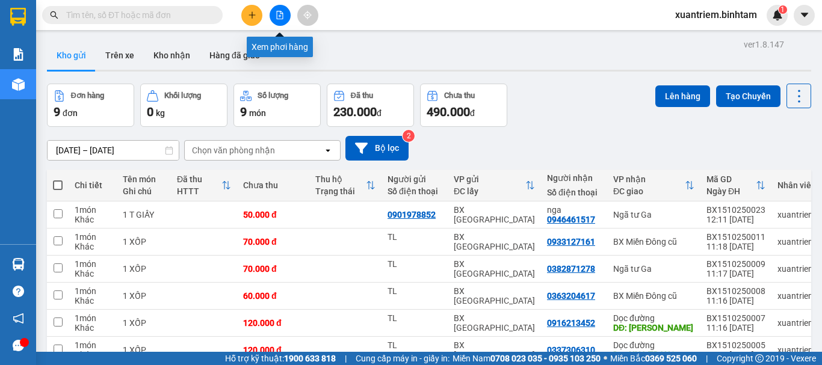
click at [281, 21] on button at bounding box center [280, 15] width 21 height 21
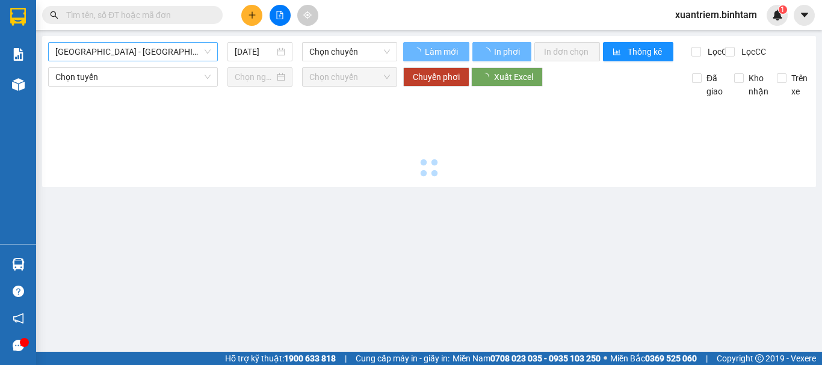
click at [196, 61] on div "[GEOGRAPHIC_DATA] - [GEOGRAPHIC_DATA]" at bounding box center [133, 51] width 170 height 19
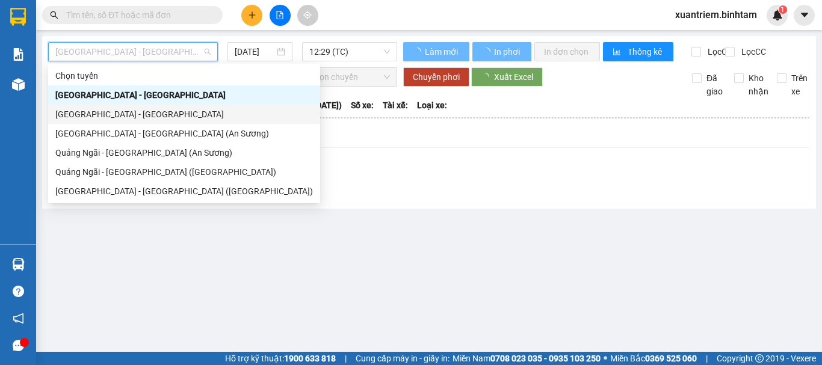
click at [144, 107] on div "[GEOGRAPHIC_DATA] - [GEOGRAPHIC_DATA]" at bounding box center [184, 114] width 272 height 19
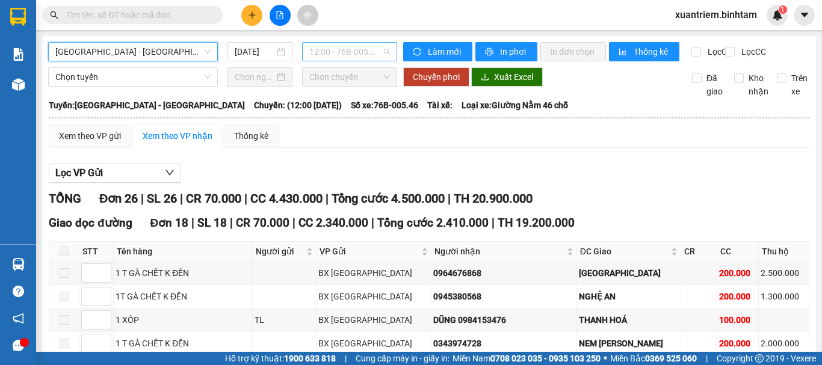
click at [318, 49] on span "12:00 - 76B-005.46" at bounding box center [349, 52] width 81 height 18
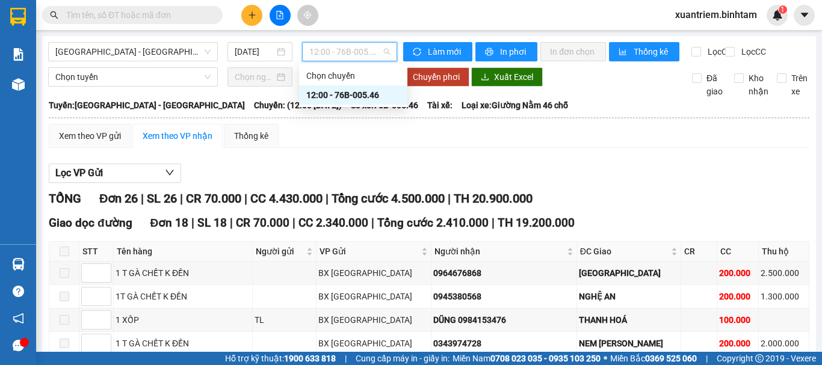
click at [366, 92] on div "12:00 - 76B-005.46" at bounding box center [353, 94] width 94 height 13
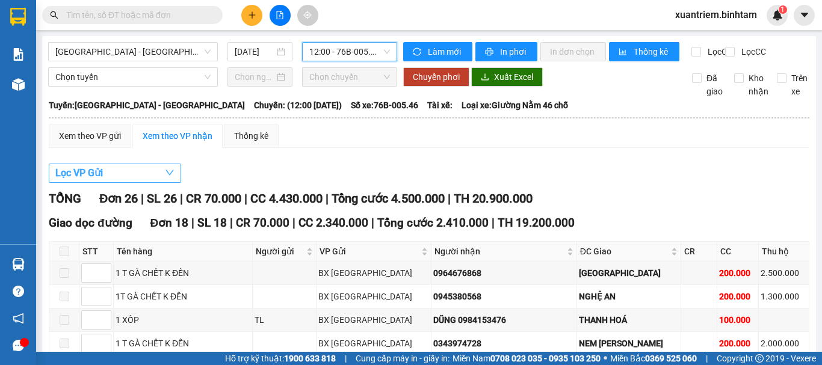
click at [166, 178] on icon "down" at bounding box center [170, 173] width 10 height 10
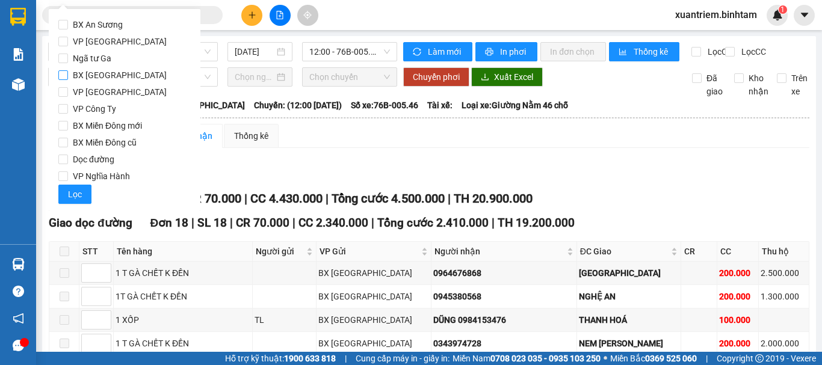
click at [125, 78] on span "BX [GEOGRAPHIC_DATA]" at bounding box center [120, 75] width 104 height 17
click at [68, 78] on input "BX [GEOGRAPHIC_DATA]" at bounding box center [63, 75] width 10 height 10
click at [87, 190] on button "Lọc" at bounding box center [74, 194] width 33 height 19
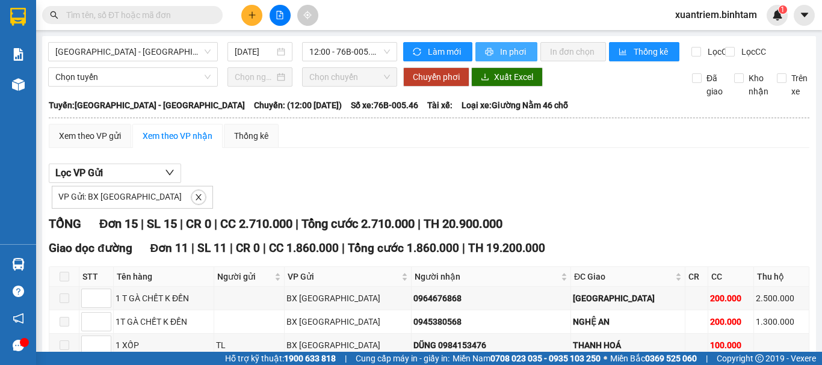
click at [506, 53] on span "In phơi" at bounding box center [514, 51] width 28 height 13
click at [277, 51] on div "[DATE]" at bounding box center [260, 51] width 51 height 13
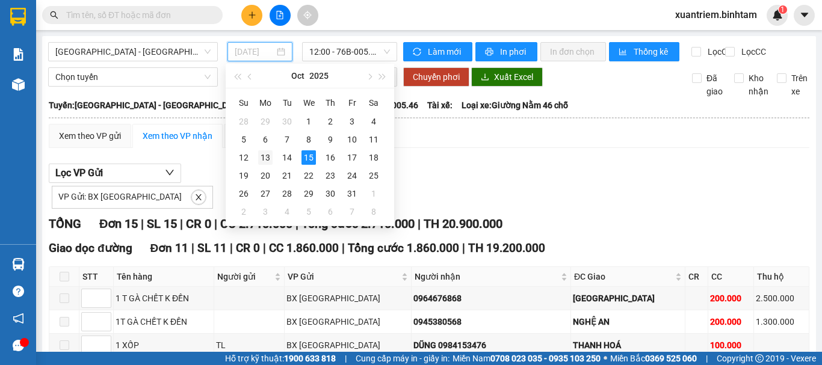
click at [270, 160] on div "13" at bounding box center [265, 157] width 14 height 14
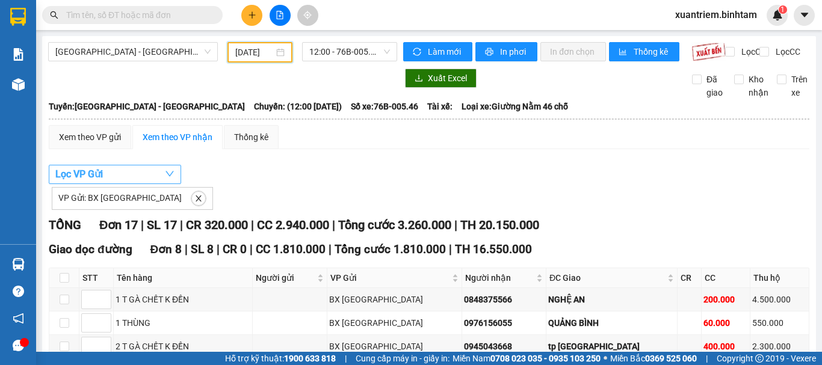
click at [133, 176] on button "Lọc VP Gửi" at bounding box center [115, 174] width 132 height 19
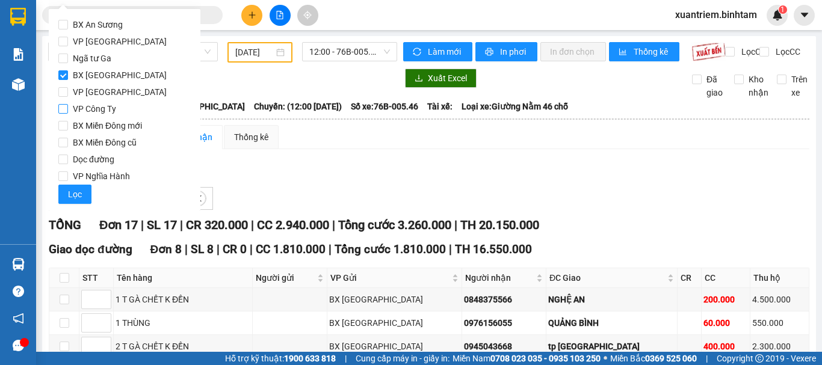
click at [104, 110] on span "VP Công Ty" at bounding box center [94, 109] width 53 height 17
click at [68, 110] on input "VP Công Ty" at bounding box center [63, 109] width 10 height 10
click at [75, 191] on span "Lọc" at bounding box center [75, 194] width 14 height 13
